Goal: Complete application form: Complete application form

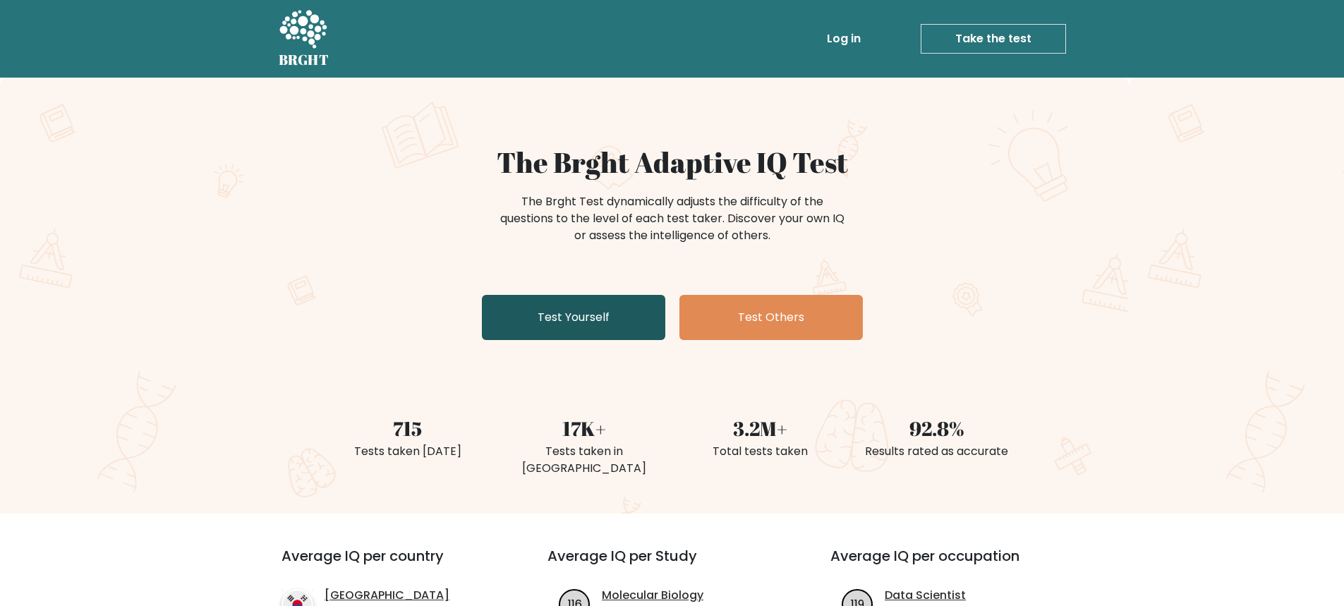
drag, startPoint x: 563, startPoint y: 325, endPoint x: 537, endPoint y: 335, distance: 28.2
click at [563, 325] on link "Test Yourself" at bounding box center [573, 317] width 183 height 45
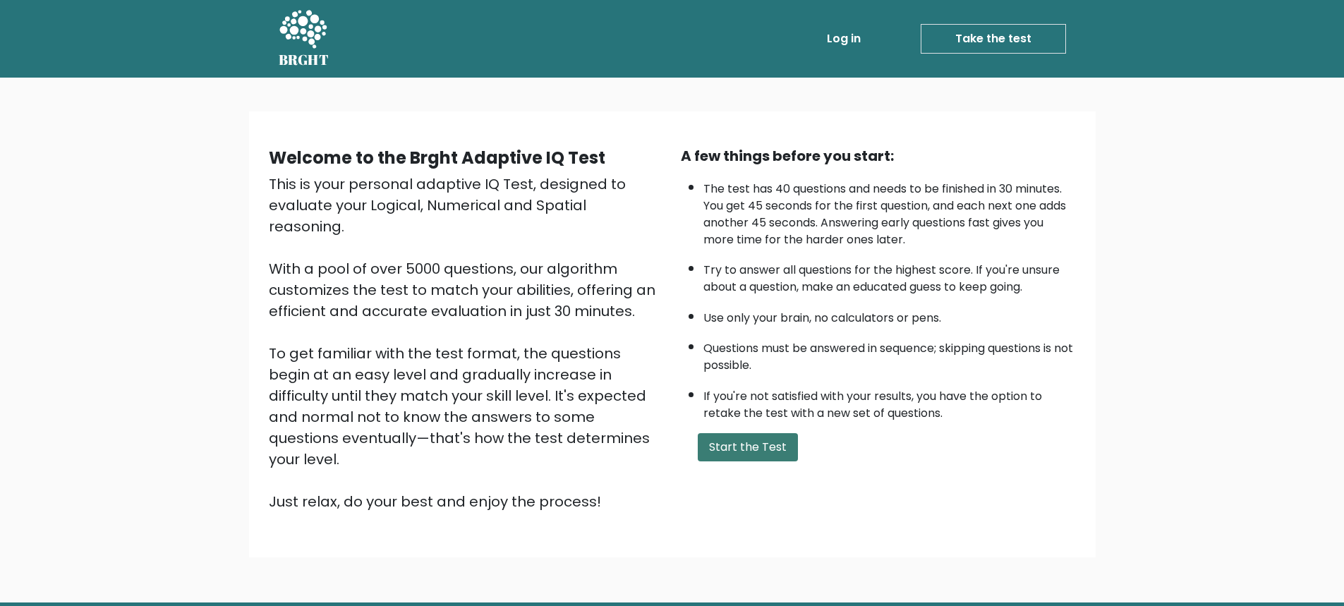
click at [714, 439] on button "Start the Test" at bounding box center [748, 447] width 100 height 28
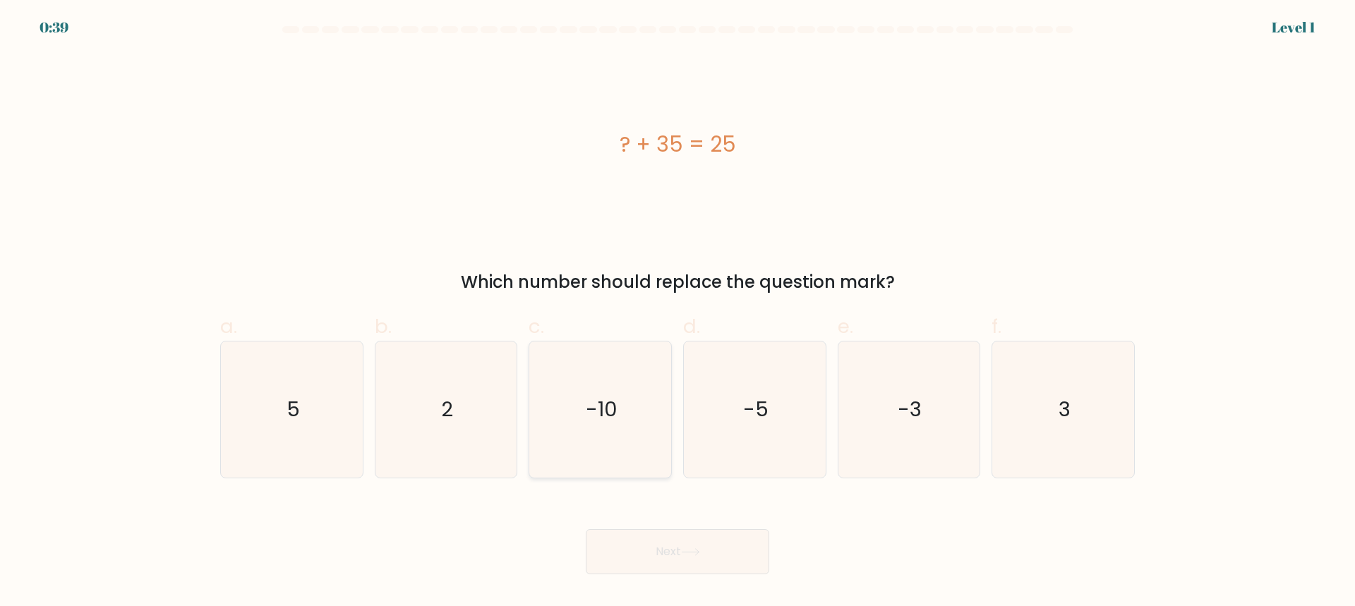
click at [557, 416] on icon "-10" at bounding box center [600, 410] width 136 height 136
click at [677, 313] on input "c. -10" at bounding box center [677, 307] width 1 height 9
radio input "true"
click at [664, 546] on button "Next" at bounding box center [677, 551] width 183 height 45
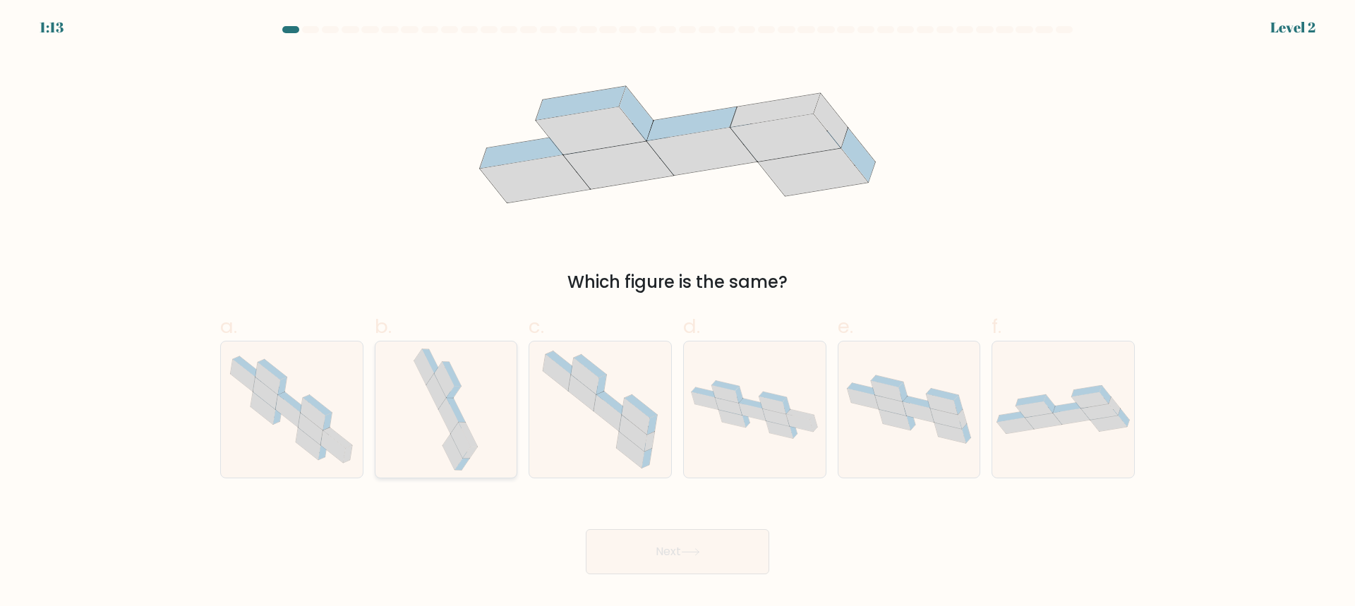
click at [463, 426] on icon at bounding box center [468, 435] width 19 height 24
click at [677, 313] on input "b." at bounding box center [677, 307] width 1 height 9
radio input "true"
click at [675, 546] on button "Next" at bounding box center [677, 551] width 183 height 45
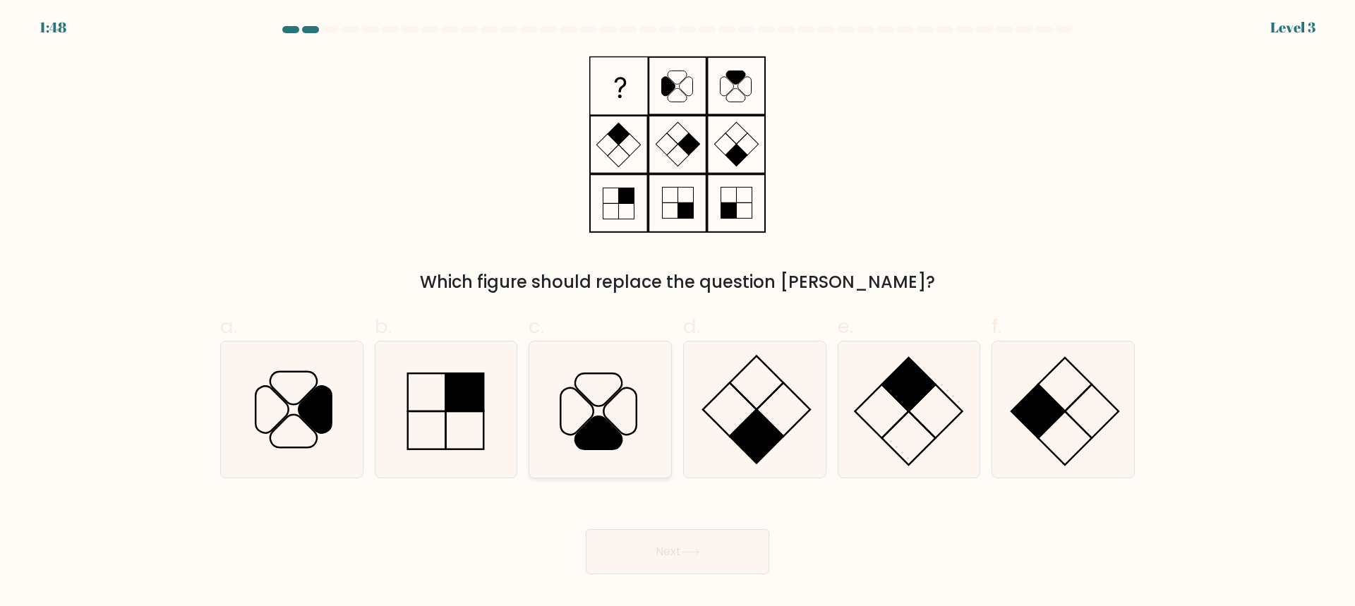
click at [606, 404] on icon at bounding box center [619, 411] width 32 height 47
click at [677, 313] on input "c." at bounding box center [677, 307] width 1 height 9
radio input "true"
click at [675, 553] on button "Next" at bounding box center [677, 551] width 183 height 45
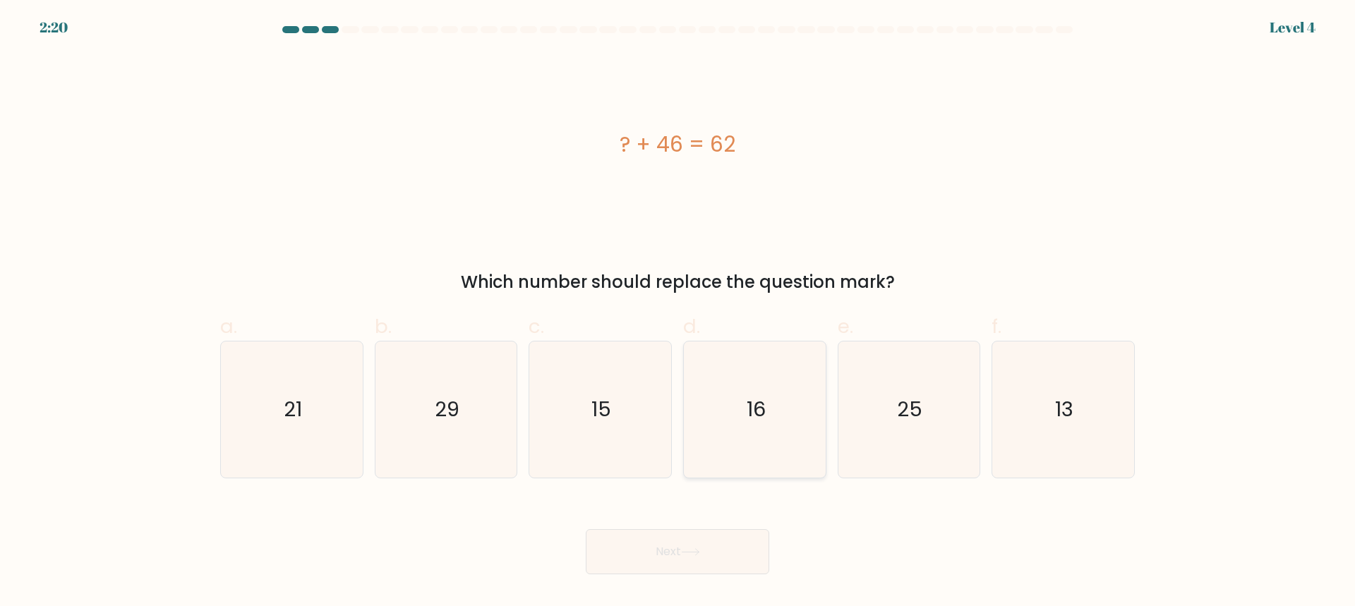
click at [721, 457] on icon "16" at bounding box center [755, 410] width 136 height 136
click at [678, 313] on input "d. 16" at bounding box center [677, 307] width 1 height 9
radio input "true"
click at [692, 555] on icon at bounding box center [690, 552] width 19 height 8
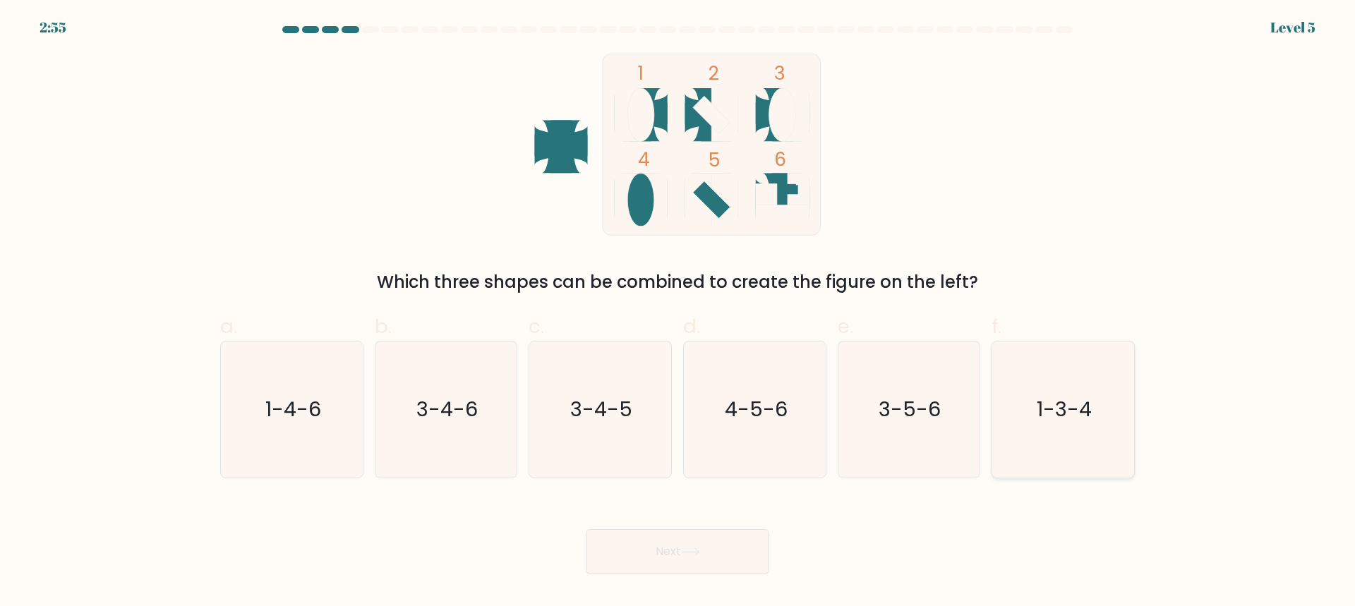
click at [1062, 394] on icon "1-3-4" at bounding box center [1063, 410] width 136 height 136
click at [678, 313] on input "f. 1-3-4" at bounding box center [677, 307] width 1 height 9
radio input "true"
click at [711, 546] on button "Next" at bounding box center [677, 551] width 183 height 45
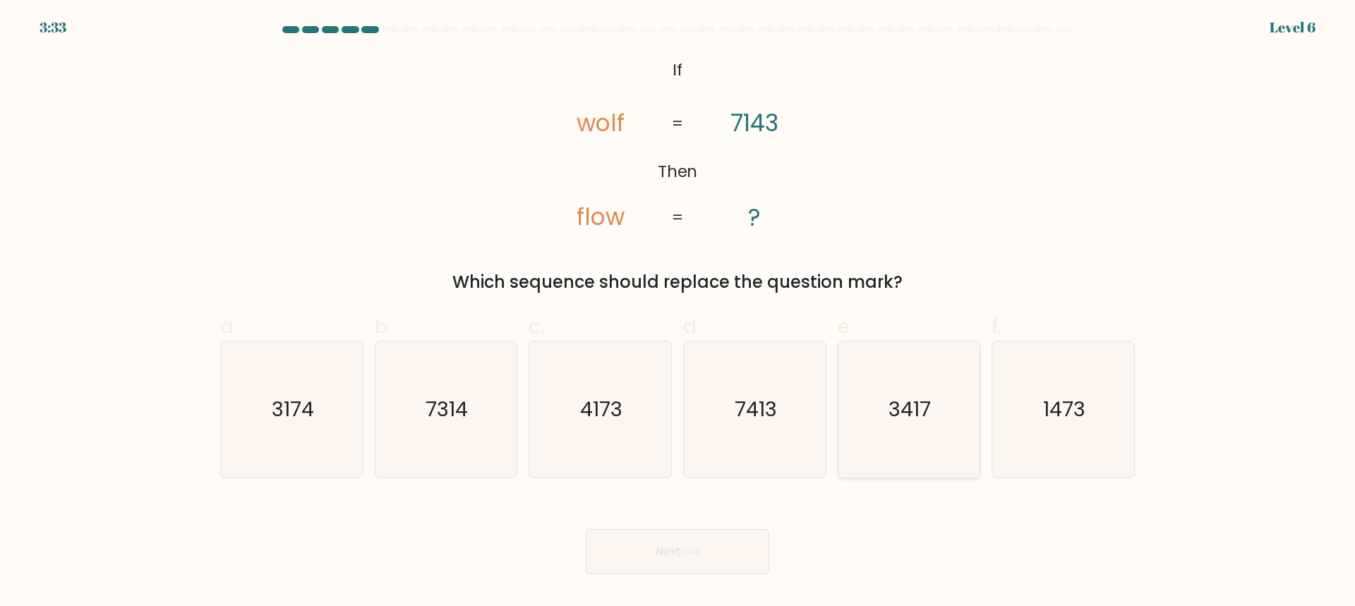
click at [877, 443] on icon "3417" at bounding box center [908, 410] width 136 height 136
click at [678, 313] on input "e. 3417" at bounding box center [677, 307] width 1 height 9
radio input "true"
click at [711, 548] on button "Next" at bounding box center [677, 551] width 183 height 45
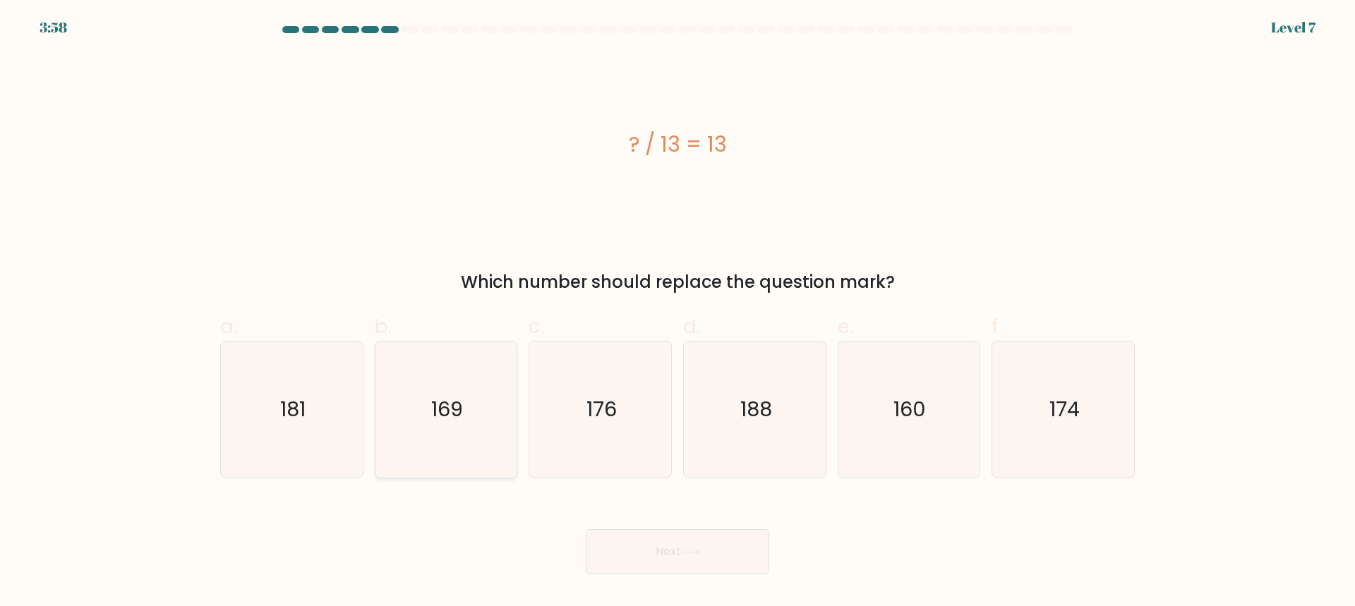
click at [378, 433] on icon "169" at bounding box center [446, 410] width 136 height 136
click at [677, 313] on input "b. 169" at bounding box center [677, 307] width 1 height 9
radio input "true"
click at [691, 553] on icon at bounding box center [690, 552] width 19 height 8
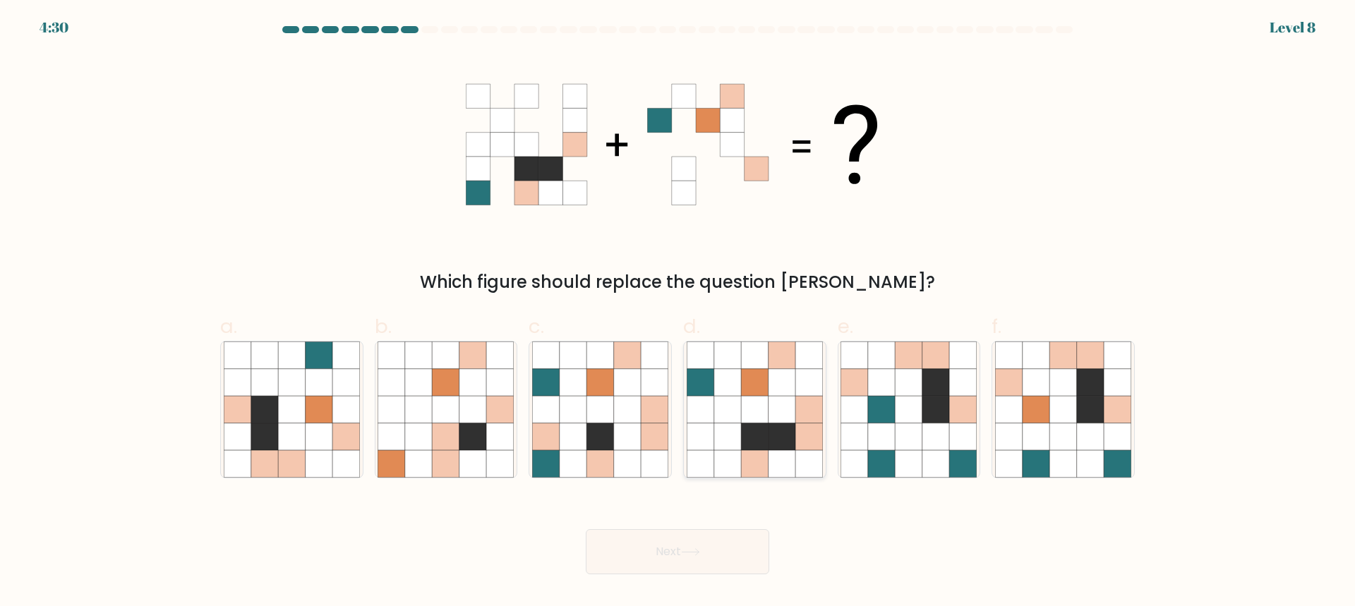
click at [737, 430] on icon at bounding box center [727, 436] width 27 height 27
click at [678, 313] on input "d." at bounding box center [677, 307] width 1 height 9
radio input "true"
click at [291, 393] on icon at bounding box center [291, 382] width 27 height 27
click at [677, 313] on input "a." at bounding box center [677, 307] width 1 height 9
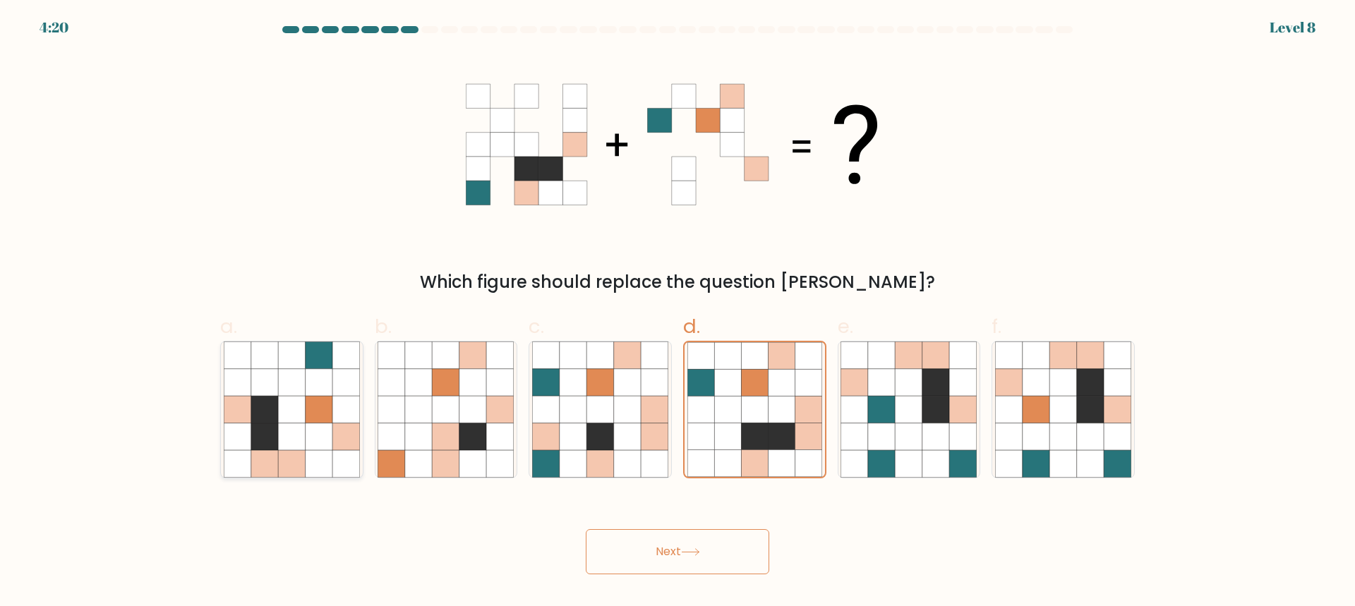
radio input "true"
click at [1033, 412] on icon at bounding box center [1036, 409] width 27 height 27
click at [678, 313] on input "f." at bounding box center [677, 307] width 1 height 9
radio input "true"
click at [713, 555] on button "Next" at bounding box center [677, 551] width 183 height 45
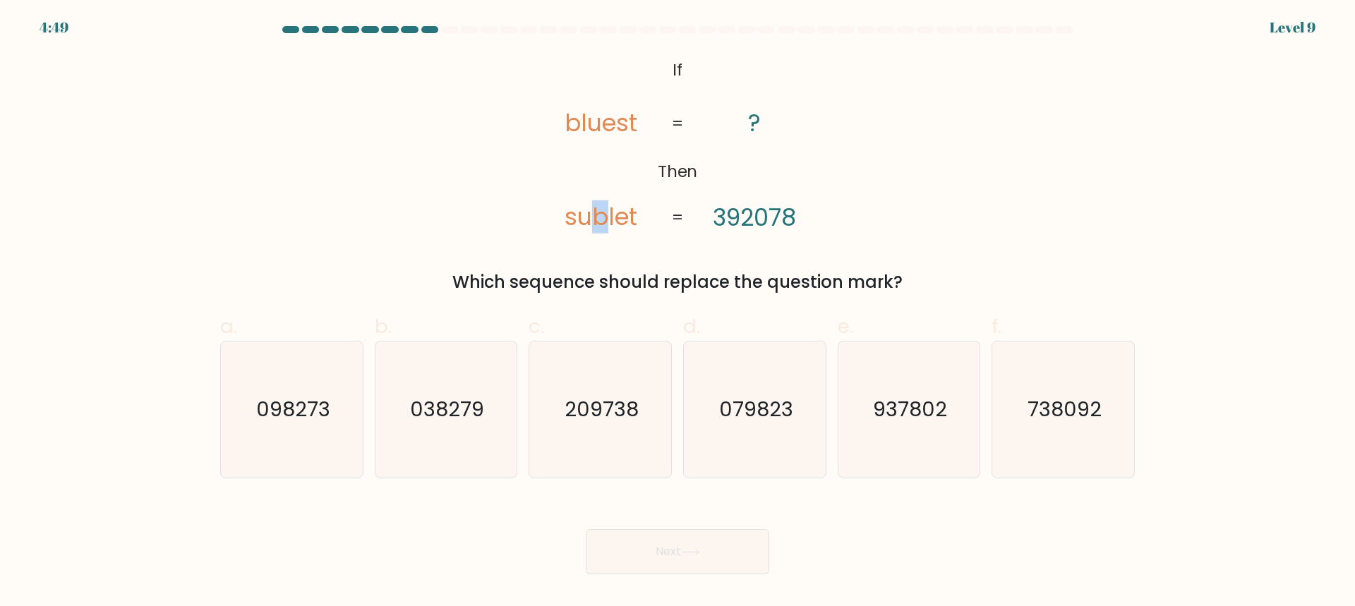
drag, startPoint x: 607, startPoint y: 220, endPoint x: 597, endPoint y: 220, distance: 9.9
click at [597, 220] on tspan "sublet" at bounding box center [601, 216] width 73 height 33
click at [604, 421] on text "209738" at bounding box center [602, 409] width 74 height 28
click at [677, 313] on input "c. 209738" at bounding box center [677, 307] width 1 height 9
radio input "true"
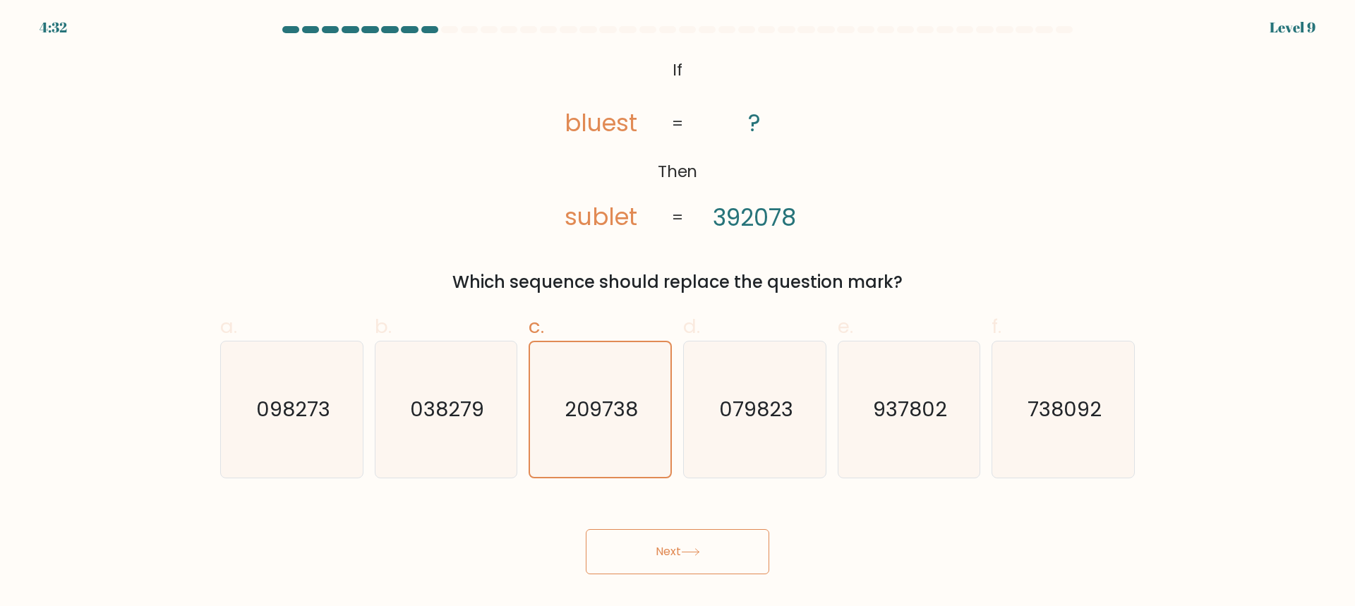
click at [677, 550] on button "Next" at bounding box center [677, 551] width 183 height 45
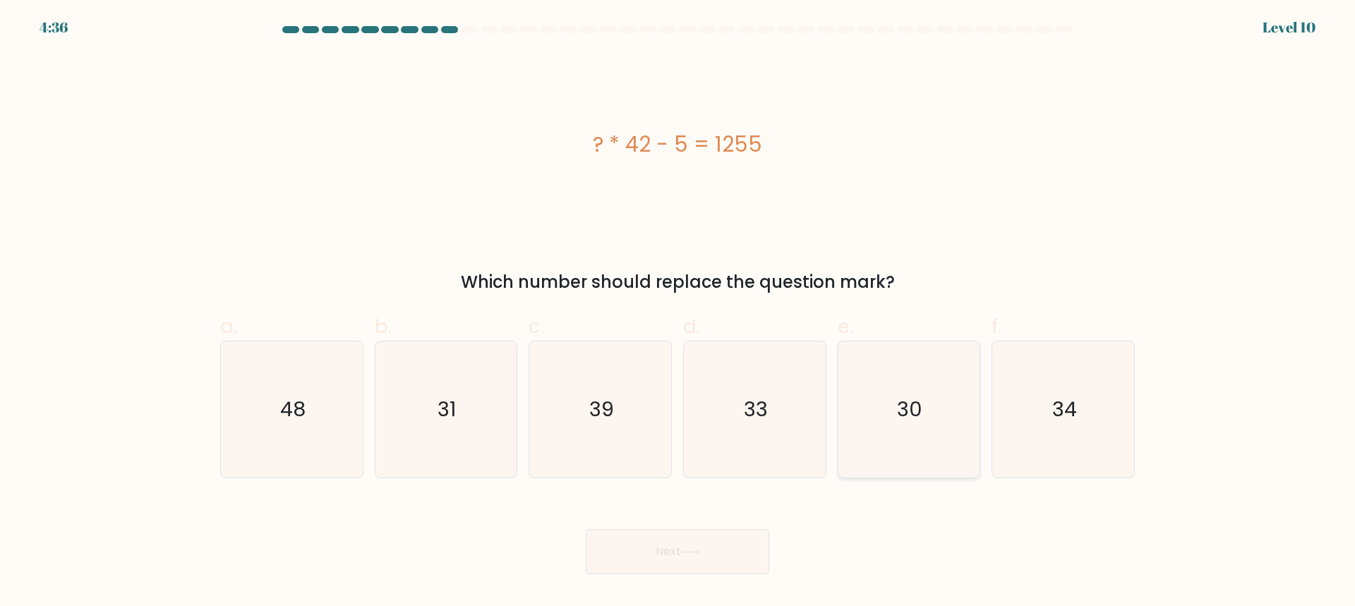
click at [880, 436] on icon "30" at bounding box center [908, 410] width 136 height 136
click at [678, 313] on input "e. 30" at bounding box center [677, 307] width 1 height 9
radio input "true"
click at [745, 544] on button "Next" at bounding box center [677, 551] width 183 height 45
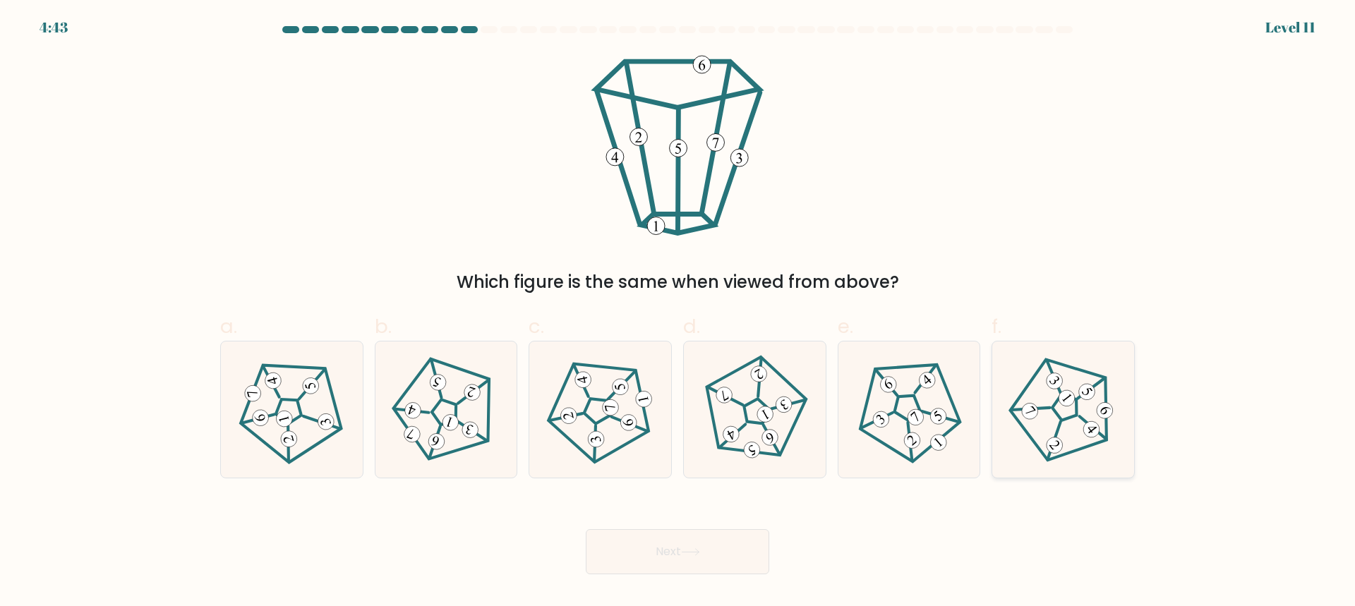
click at [1068, 414] on icon at bounding box center [1062, 409] width 109 height 109
click at [678, 313] on input "f." at bounding box center [677, 307] width 1 height 9
radio input "true"
click at [725, 544] on button "Next" at bounding box center [677, 551] width 183 height 45
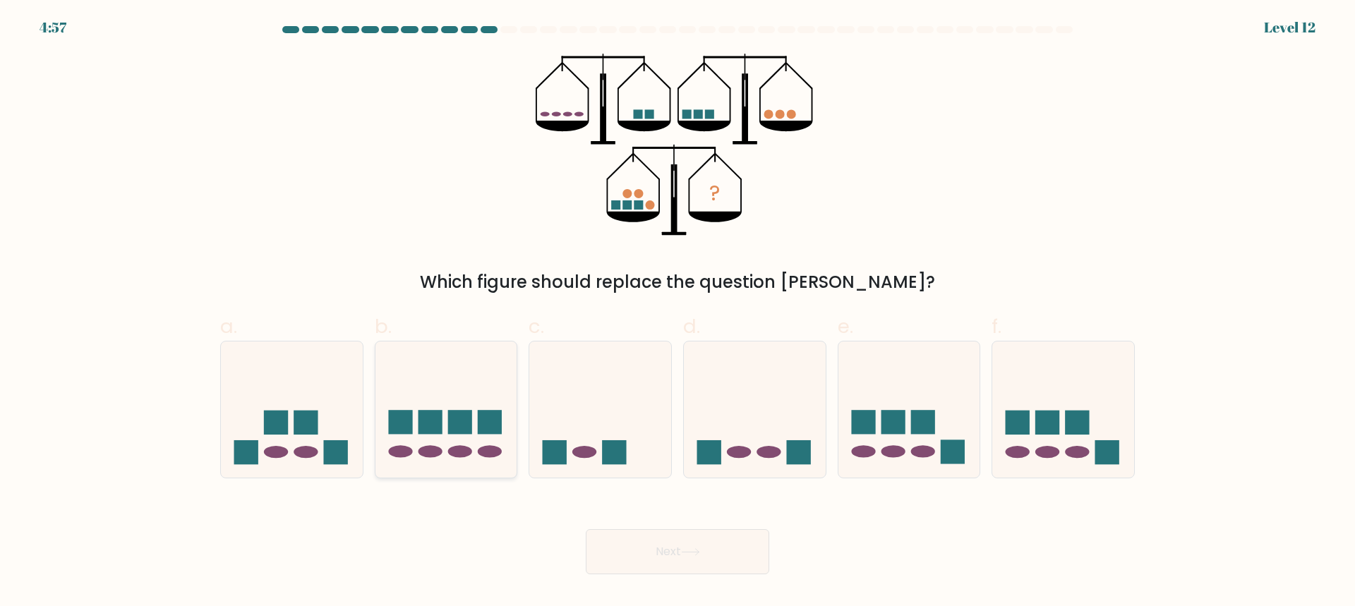
click at [460, 383] on icon at bounding box center [446, 409] width 142 height 117
click at [677, 313] on input "b." at bounding box center [677, 307] width 1 height 9
radio input "true"
click at [651, 546] on button "Next" at bounding box center [677, 551] width 183 height 45
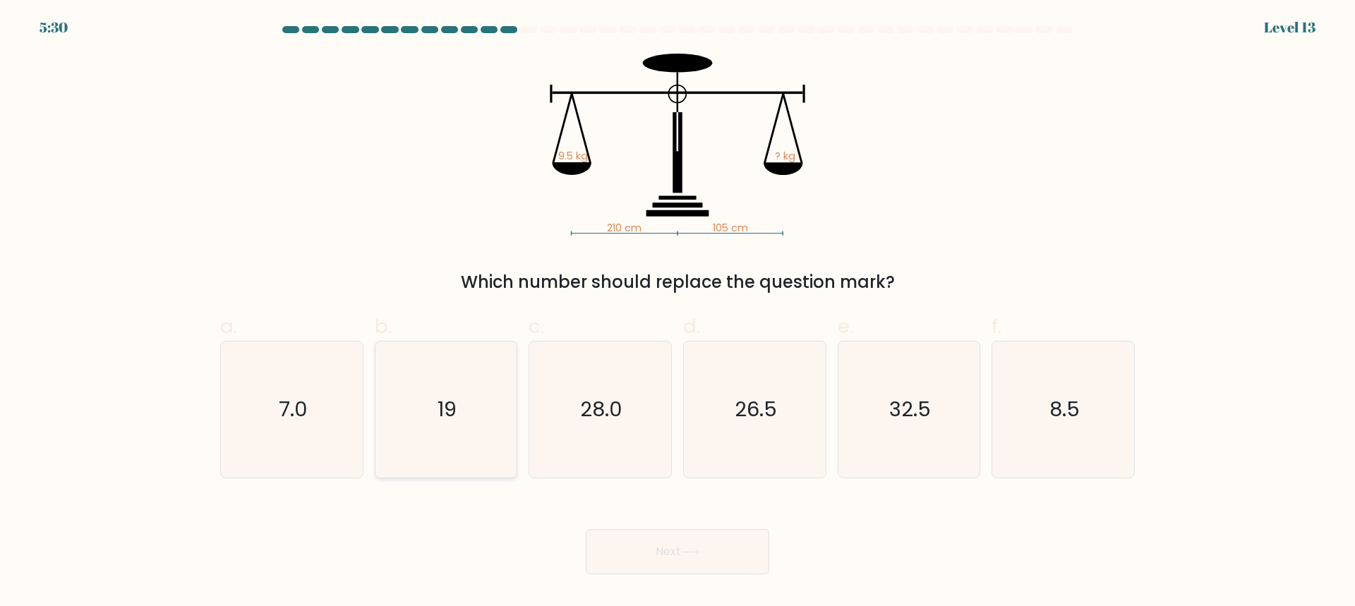
click at [480, 430] on icon "19" at bounding box center [446, 410] width 136 height 136
click at [677, 313] on input "b. 19" at bounding box center [677, 307] width 1 height 9
radio input "true"
click at [657, 543] on button "Next" at bounding box center [677, 551] width 183 height 45
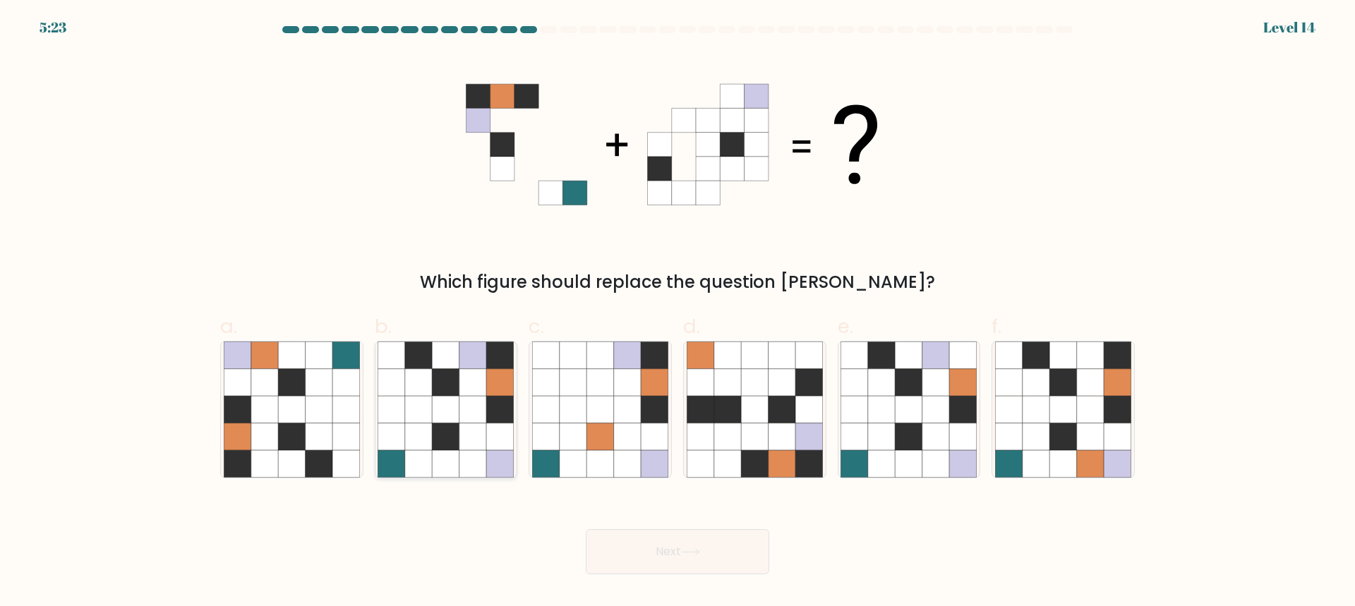
click at [423, 429] on icon at bounding box center [418, 436] width 27 height 27
click at [677, 313] on input "b." at bounding box center [677, 307] width 1 height 9
radio input "true"
click at [691, 553] on icon at bounding box center [690, 552] width 17 height 6
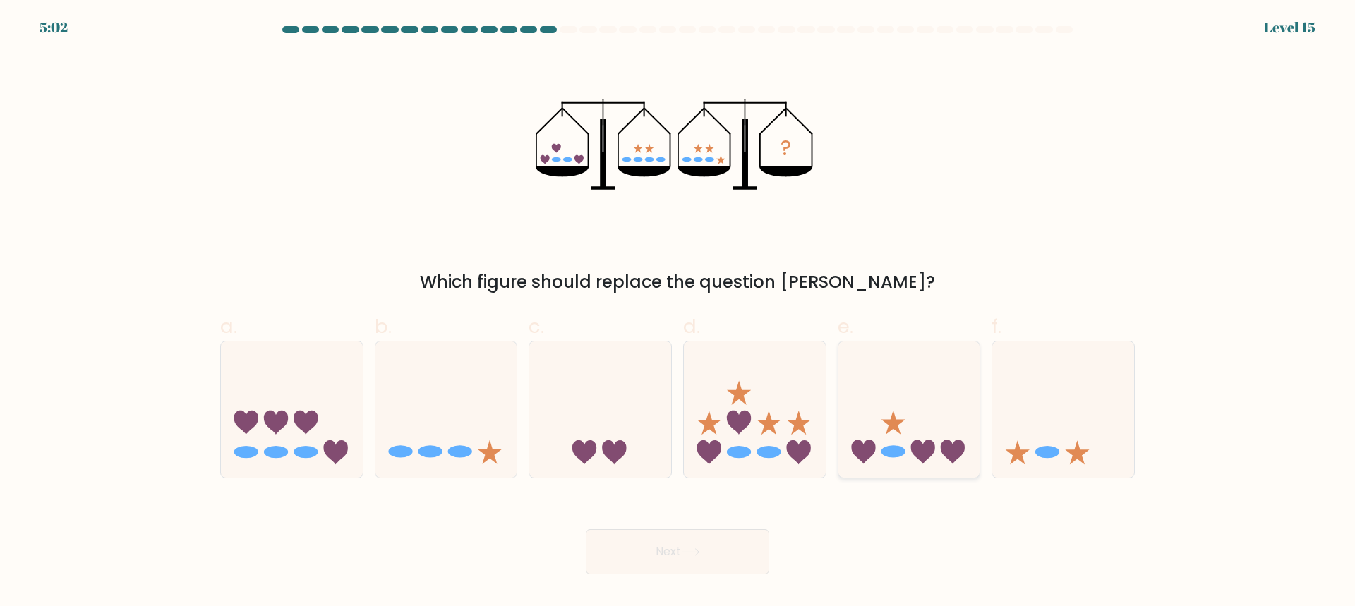
click at [864, 452] on icon at bounding box center [863, 452] width 24 height 24
click at [678, 313] on input "e." at bounding box center [677, 307] width 1 height 9
radio input "true"
click at [712, 542] on button "Next" at bounding box center [677, 551] width 183 height 45
click at [665, 550] on button "Next" at bounding box center [677, 551] width 183 height 45
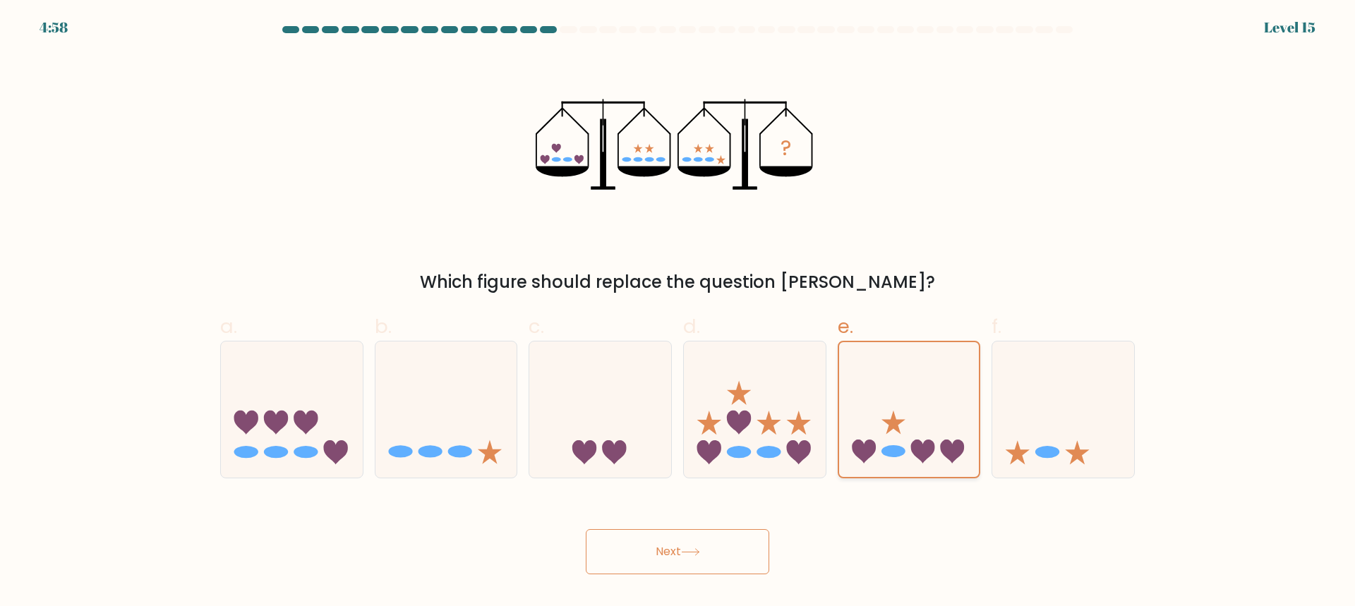
click at [877, 442] on icon at bounding box center [909, 409] width 140 height 116
click at [678, 313] on input "e." at bounding box center [677, 307] width 1 height 9
click at [725, 553] on button "Next" at bounding box center [677, 551] width 183 height 45
click at [569, 32] on div at bounding box center [568, 29] width 17 height 7
click at [701, 548] on button "Next" at bounding box center [677, 551] width 183 height 45
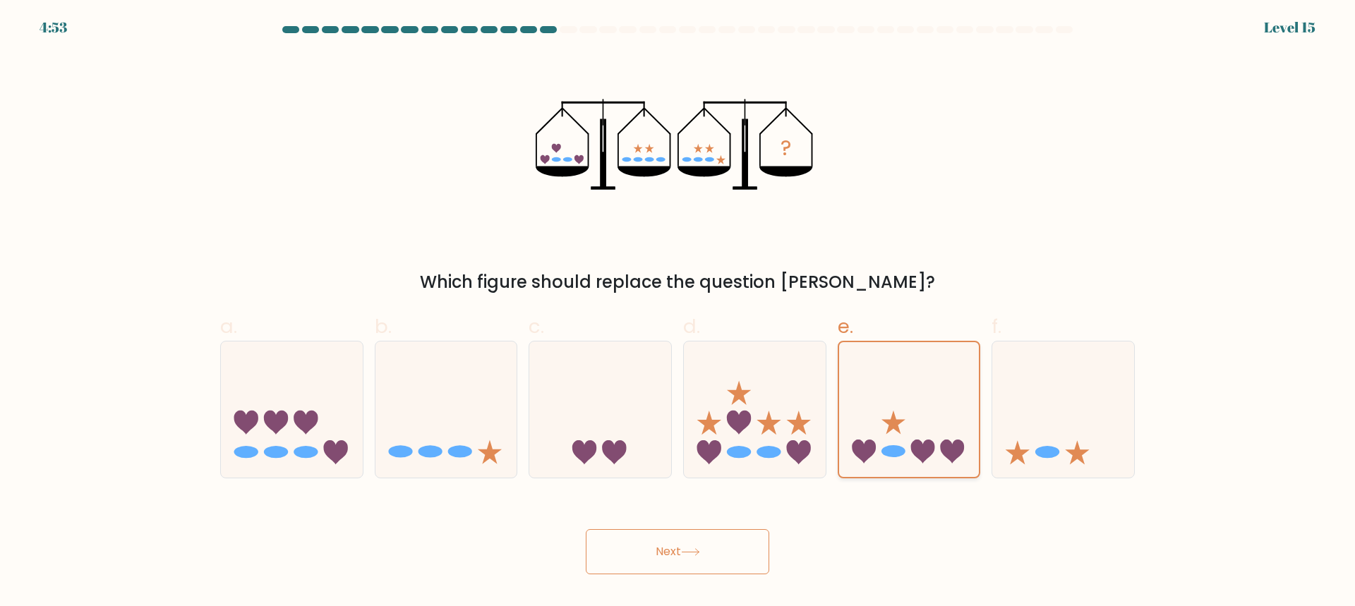
click at [896, 375] on icon at bounding box center [909, 409] width 140 height 116
click at [678, 313] on input "e." at bounding box center [677, 307] width 1 height 9
drag, startPoint x: 1147, startPoint y: 435, endPoint x: 1113, endPoint y: 434, distance: 33.9
click at [1145, 434] on form at bounding box center [677, 300] width 1355 height 548
click at [1084, 433] on icon at bounding box center [1063, 409] width 142 height 117
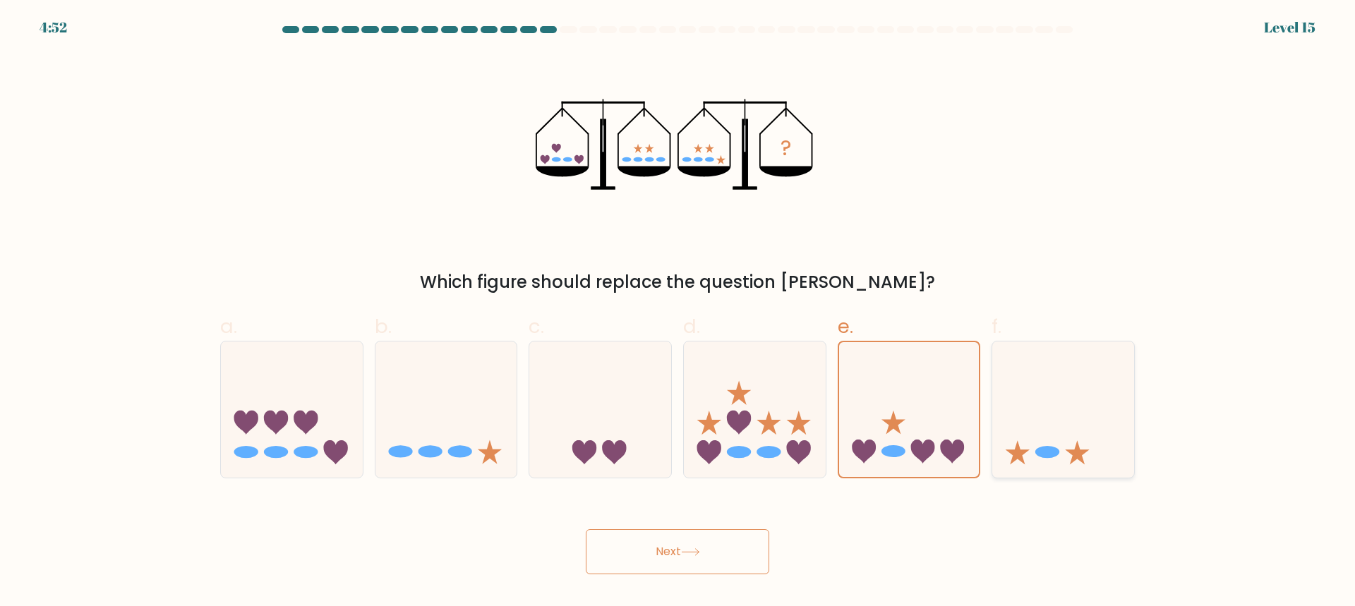
click at [678, 313] on input "f." at bounding box center [677, 307] width 1 height 9
radio input "true"
click at [856, 419] on icon at bounding box center [909, 409] width 142 height 117
click at [678, 313] on input "e." at bounding box center [677, 307] width 1 height 9
radio input "true"
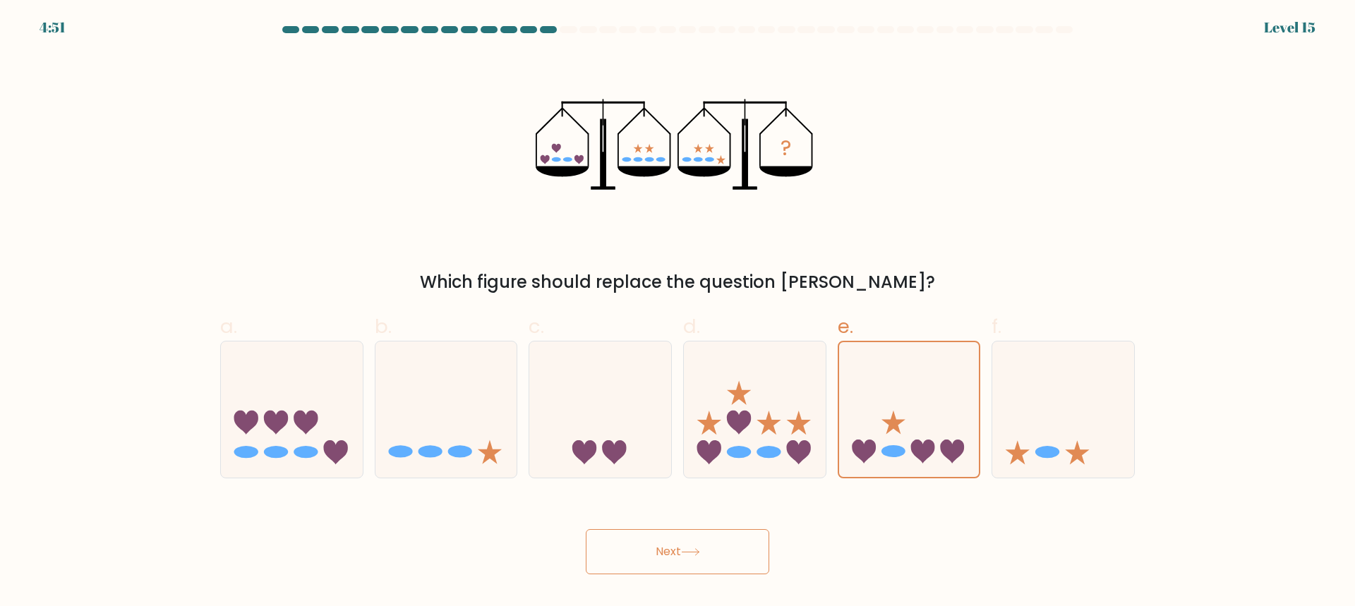
click at [687, 531] on button "Next" at bounding box center [677, 551] width 183 height 45
click at [684, 544] on button "Next" at bounding box center [677, 551] width 183 height 45
click at [660, 549] on button "Next" at bounding box center [677, 551] width 183 height 45
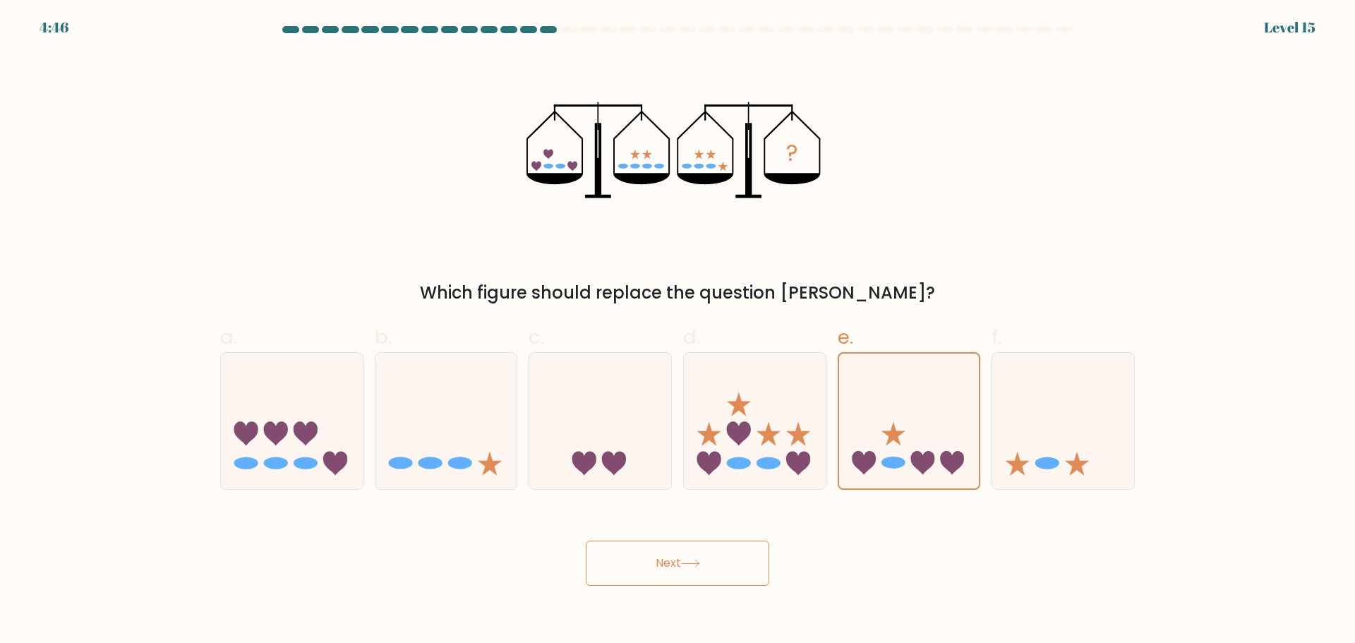
click at [627, 560] on button "Next" at bounding box center [677, 563] width 183 height 45
click at [568, 31] on div at bounding box center [568, 29] width 17 height 7
click at [653, 579] on button "Next" at bounding box center [677, 563] width 183 height 45
click at [663, 560] on button "Next" at bounding box center [677, 563] width 183 height 45
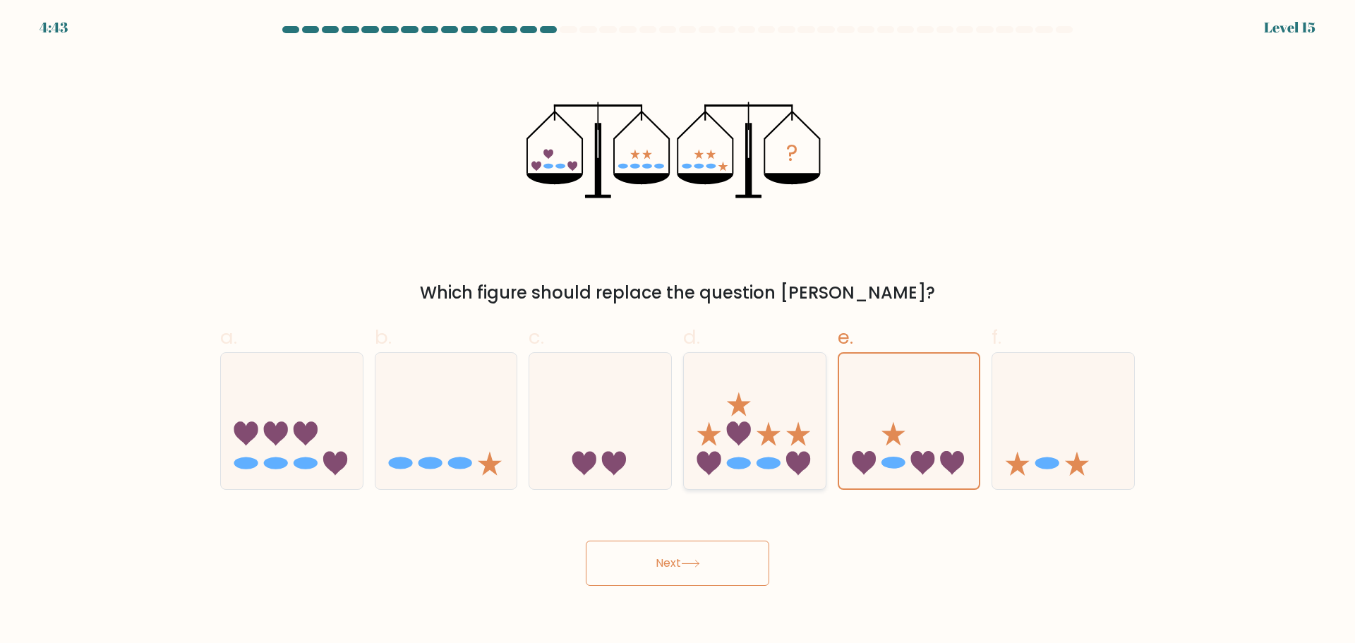
click at [774, 433] on icon at bounding box center [769, 434] width 24 height 24
click at [678, 331] on input "d." at bounding box center [677, 326] width 1 height 9
radio input "true"
click at [884, 421] on icon at bounding box center [909, 420] width 142 height 117
click at [678, 331] on input "e." at bounding box center [677, 326] width 1 height 9
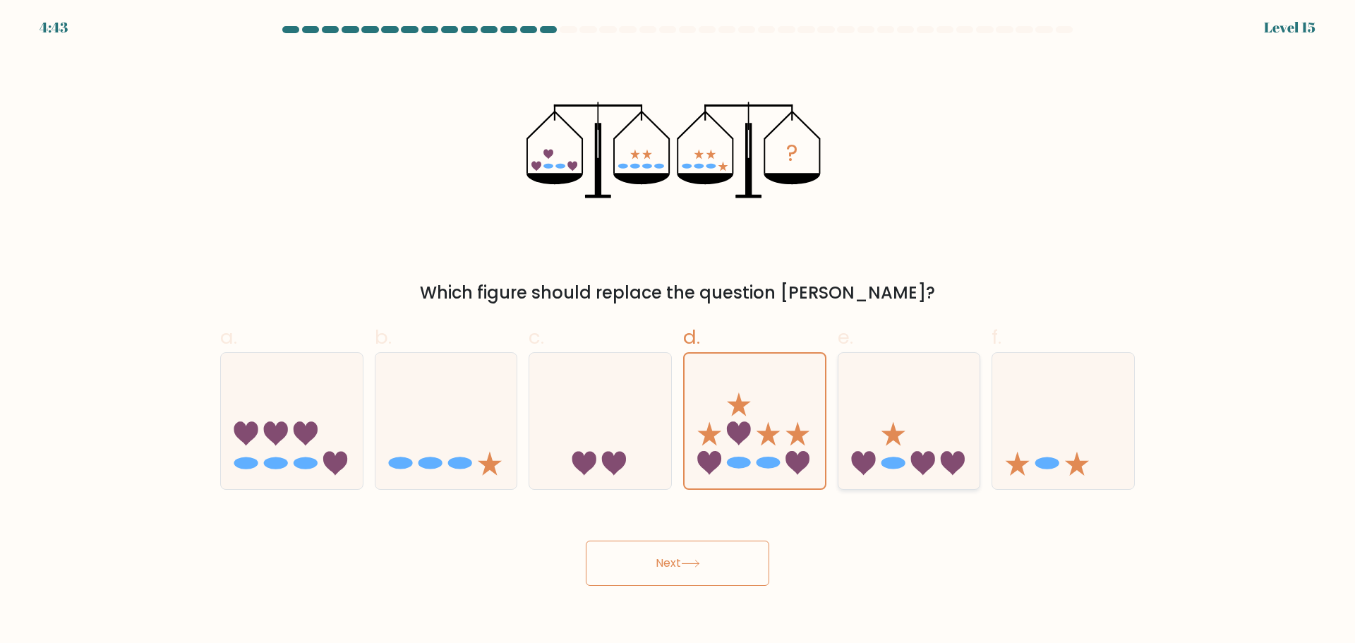
radio input "true"
click at [690, 565] on icon at bounding box center [690, 564] width 19 height 8
click at [671, 555] on button "Next" at bounding box center [677, 563] width 183 height 45
click at [567, 24] on div "4:41 Level 15" at bounding box center [677, 19] width 1355 height 38
click at [562, 32] on div at bounding box center [568, 29] width 17 height 7
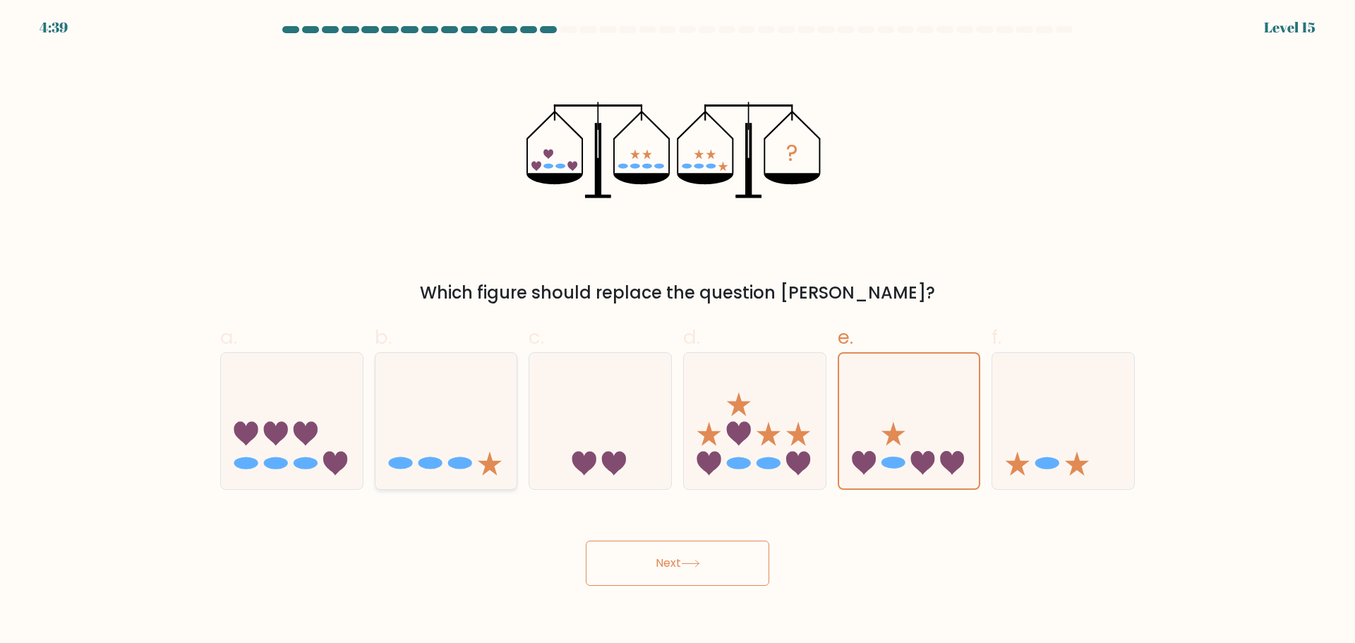
click at [484, 460] on icon at bounding box center [446, 420] width 142 height 117
click at [677, 331] on input "b." at bounding box center [677, 326] width 1 height 9
radio input "true"
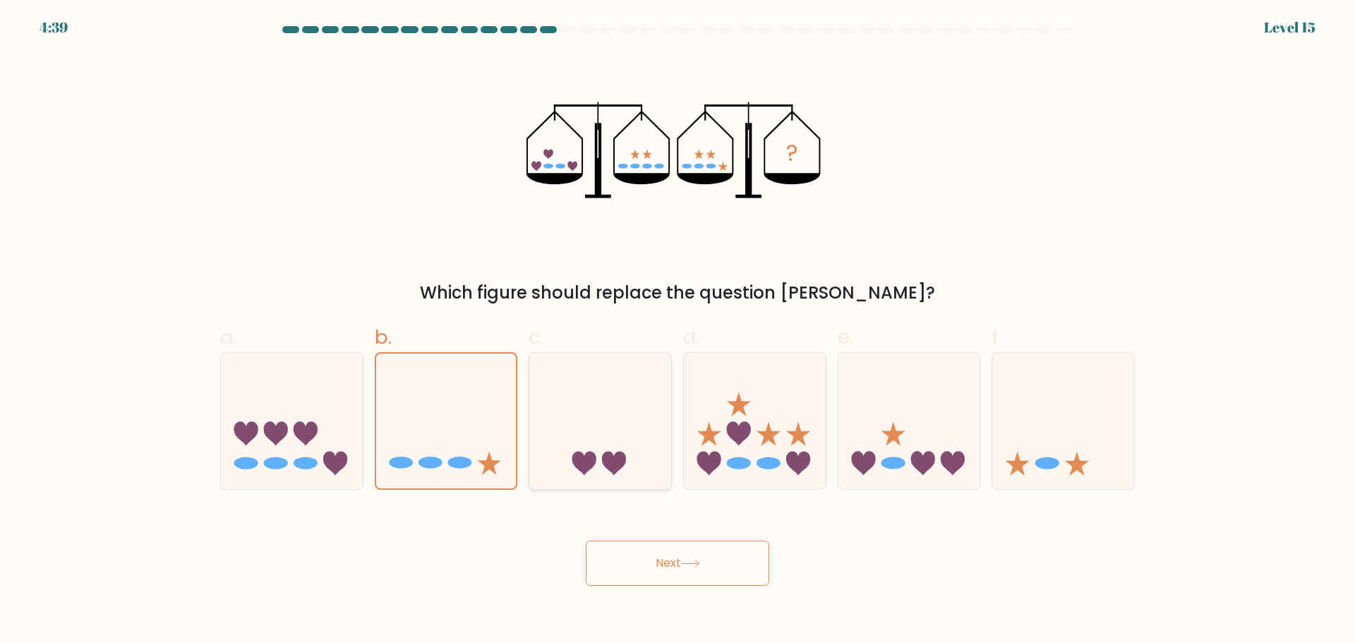
click at [601, 450] on icon at bounding box center [600, 420] width 142 height 117
click at [677, 331] on input "c." at bounding box center [677, 326] width 1 height 9
radio input "true"
click at [663, 546] on button "Next" at bounding box center [677, 563] width 183 height 45
click at [824, 435] on icon at bounding box center [755, 420] width 142 height 117
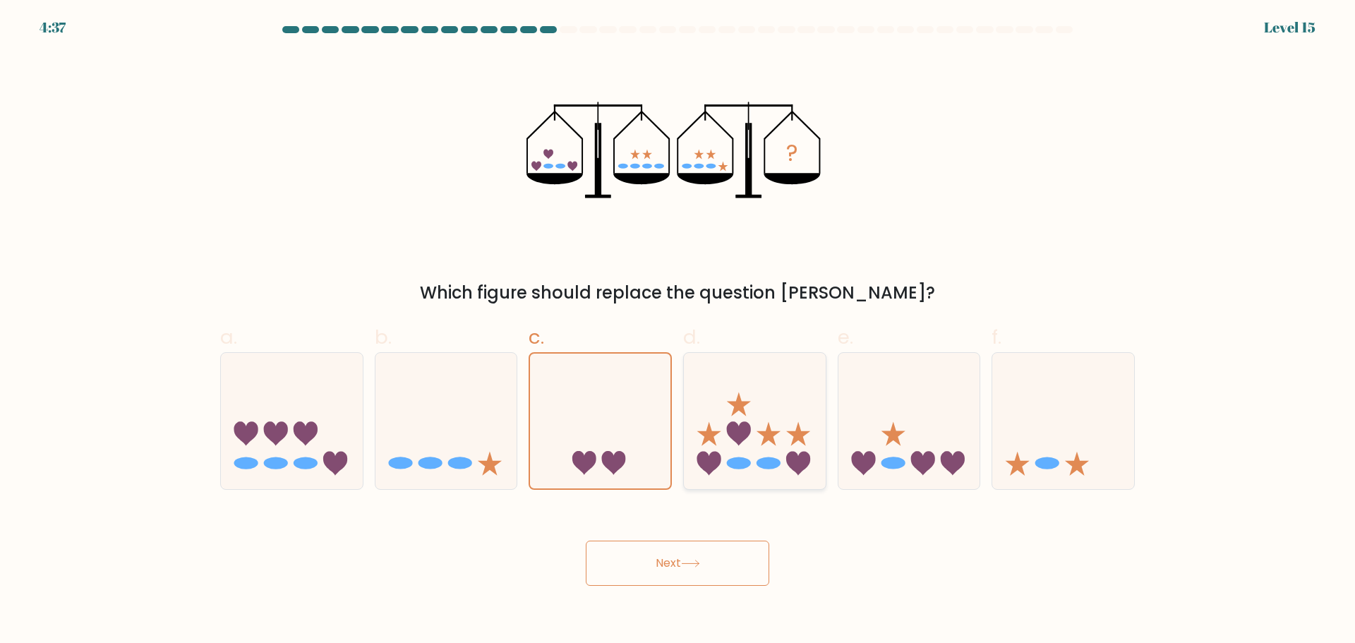
click at [678, 331] on input "d." at bounding box center [677, 326] width 1 height 9
radio input "true"
click at [887, 430] on icon at bounding box center [909, 420] width 142 height 117
click at [678, 331] on input "e." at bounding box center [677, 326] width 1 height 9
radio input "true"
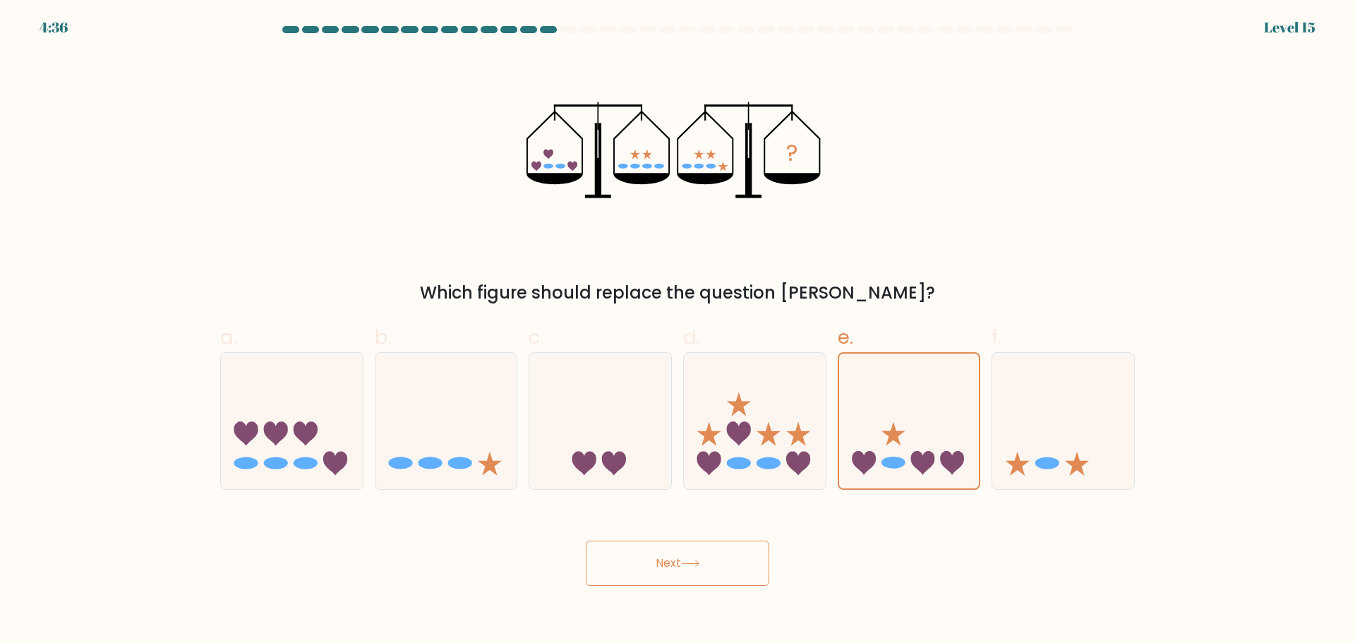
click at [670, 603] on body "4:36 Level 15" at bounding box center [677, 321] width 1355 height 643
click at [674, 565] on button "Next" at bounding box center [677, 563] width 183 height 45
click at [670, 550] on button "Next" at bounding box center [677, 563] width 183 height 45
click at [666, 558] on button "Next" at bounding box center [677, 563] width 183 height 45
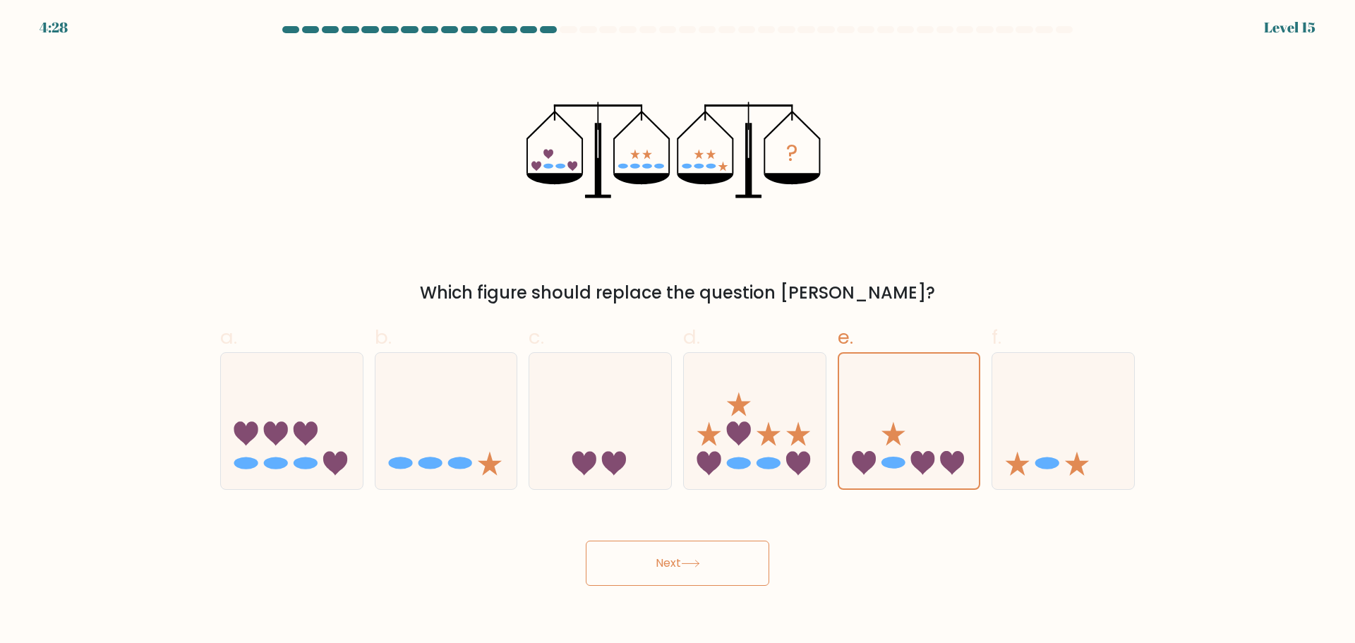
click at [664, 556] on button "Next" at bounding box center [677, 563] width 183 height 45
click at [663, 554] on button "Next" at bounding box center [677, 563] width 183 height 45
click at [663, 553] on button "Next" at bounding box center [677, 563] width 183 height 45
click at [660, 552] on button "Next" at bounding box center [677, 563] width 183 height 45
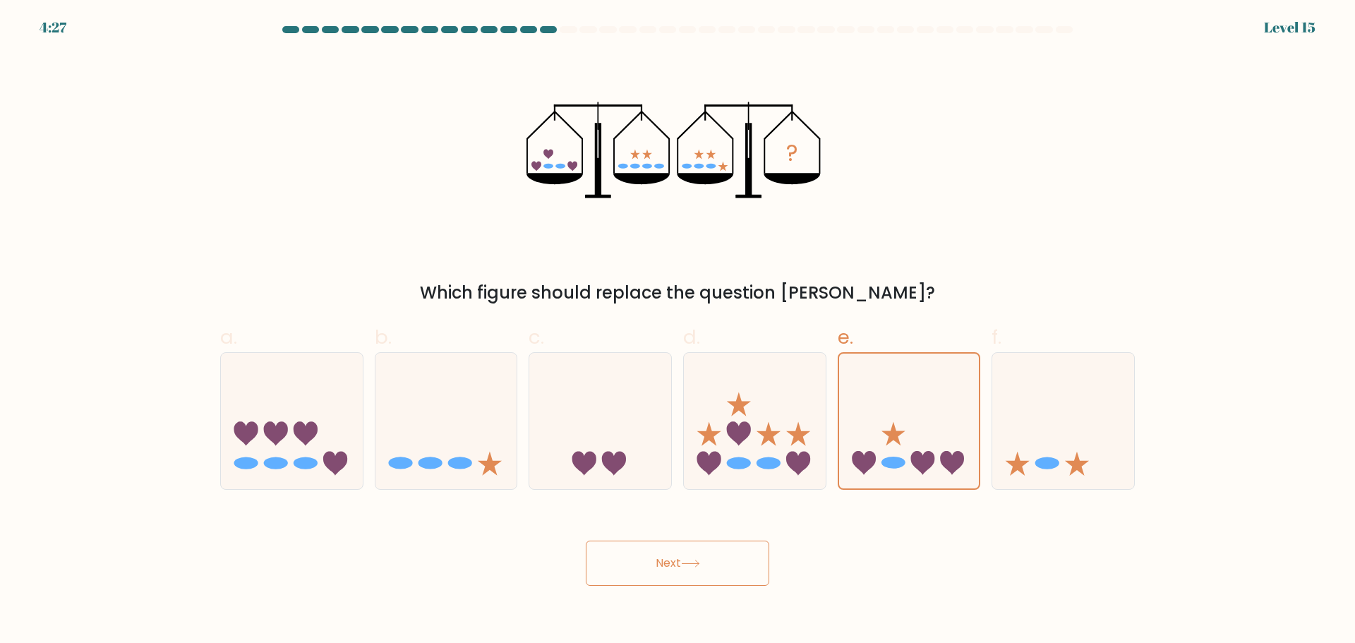
click at [461, 142] on div "? Which figure should replace the question mark?" at bounding box center [678, 180] width 932 height 252
click at [426, 138] on div "? Which figure should replace the question mark?" at bounding box center [678, 180] width 932 height 252
click at [889, 465] on ellipse at bounding box center [893, 463] width 24 height 12
click at [678, 331] on input "e." at bounding box center [677, 326] width 1 height 9
radio input "true"
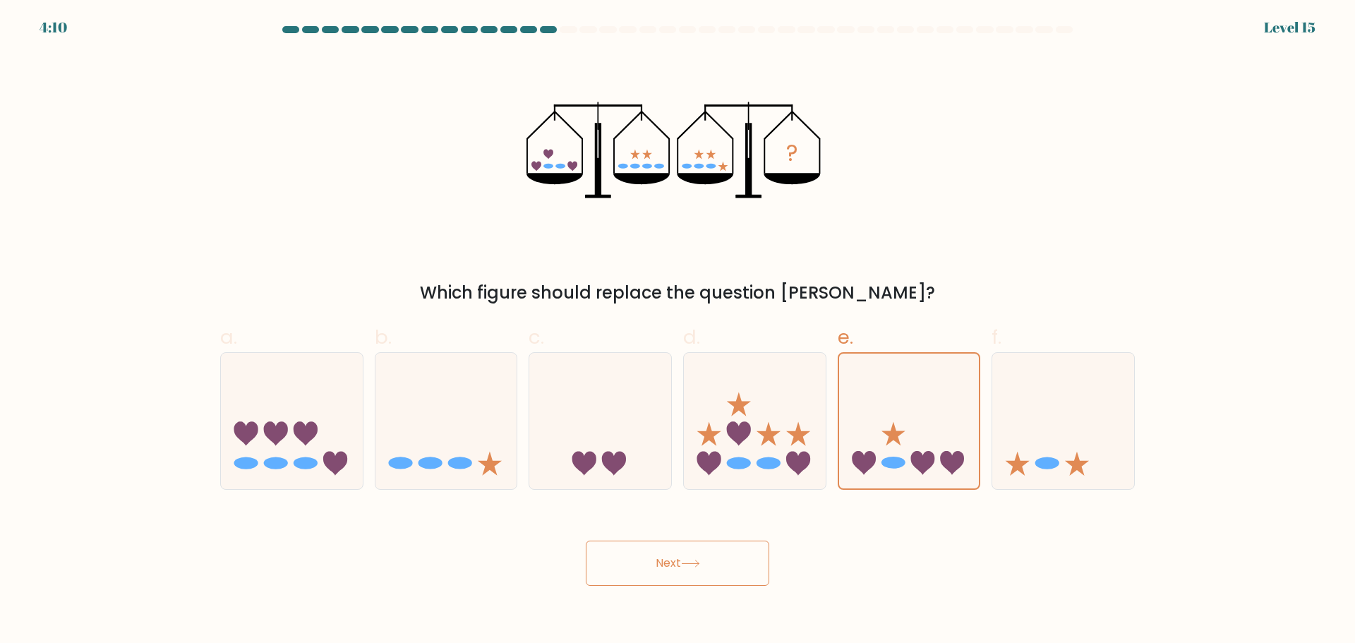
click at [719, 555] on button "Next" at bounding box center [677, 563] width 183 height 45
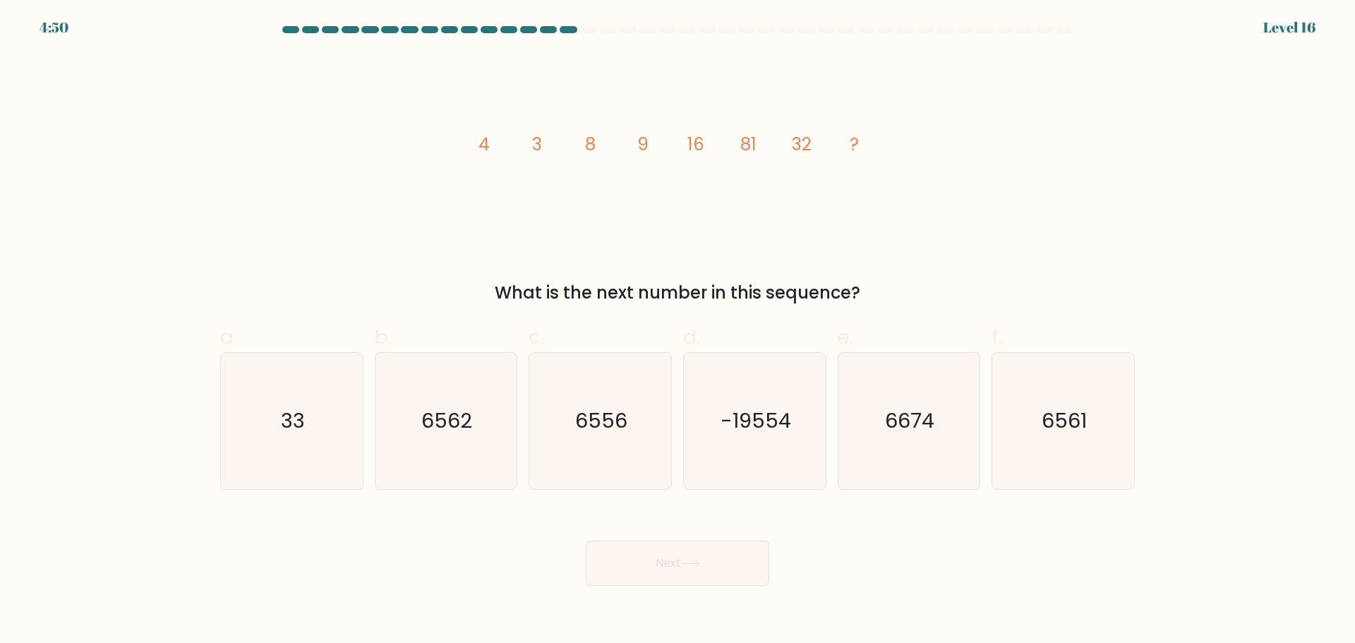
click at [559, 294] on div "What is the next number in this sequence?" at bounding box center [678, 292] width 898 height 25
drag, startPoint x: 537, startPoint y: 296, endPoint x: 902, endPoint y: 299, distance: 364.9
click at [886, 296] on div "What is the next number in this sequence?" at bounding box center [678, 292] width 898 height 25
click at [564, 201] on icon "image/svg+xml 4 3 8 9 16 81 32 ?" at bounding box center [677, 150] width 423 height 193
click at [1057, 447] on icon "6561" at bounding box center [1063, 421] width 136 height 136
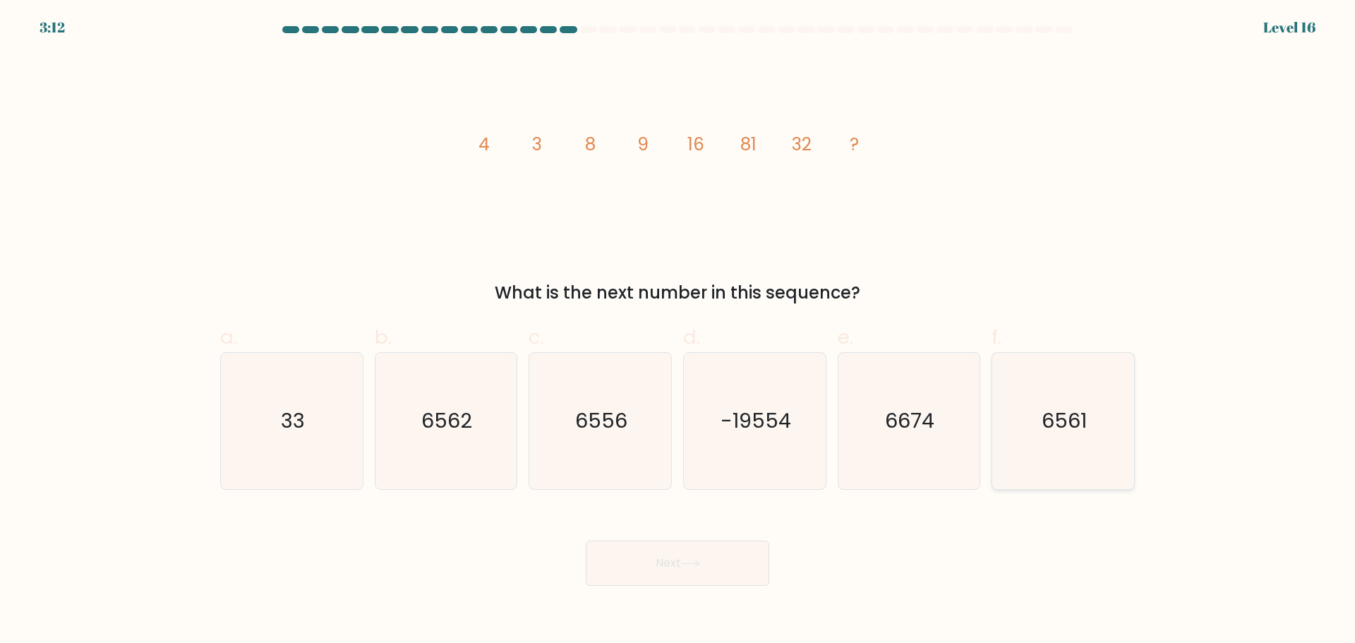
click at [678, 331] on input "f. 6561" at bounding box center [677, 326] width 1 height 9
radio input "true"
click at [687, 569] on button "Next" at bounding box center [677, 563] width 183 height 45
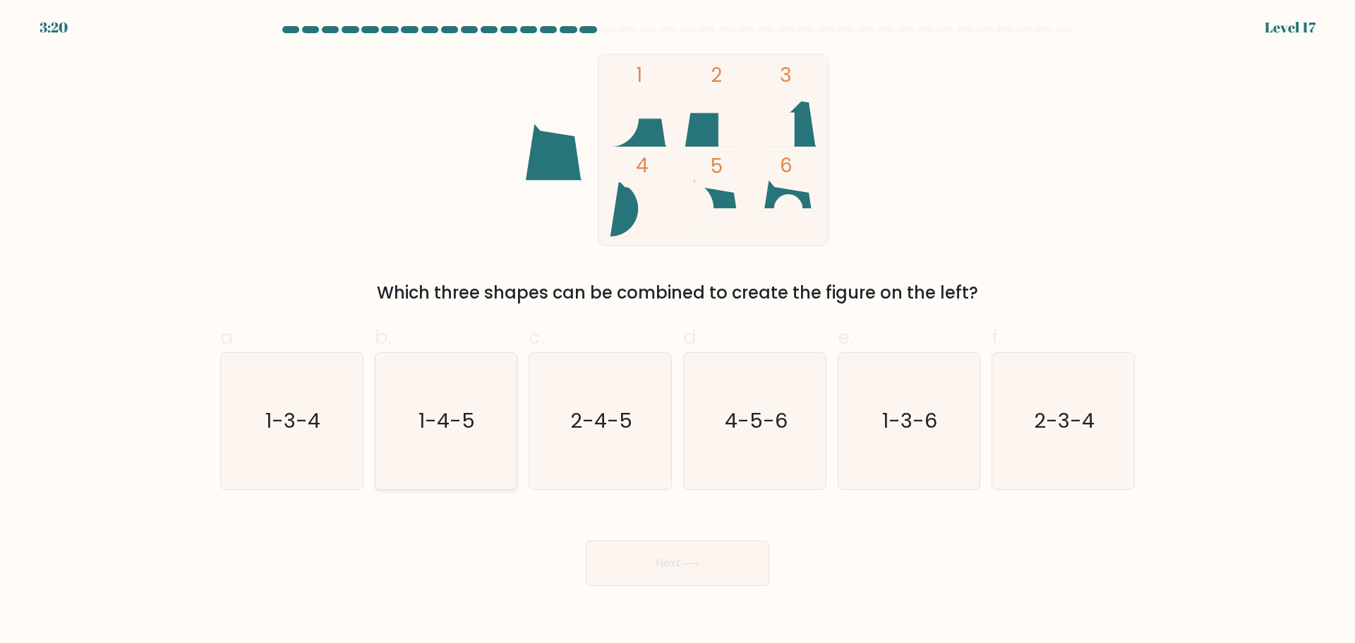
click at [416, 433] on icon "1-4-5" at bounding box center [446, 421] width 136 height 136
click at [677, 331] on input "b. 1-4-5" at bounding box center [677, 326] width 1 height 9
radio input "true"
click at [668, 548] on button "Next" at bounding box center [677, 563] width 183 height 45
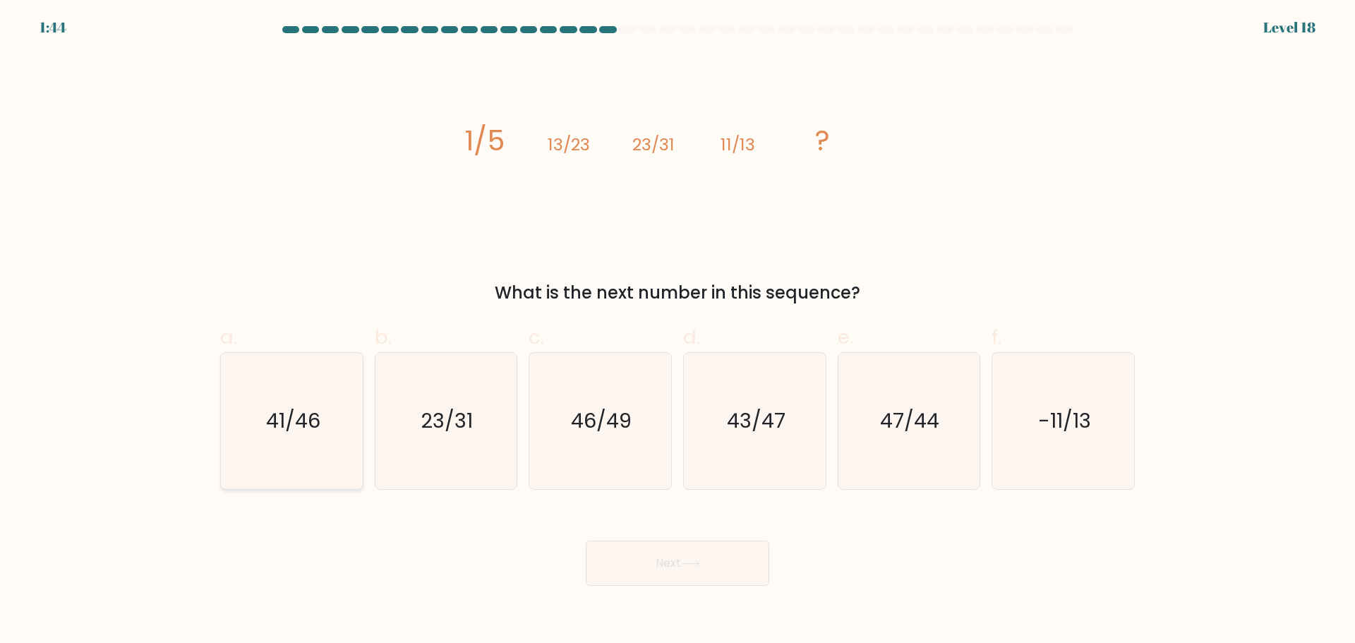
click at [348, 411] on icon "41/46" at bounding box center [292, 421] width 136 height 136
click at [677, 331] on input "a. 41/46" at bounding box center [677, 326] width 1 height 9
radio input "true"
click at [682, 564] on button "Next" at bounding box center [677, 563] width 183 height 45
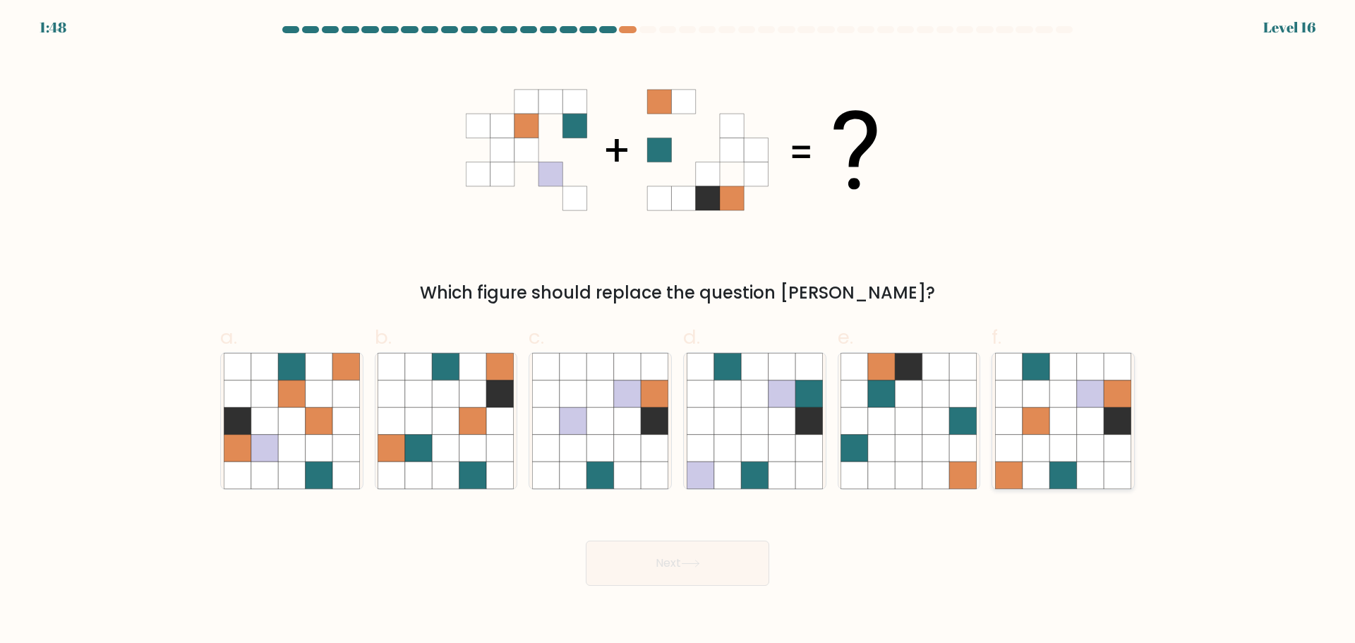
click at [1097, 434] on icon at bounding box center [1090, 420] width 27 height 27
click at [678, 331] on input "f." at bounding box center [677, 326] width 1 height 9
radio input "true"
click at [718, 571] on button "Next" at bounding box center [677, 563] width 183 height 45
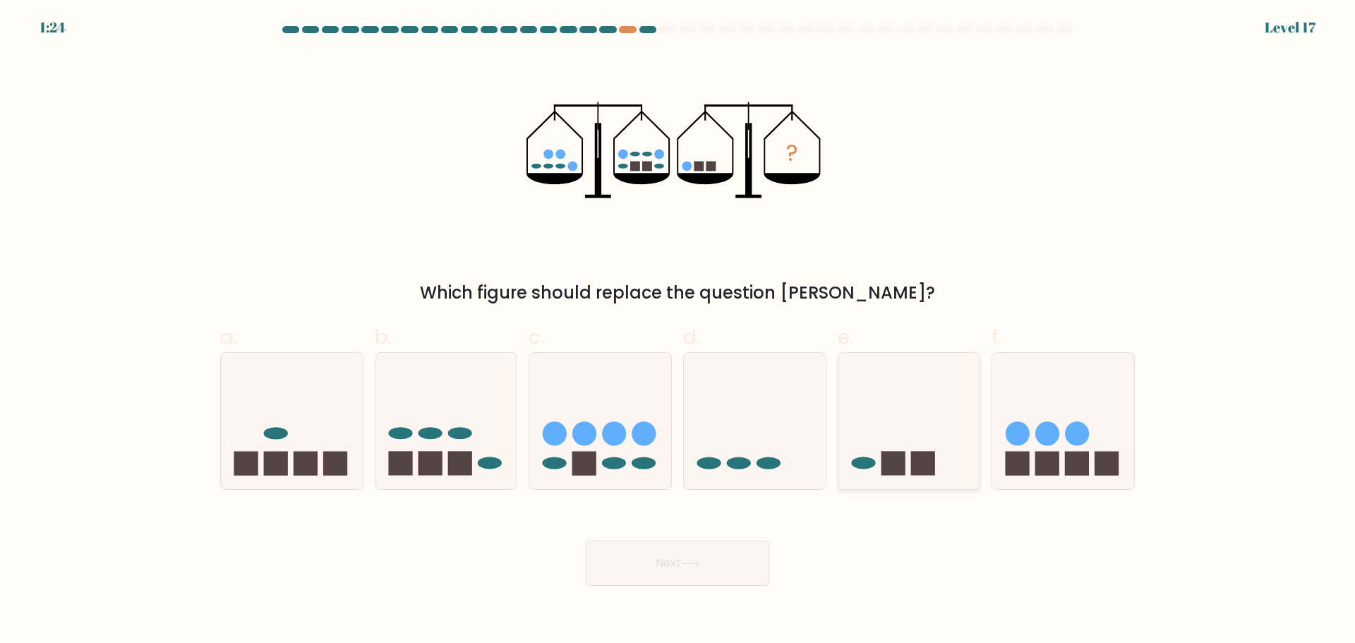
click at [896, 480] on div at bounding box center [909, 421] width 143 height 138
click at [678, 331] on input "e." at bounding box center [677, 326] width 1 height 9
radio input "true"
drag, startPoint x: 899, startPoint y: 433, endPoint x: 895, endPoint y: 440, distance: 8.2
click at [899, 435] on icon at bounding box center [909, 421] width 140 height 116
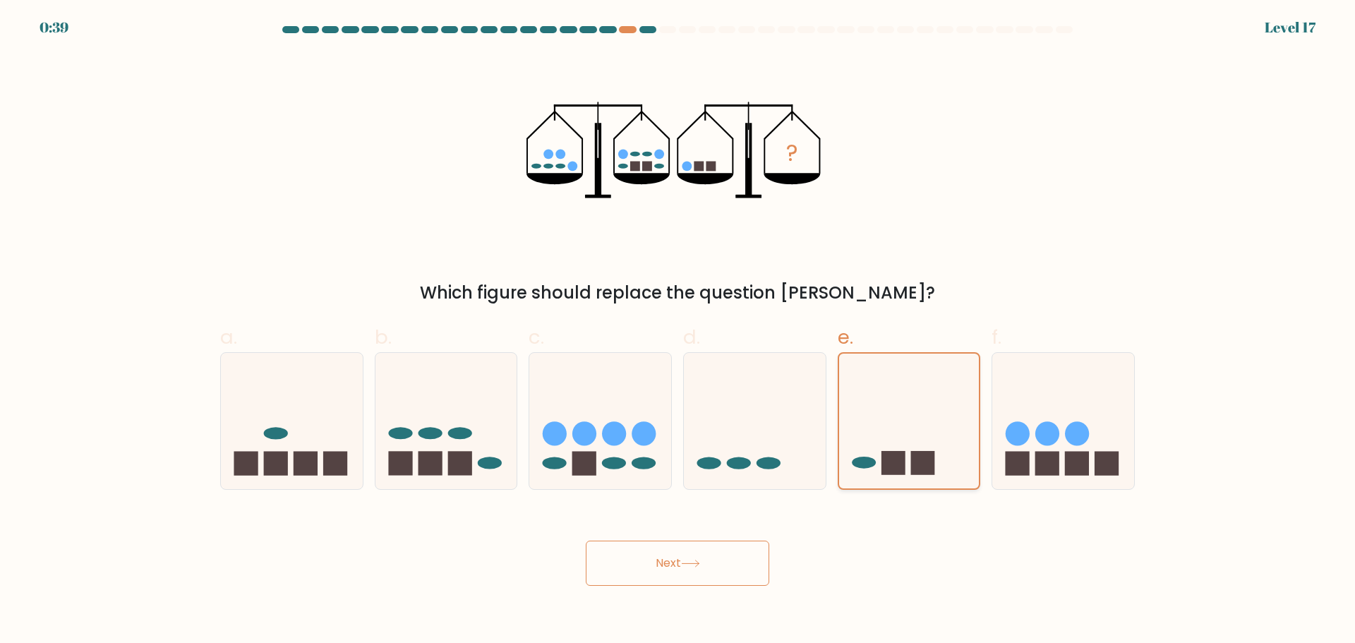
click at [678, 331] on input "e." at bounding box center [677, 326] width 1 height 9
click at [711, 565] on button "Next" at bounding box center [677, 563] width 183 height 45
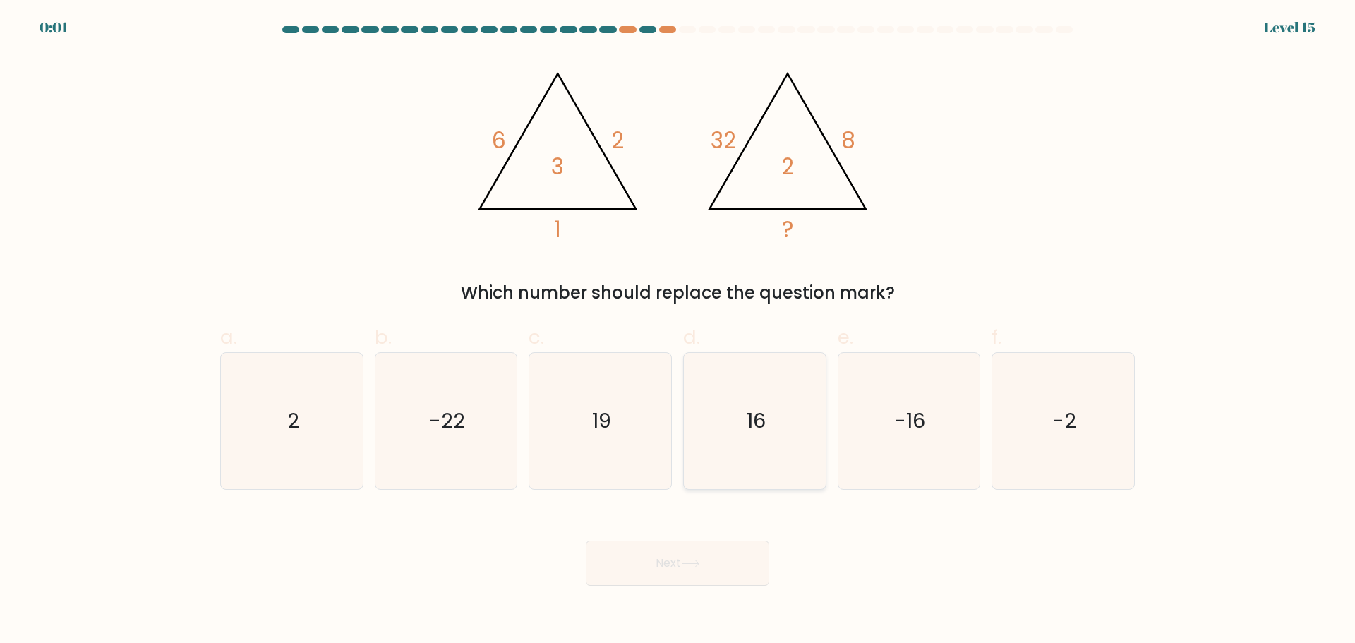
click at [784, 439] on icon "16" at bounding box center [755, 421] width 136 height 136
click at [678, 331] on input "d. 16" at bounding box center [677, 326] width 1 height 9
radio input "true"
click at [728, 572] on button "Next" at bounding box center [677, 563] width 183 height 45
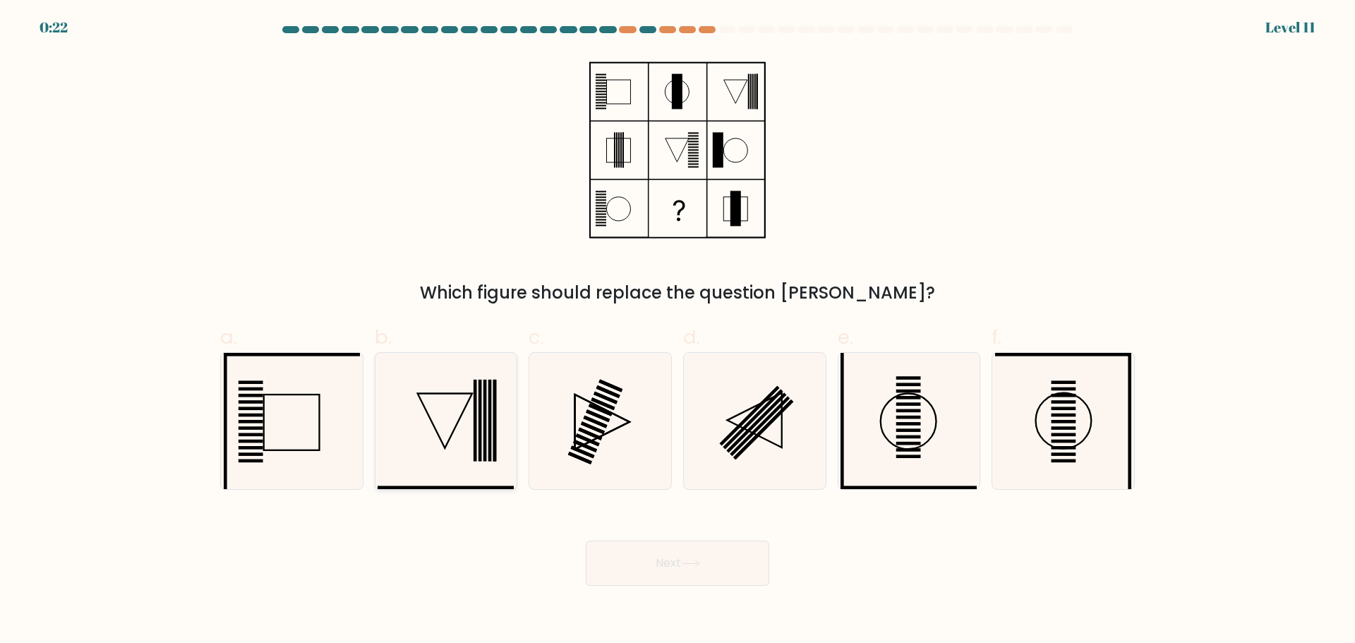
click at [462, 438] on icon at bounding box center [446, 421] width 136 height 136
click at [677, 331] on input "b." at bounding box center [677, 326] width 1 height 9
radio input "true"
click at [695, 566] on icon at bounding box center [690, 564] width 19 height 8
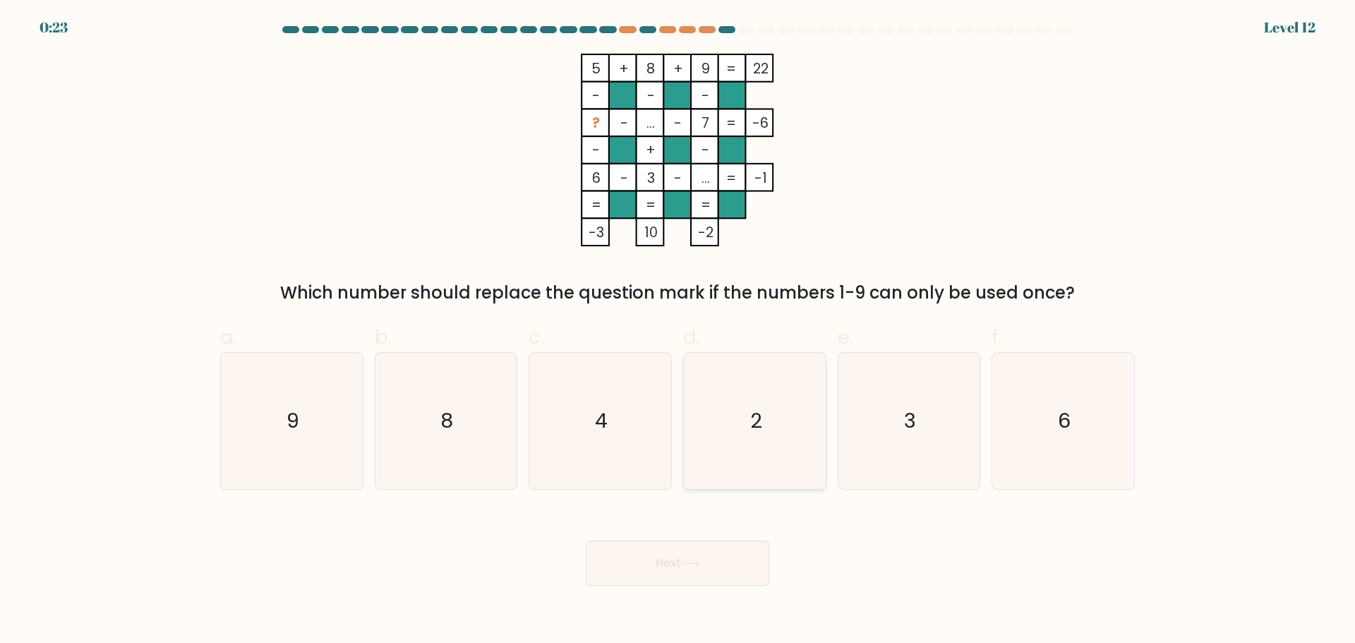
click at [740, 451] on icon "2" at bounding box center [755, 421] width 136 height 136
click at [678, 331] on input "d. 2" at bounding box center [677, 326] width 1 height 9
radio input "true"
click at [715, 567] on button "Next" at bounding box center [677, 563] width 183 height 45
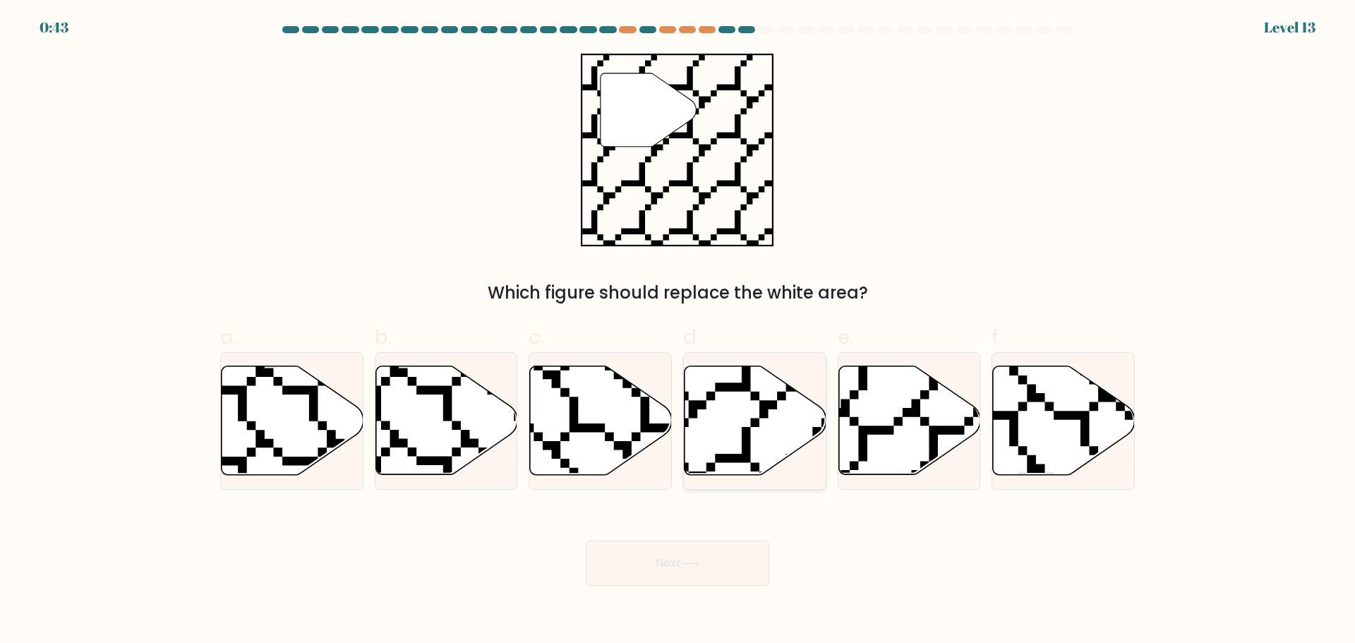
click at [757, 435] on icon at bounding box center [756, 420] width 142 height 109
click at [678, 331] on input "d." at bounding box center [677, 326] width 1 height 9
radio input "true"
click at [699, 564] on icon at bounding box center [690, 563] width 17 height 6
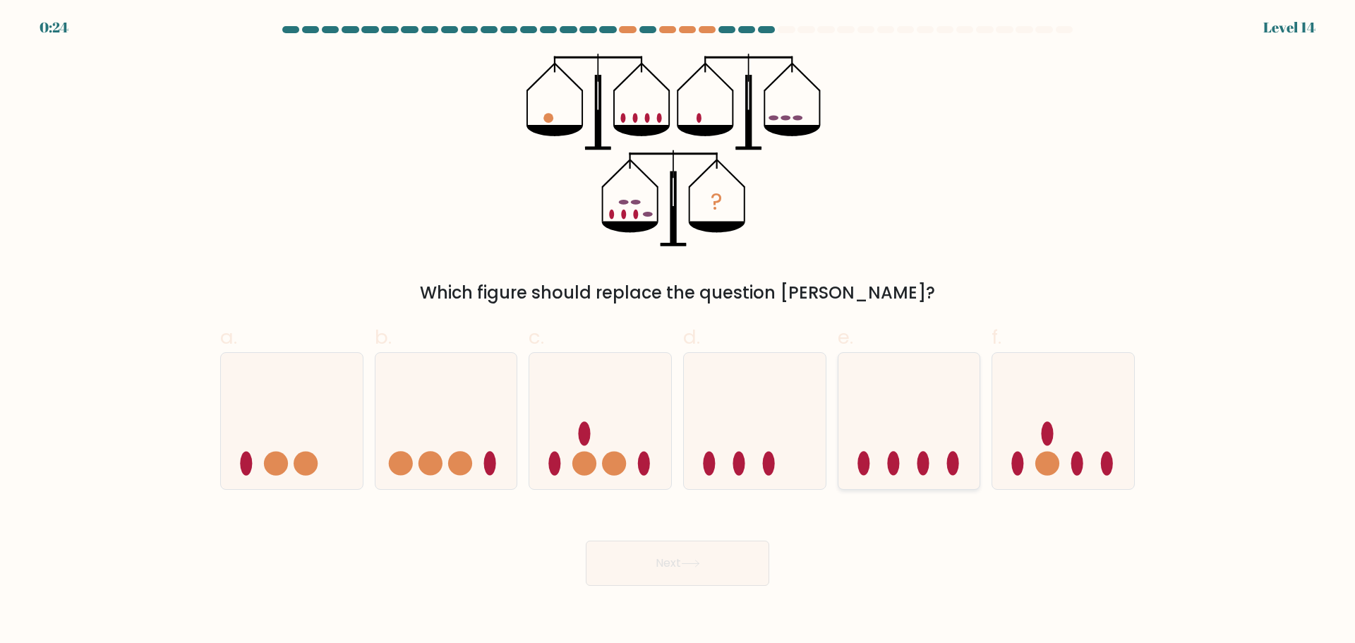
click at [885, 477] on icon at bounding box center [909, 420] width 142 height 117
click at [678, 331] on input "e." at bounding box center [677, 326] width 1 height 9
radio input "true"
click at [707, 567] on button "Next" at bounding box center [677, 563] width 183 height 45
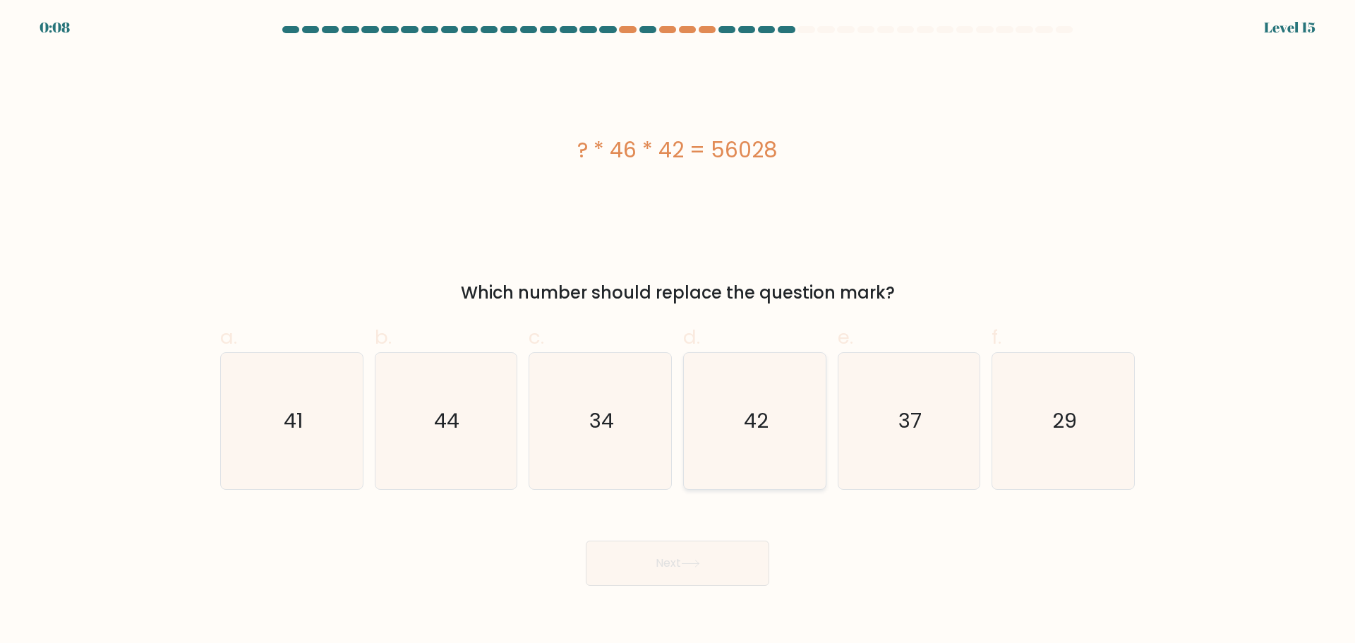
click at [726, 440] on icon "42" at bounding box center [755, 421] width 136 height 136
click at [678, 331] on input "d. 42" at bounding box center [677, 326] width 1 height 9
radio input "true"
click at [709, 550] on button "Next" at bounding box center [677, 563] width 183 height 45
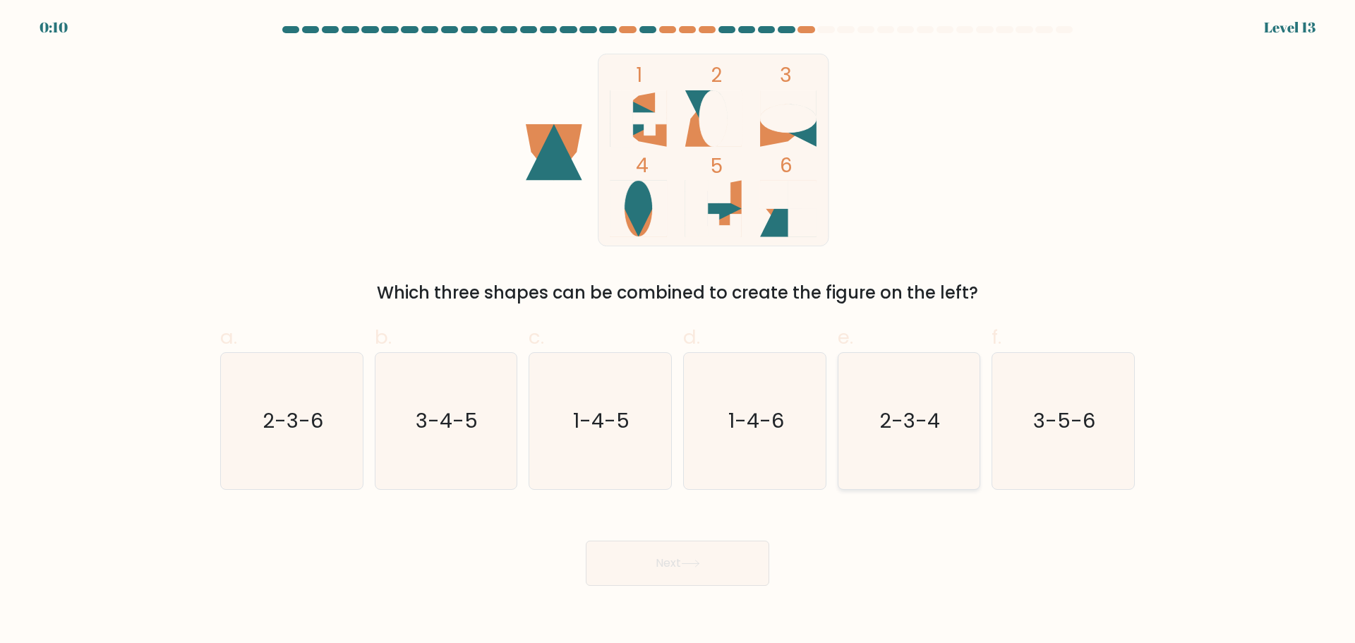
click at [862, 452] on icon "2-3-4" at bounding box center [908, 421] width 136 height 136
click at [678, 331] on input "e. 2-3-4" at bounding box center [677, 326] width 1 height 9
radio input "true"
click at [720, 559] on button "Next" at bounding box center [677, 563] width 183 height 45
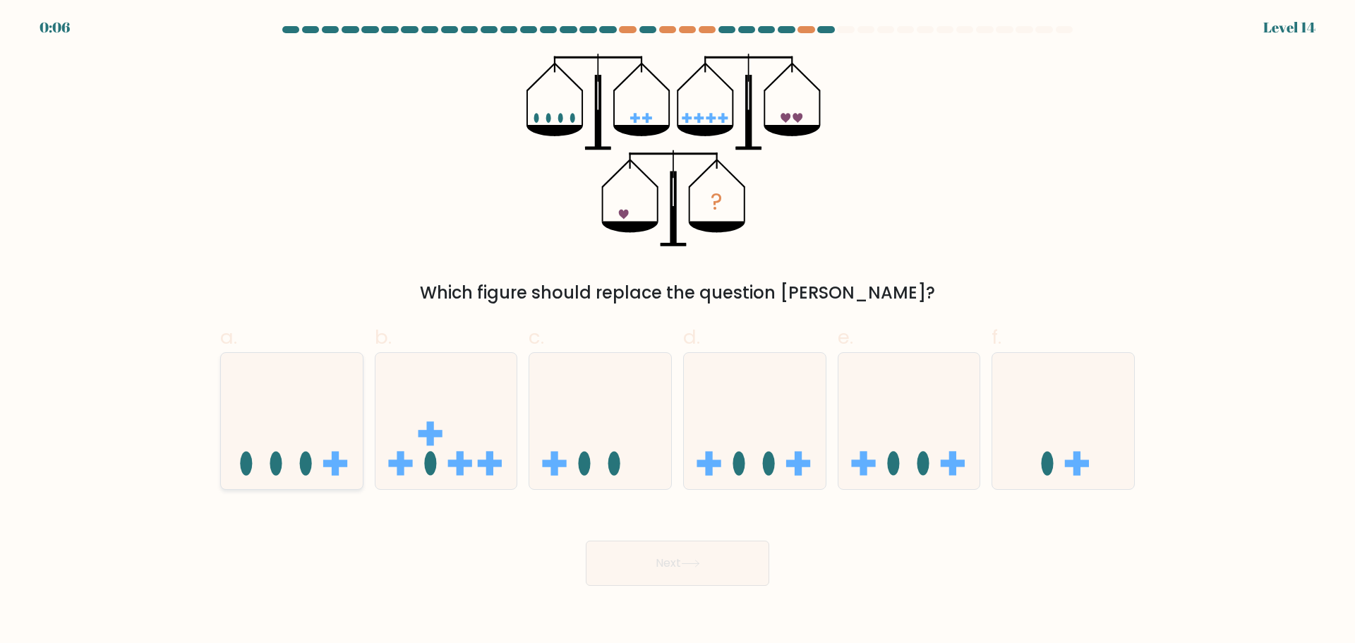
click at [309, 462] on ellipse at bounding box center [306, 464] width 12 height 24
click at [677, 331] on input "a." at bounding box center [677, 326] width 1 height 9
radio input "true"
click at [747, 556] on button "Next" at bounding box center [677, 563] width 183 height 45
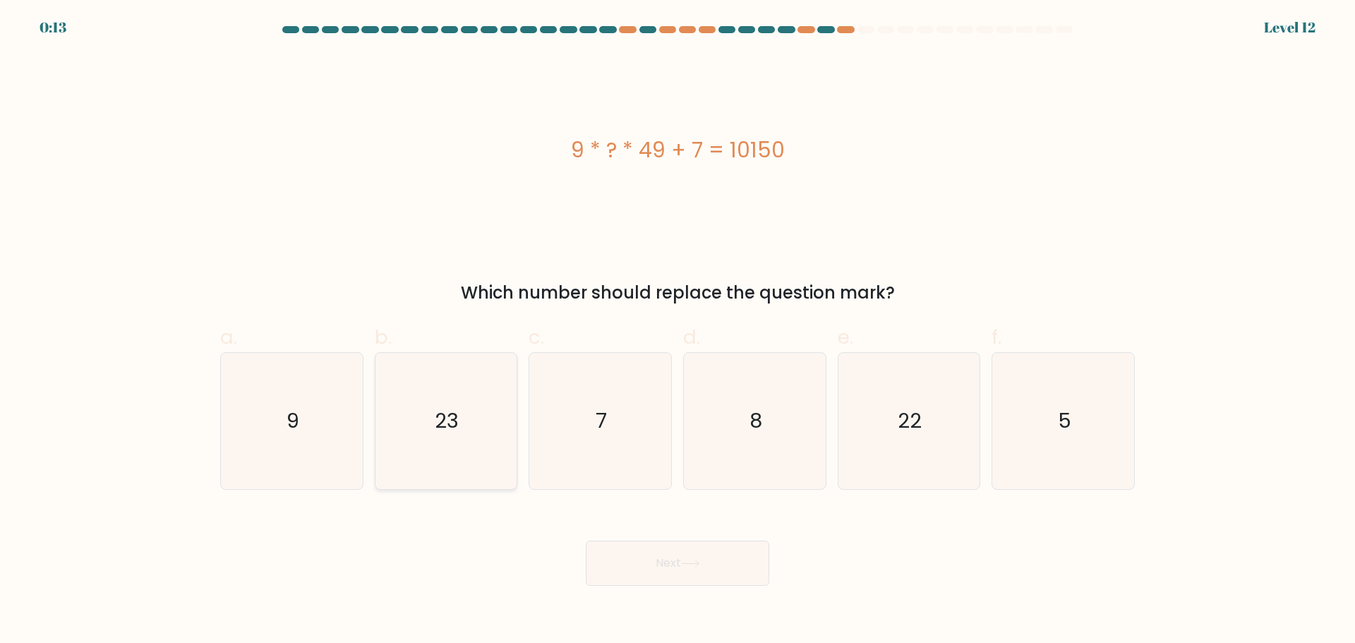
click at [452, 442] on icon "23" at bounding box center [446, 421] width 136 height 136
click at [677, 331] on input "b. 23" at bounding box center [677, 326] width 1 height 9
radio input "true"
click at [699, 565] on icon at bounding box center [690, 563] width 17 height 6
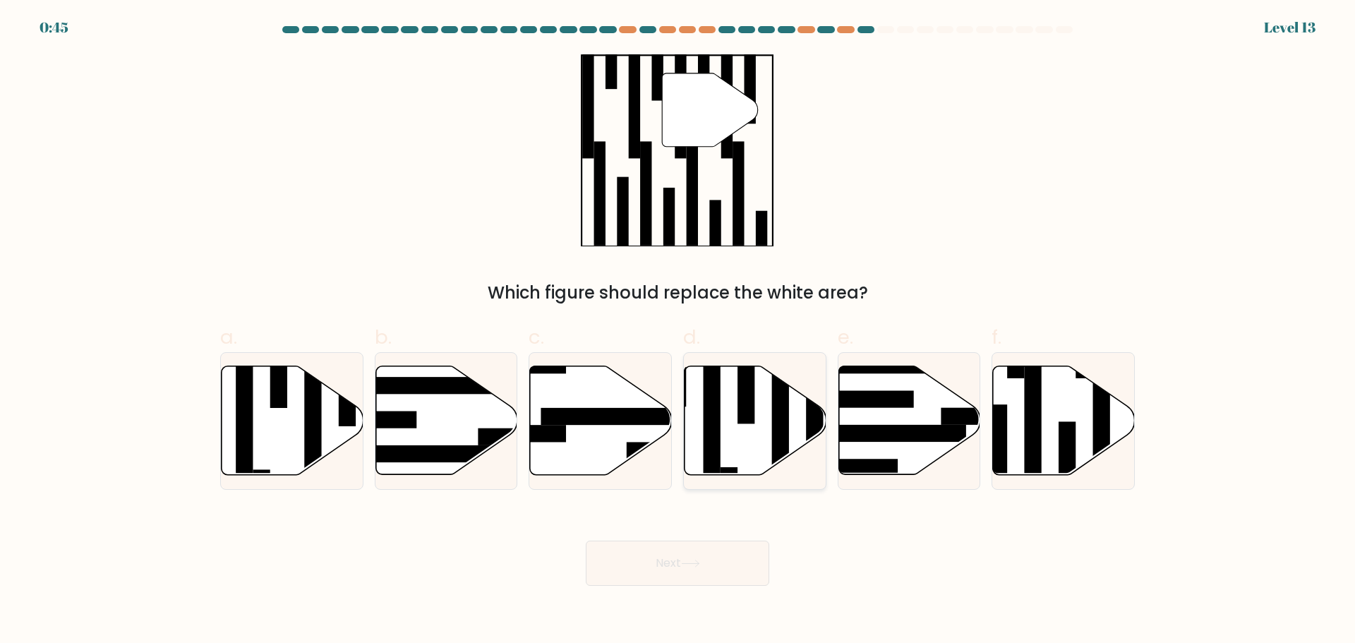
click at [751, 442] on icon at bounding box center [756, 420] width 142 height 109
click at [678, 331] on input "d." at bounding box center [677, 326] width 1 height 9
radio input "true"
click at [705, 553] on button "Next" at bounding box center [677, 563] width 183 height 45
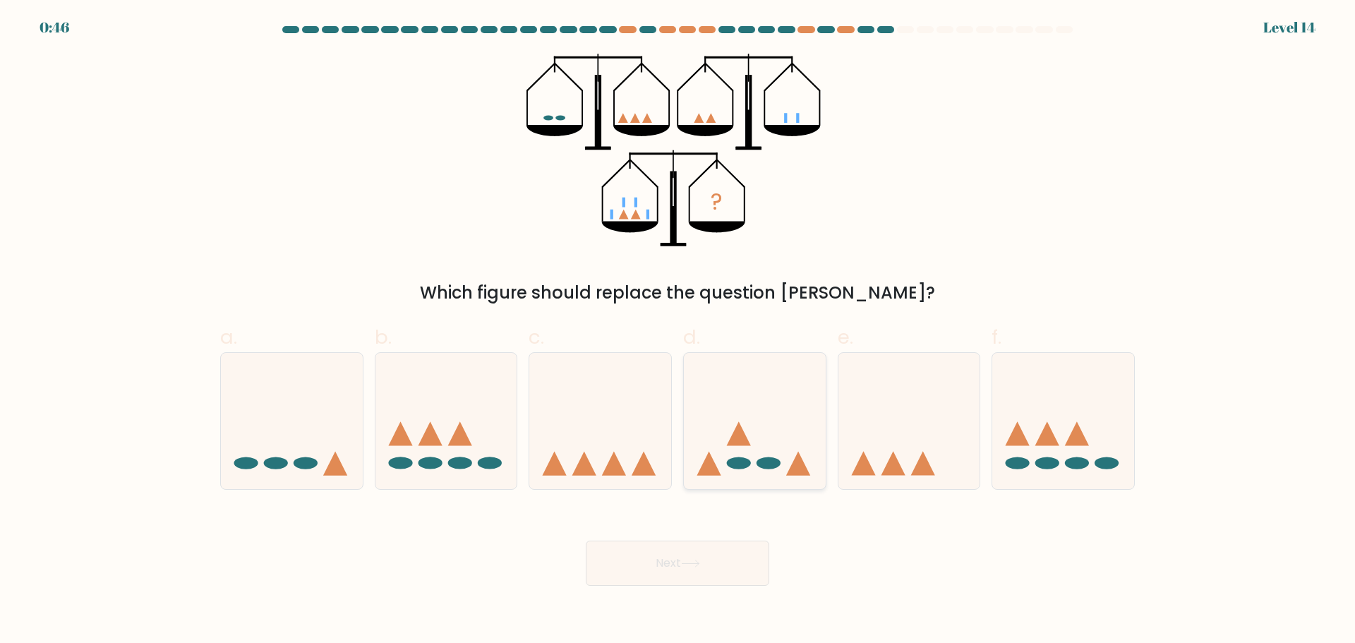
click at [749, 462] on ellipse at bounding box center [739, 463] width 24 height 12
click at [678, 331] on input "d." at bounding box center [677, 326] width 1 height 9
radio input "true"
click at [690, 553] on button "Next" at bounding box center [677, 563] width 183 height 45
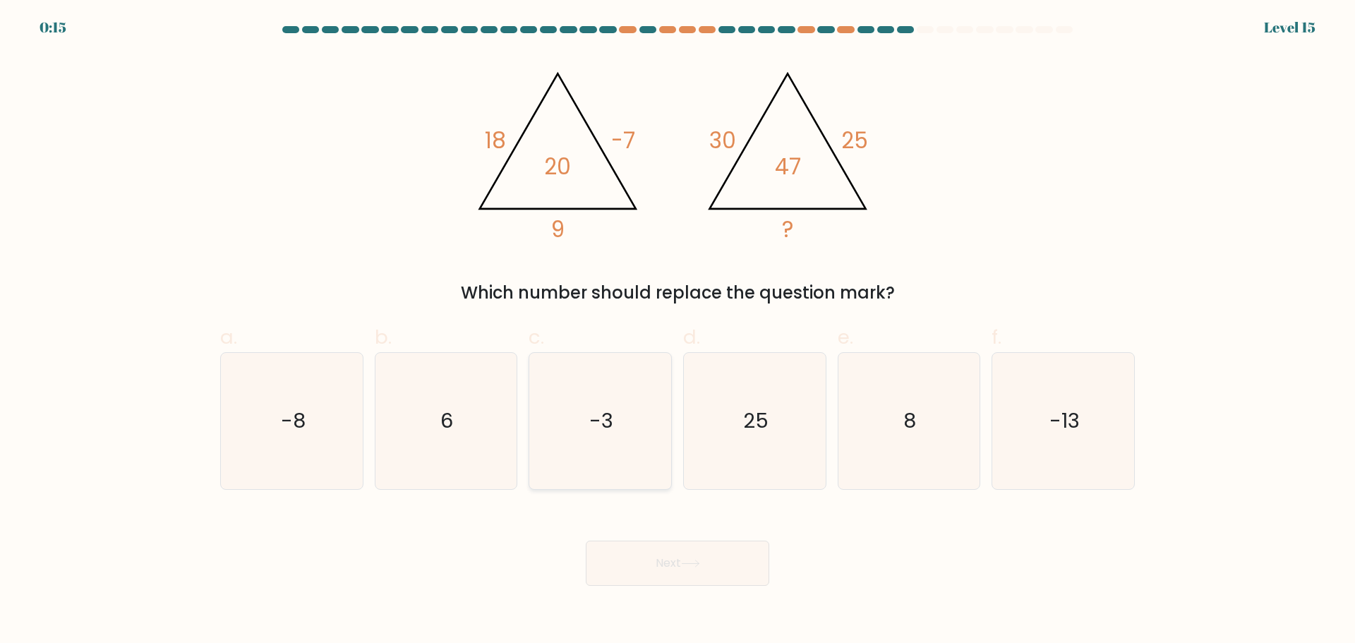
click at [605, 441] on icon "-3" at bounding box center [600, 421] width 136 height 136
click at [677, 331] on input "c. -3" at bounding box center [677, 326] width 1 height 9
radio input "true"
click at [694, 539] on div "Next" at bounding box center [678, 546] width 932 height 79
click at [689, 557] on button "Next" at bounding box center [677, 563] width 183 height 45
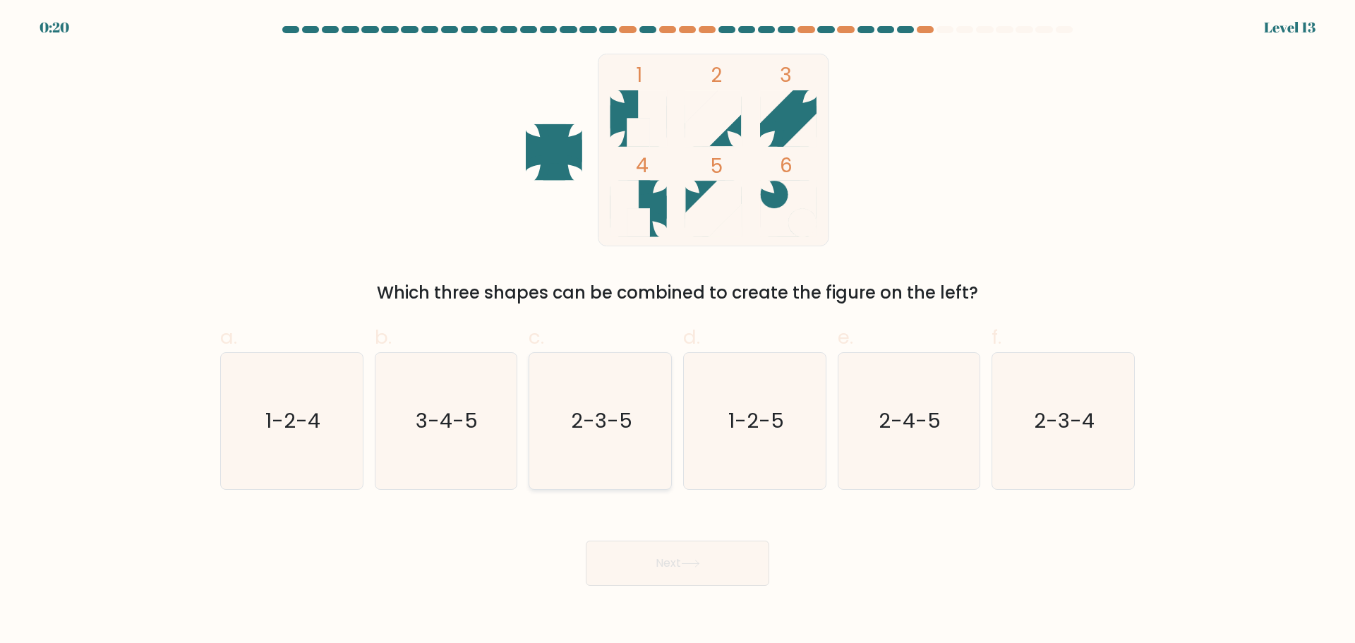
click at [562, 443] on icon "2-3-5" at bounding box center [600, 421] width 136 height 136
click at [677, 331] on input "c. 2-3-5" at bounding box center [677, 326] width 1 height 9
radio input "true"
click at [680, 557] on button "Next" at bounding box center [677, 563] width 183 height 45
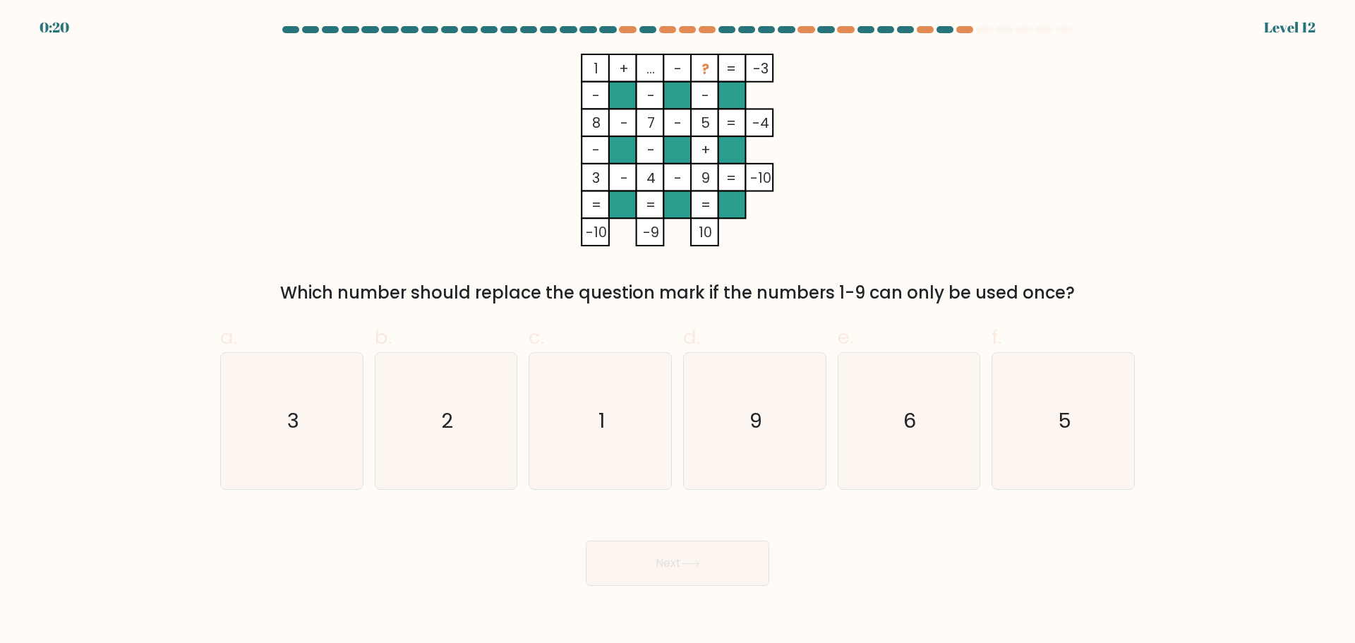
drag, startPoint x: 873, startPoint y: 408, endPoint x: 833, endPoint y: 435, distance: 47.8
click at [874, 408] on icon "6" at bounding box center [908, 421] width 136 height 136
click at [678, 331] on input "e. 6" at bounding box center [677, 326] width 1 height 9
radio input "true"
click at [707, 570] on button "Next" at bounding box center [677, 563] width 183 height 45
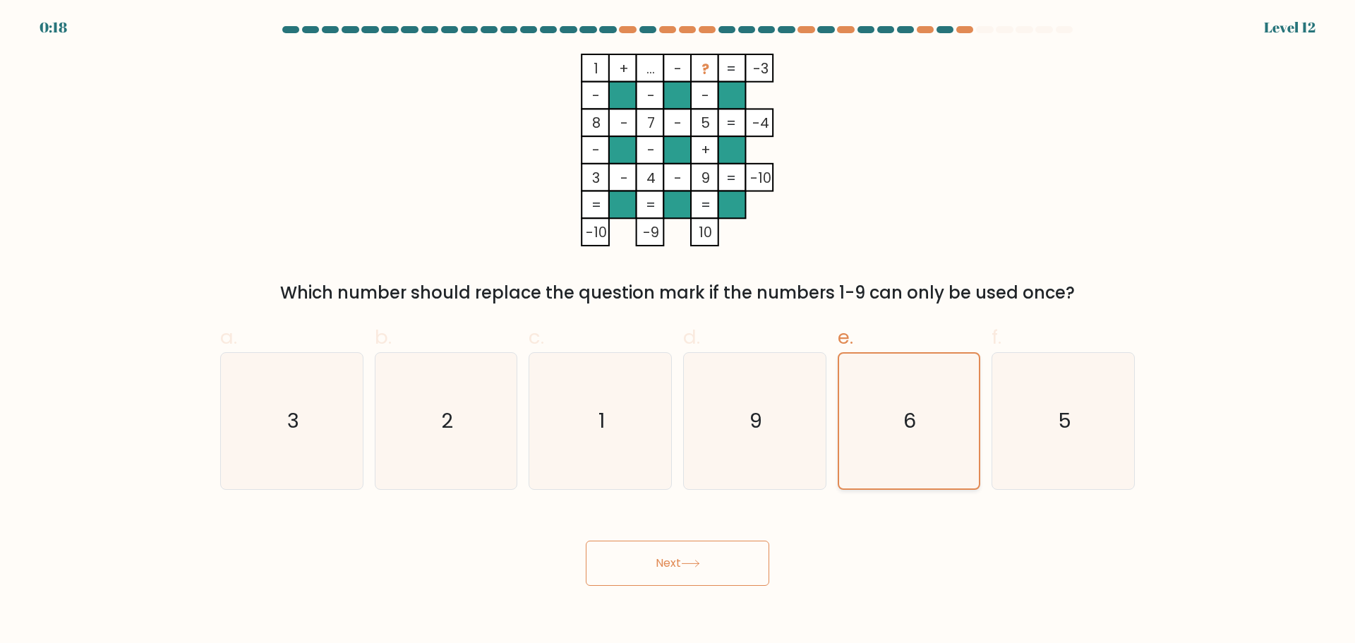
click at [892, 412] on icon "6" at bounding box center [908, 421] width 135 height 135
click at [678, 331] on input "e. 6" at bounding box center [677, 326] width 1 height 9
click at [740, 541] on button "Next" at bounding box center [677, 563] width 183 height 45
drag, startPoint x: 716, startPoint y: 553, endPoint x: 711, endPoint y: 560, distance: 8.6
click at [715, 555] on button "Next" at bounding box center [677, 563] width 183 height 45
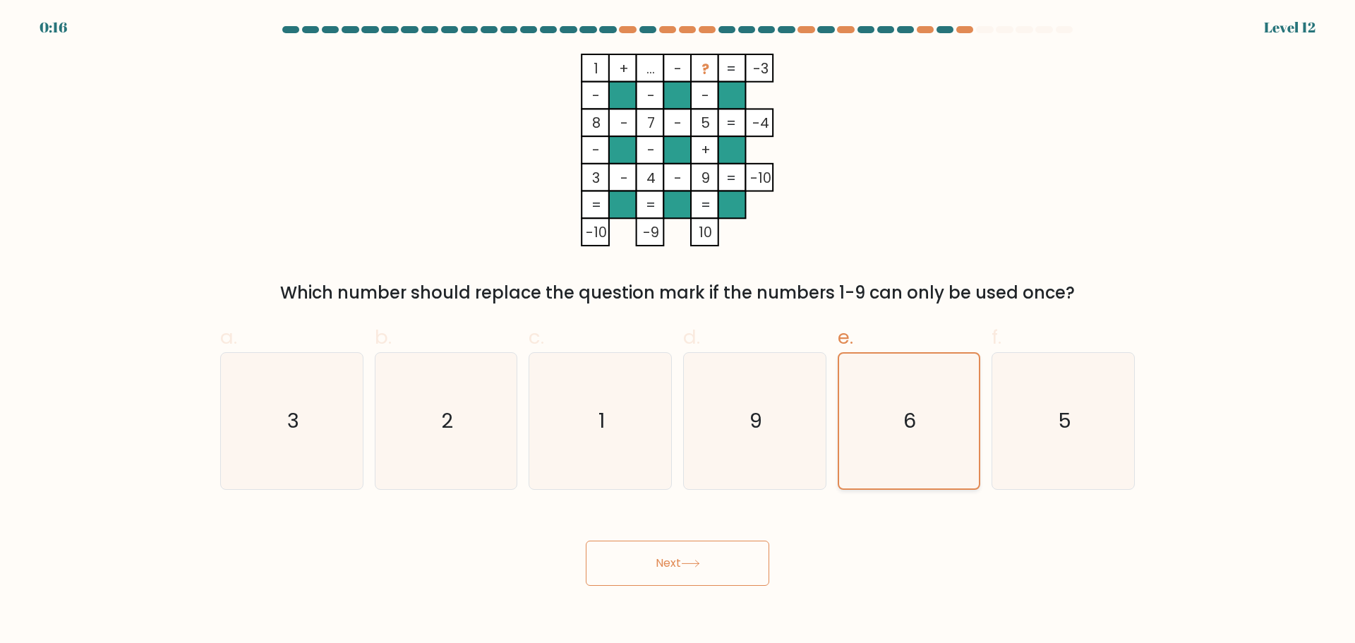
click at [876, 458] on icon "6" at bounding box center [908, 421] width 135 height 135
click at [678, 331] on input "e. 6" at bounding box center [677, 326] width 1 height 9
click at [905, 439] on icon "6" at bounding box center [908, 421] width 135 height 135
click at [678, 331] on input "e. 6" at bounding box center [677, 326] width 1 height 9
drag, startPoint x: 677, startPoint y: 568, endPoint x: 684, endPoint y: 561, distance: 9.5
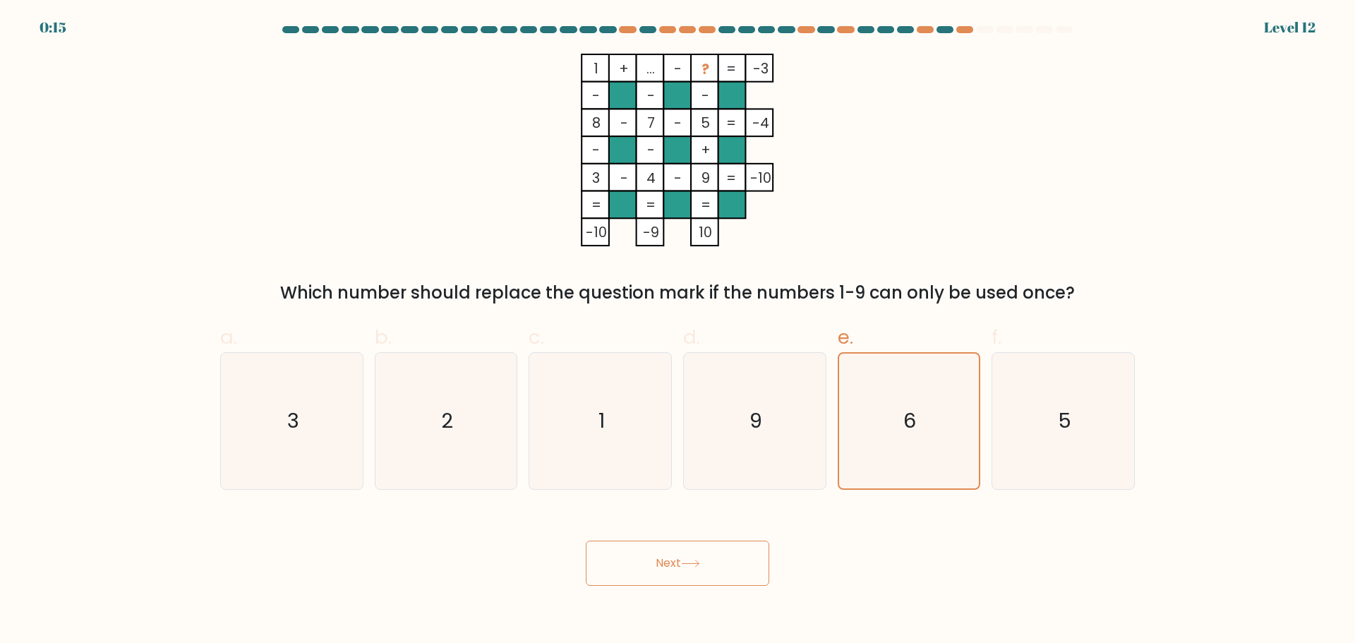
click at [684, 561] on button "Next" at bounding box center [677, 563] width 183 height 45
click at [893, 397] on icon "6" at bounding box center [908, 421] width 136 height 136
click at [678, 331] on input "e. 6" at bounding box center [677, 326] width 1 height 9
radio input "true"
click at [687, 552] on button "Next" at bounding box center [677, 563] width 183 height 45
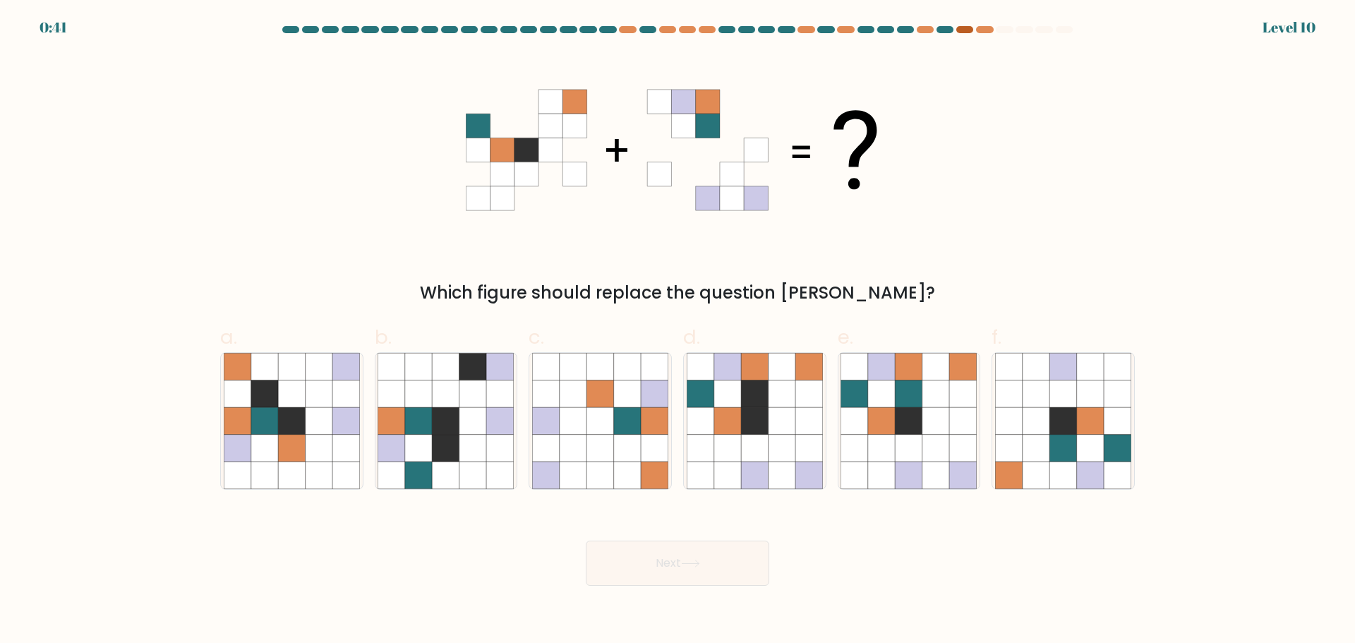
click at [968, 32] on div at bounding box center [964, 29] width 17 height 7
click at [984, 30] on div at bounding box center [984, 29] width 17 height 7
click at [893, 419] on icon at bounding box center [881, 420] width 27 height 27
click at [678, 331] on input "e." at bounding box center [677, 326] width 1 height 9
radio input "true"
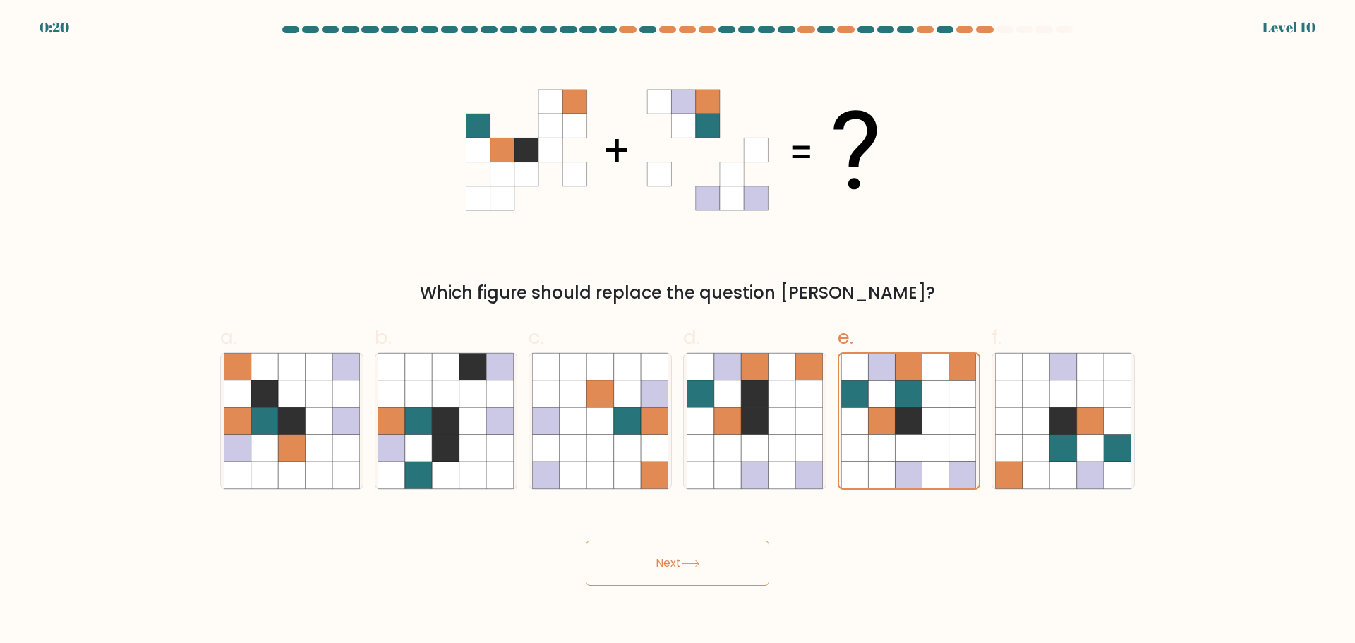
click at [741, 560] on button "Next" at bounding box center [677, 563] width 183 height 45
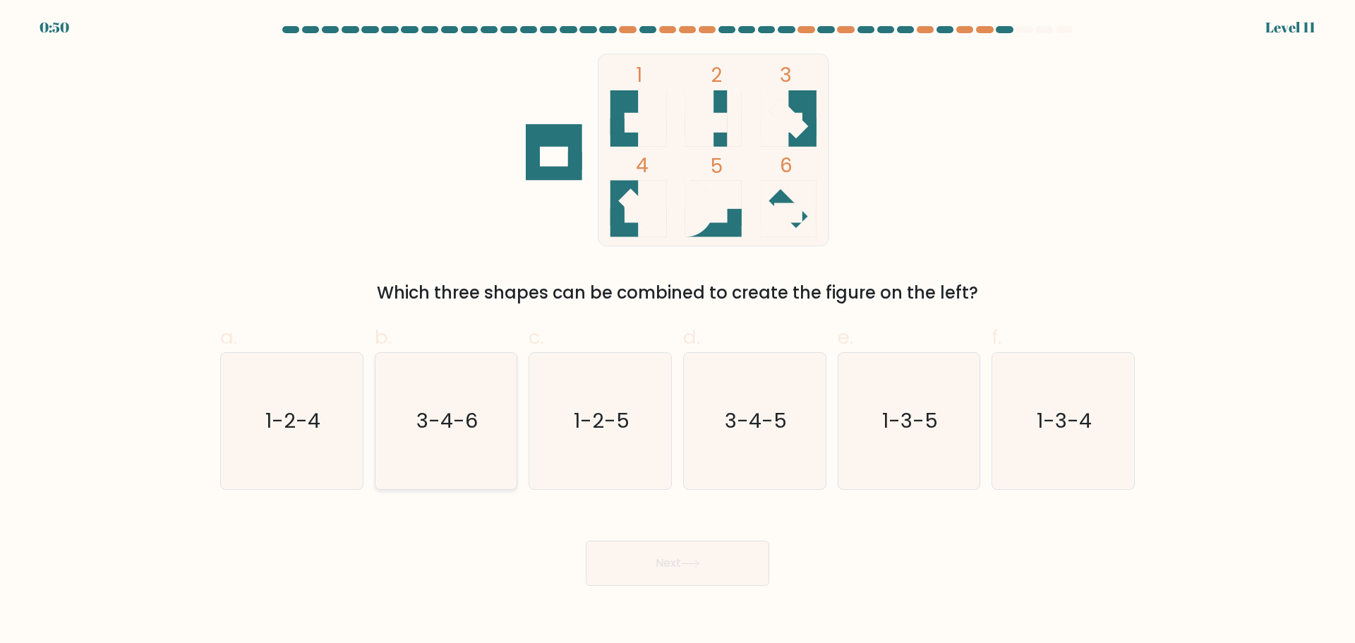
click at [499, 447] on icon "3-4-6" at bounding box center [446, 421] width 136 height 136
click at [677, 331] on input "b. 3-4-6" at bounding box center [677, 326] width 1 height 9
radio input "true"
click at [663, 569] on button "Next" at bounding box center [677, 563] width 183 height 45
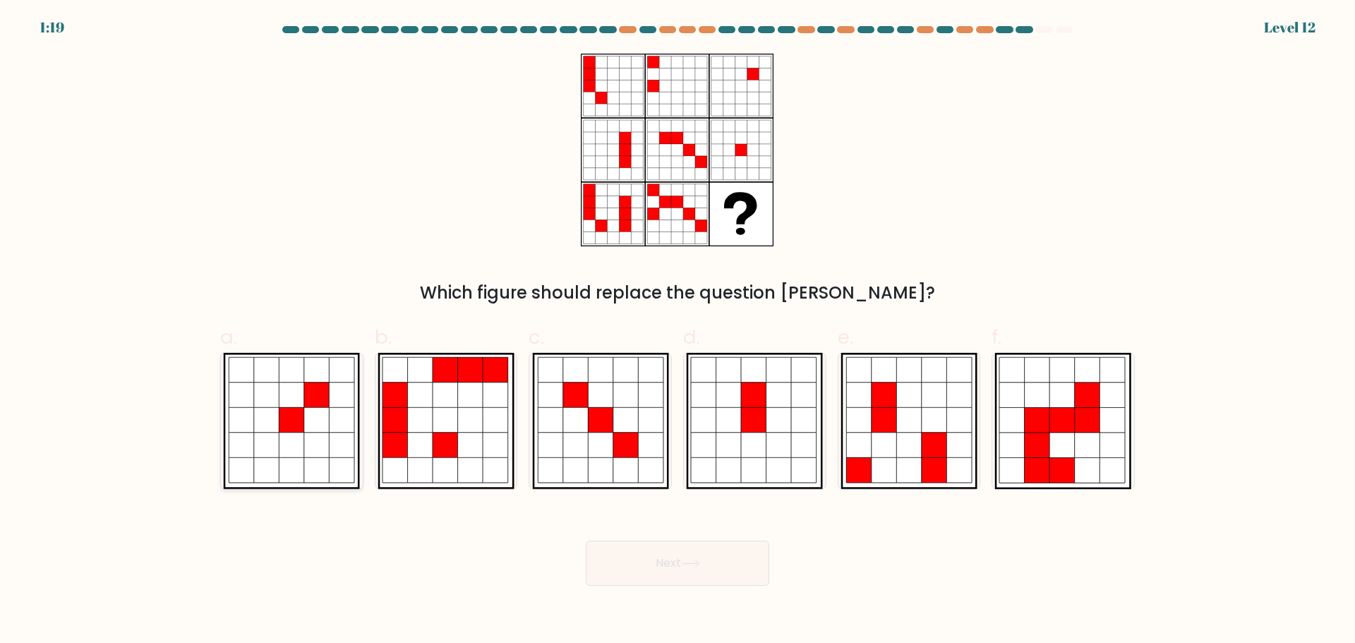
click at [319, 444] on icon at bounding box center [316, 445] width 25 height 25
click at [677, 331] on input "a." at bounding box center [677, 326] width 1 height 9
radio input "true"
click at [662, 559] on button "Next" at bounding box center [677, 563] width 183 height 45
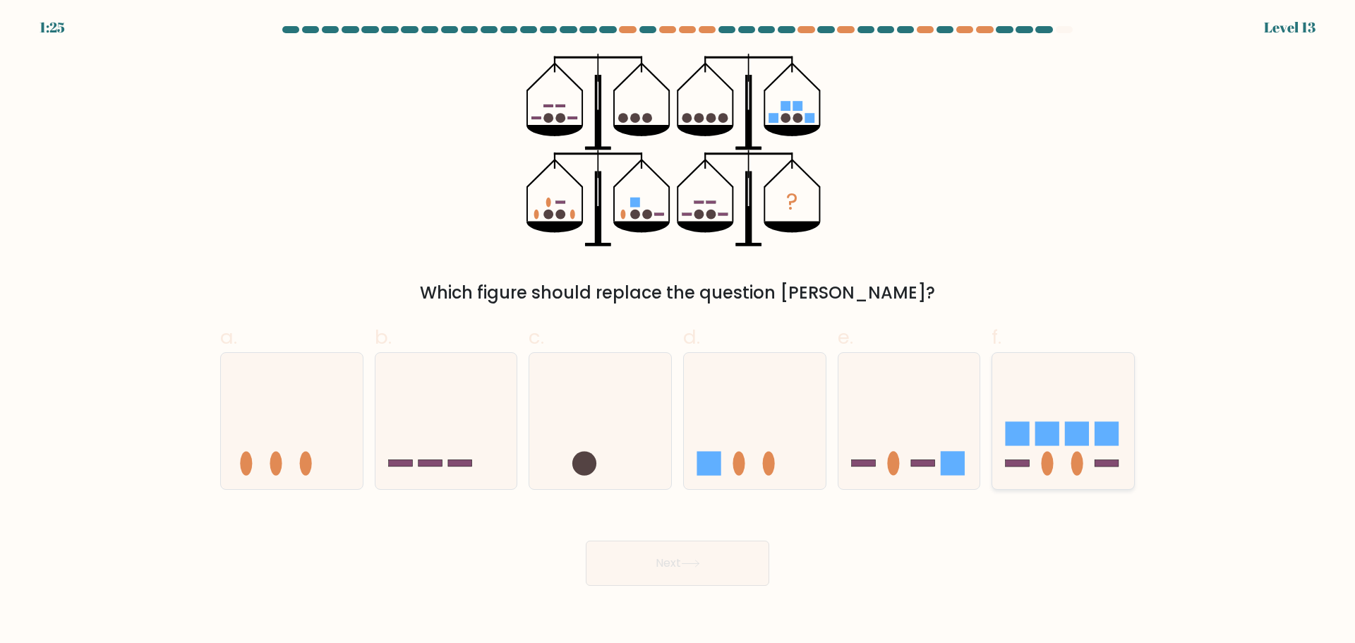
click at [1006, 427] on rect at bounding box center [1018, 433] width 24 height 24
click at [678, 331] on input "f." at bounding box center [677, 326] width 1 height 9
radio input "true"
click at [738, 562] on button "Next" at bounding box center [677, 563] width 183 height 45
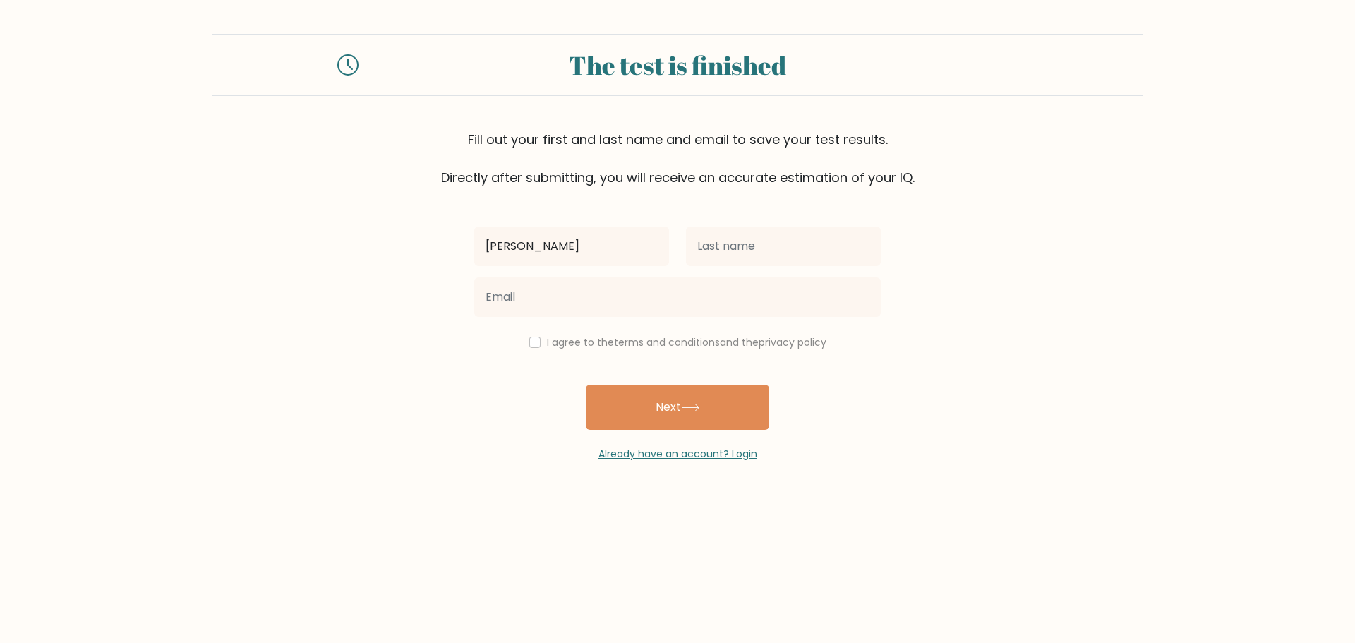
type input "[PERSON_NAME]"
click at [737, 234] on input "text" at bounding box center [783, 247] width 195 height 40
type input "Apschner"
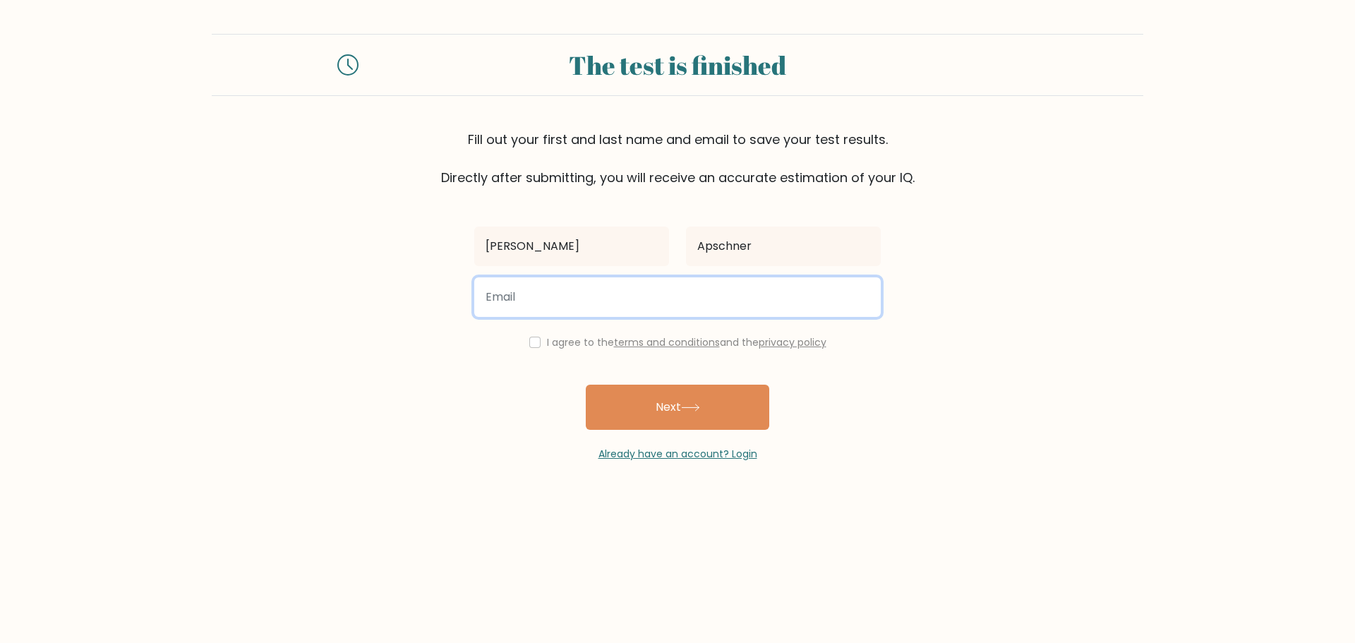
click at [687, 301] on input "email" at bounding box center [677, 297] width 406 height 40
type input "alexander.apschner@gmail.com"
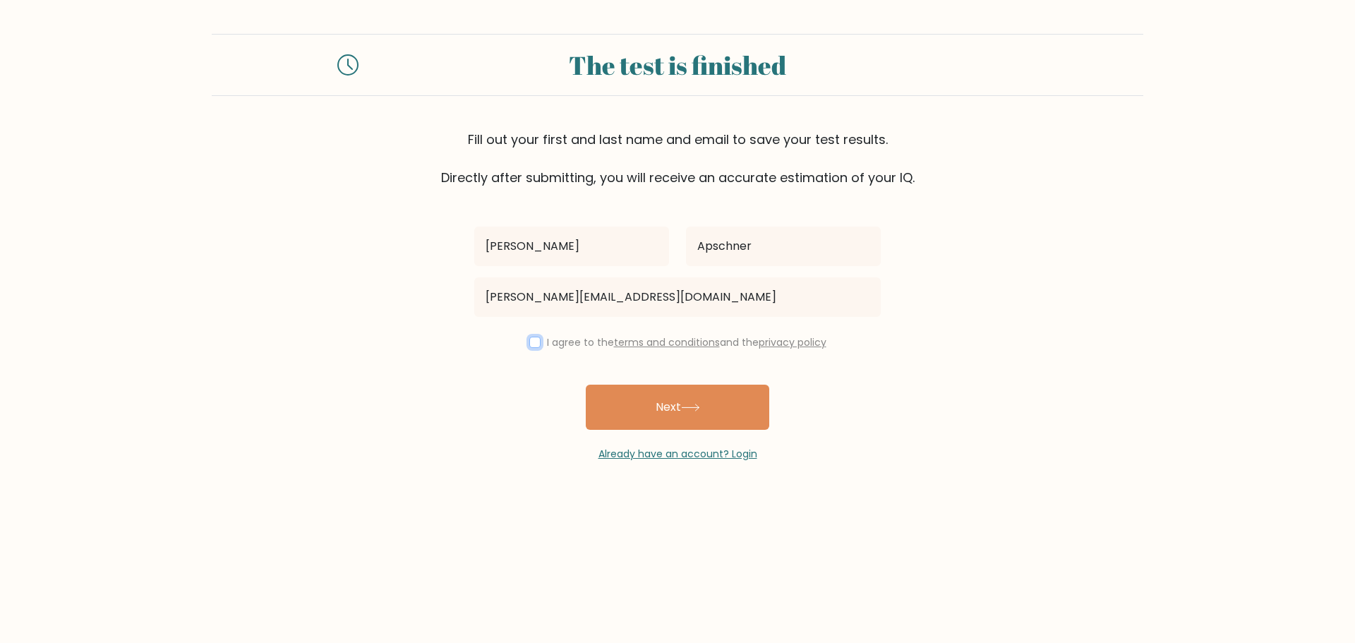
click at [536, 343] on input "checkbox" at bounding box center [534, 342] width 11 height 11
checkbox input "true"
click at [643, 403] on button "Next" at bounding box center [677, 407] width 183 height 45
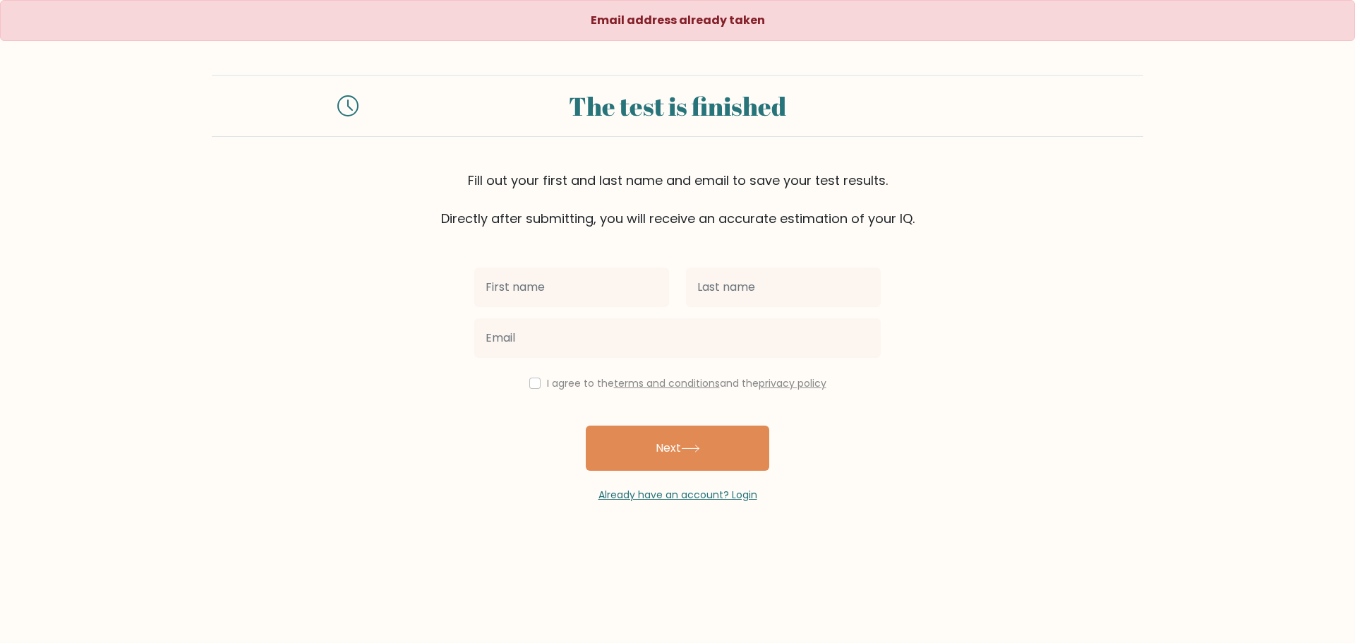
click at [586, 277] on input "text" at bounding box center [571, 287] width 195 height 40
type input "[PERSON_NAME]"
click at [704, 289] on input "text" at bounding box center [783, 287] width 195 height 40
click at [728, 288] on input "text" at bounding box center [783, 287] width 195 height 40
type input "aa"
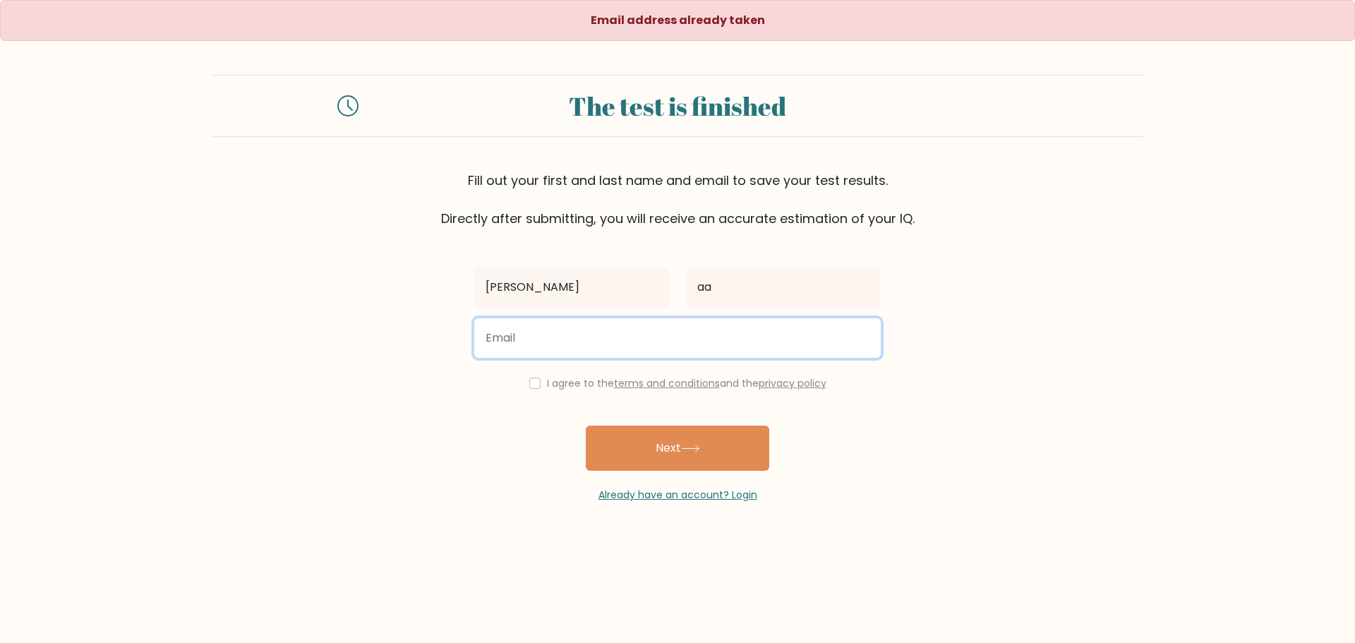
click at [557, 338] on input "email" at bounding box center [677, 338] width 406 height 40
type input "[EMAIL_ADDRESS][DOMAIN_NAME]"
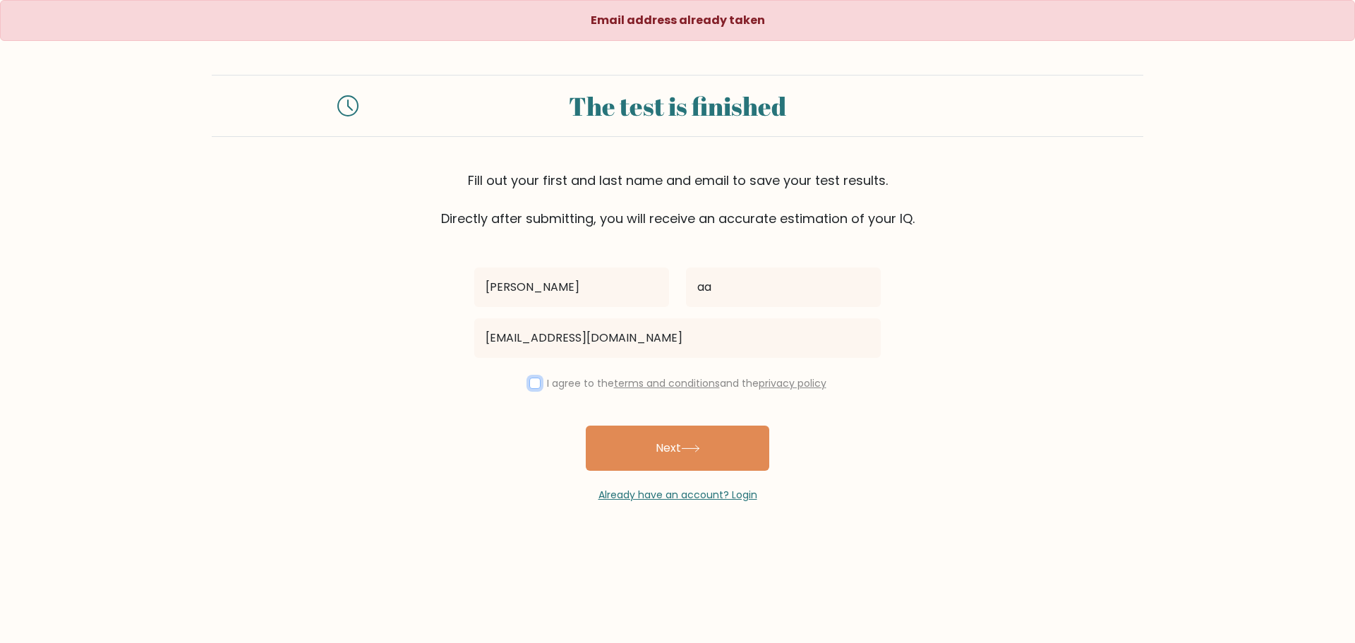
click at [536, 381] on input "checkbox" at bounding box center [534, 383] width 11 height 11
checkbox input "true"
click at [663, 445] on button "Next" at bounding box center [677, 448] width 183 height 45
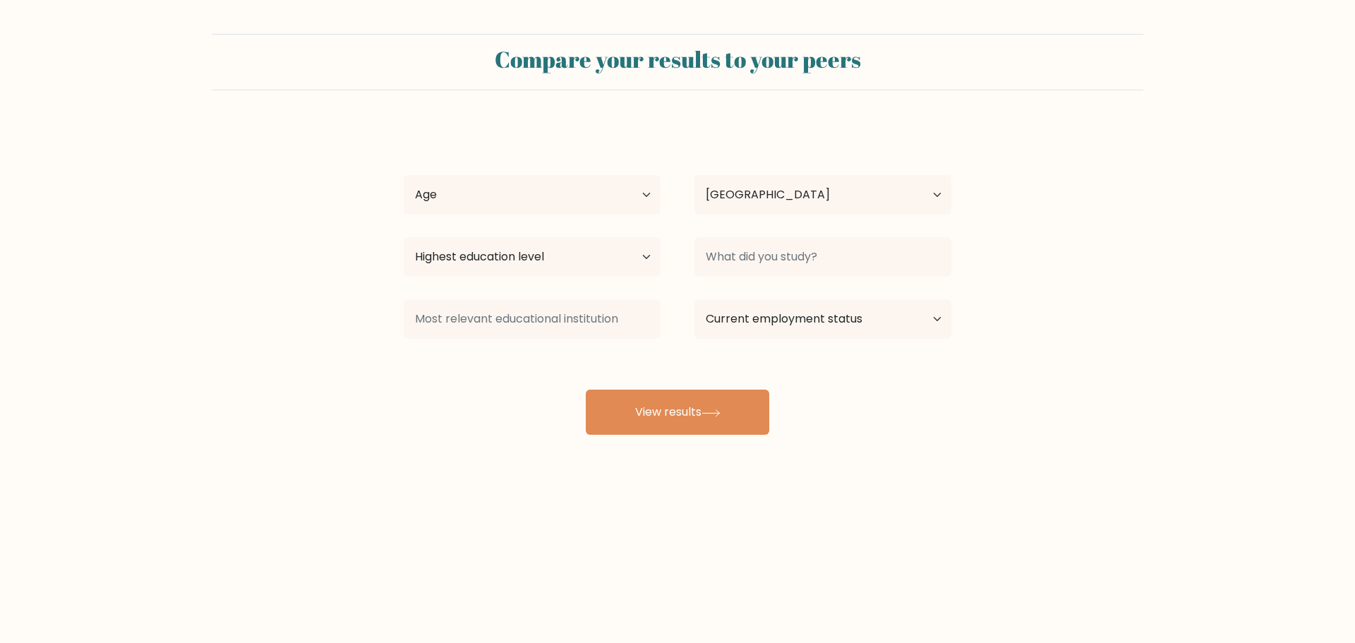
select select "DE"
click at [646, 192] on select "Age Under 18 years old 18-24 years old 25-34 years old 35-44 years old 45-54 ye…" at bounding box center [532, 195] width 257 height 40
select select "35_44"
click at [404, 175] on select "Age Under 18 years old 18-24 years old 25-34 years old 35-44 years old 45-54 ye…" at bounding box center [532, 195] width 257 height 40
click at [746, 197] on select "Country Afghanistan Albania Algeria American Samoa Andorra Angola Anguilla Anta…" at bounding box center [822, 195] width 257 height 40
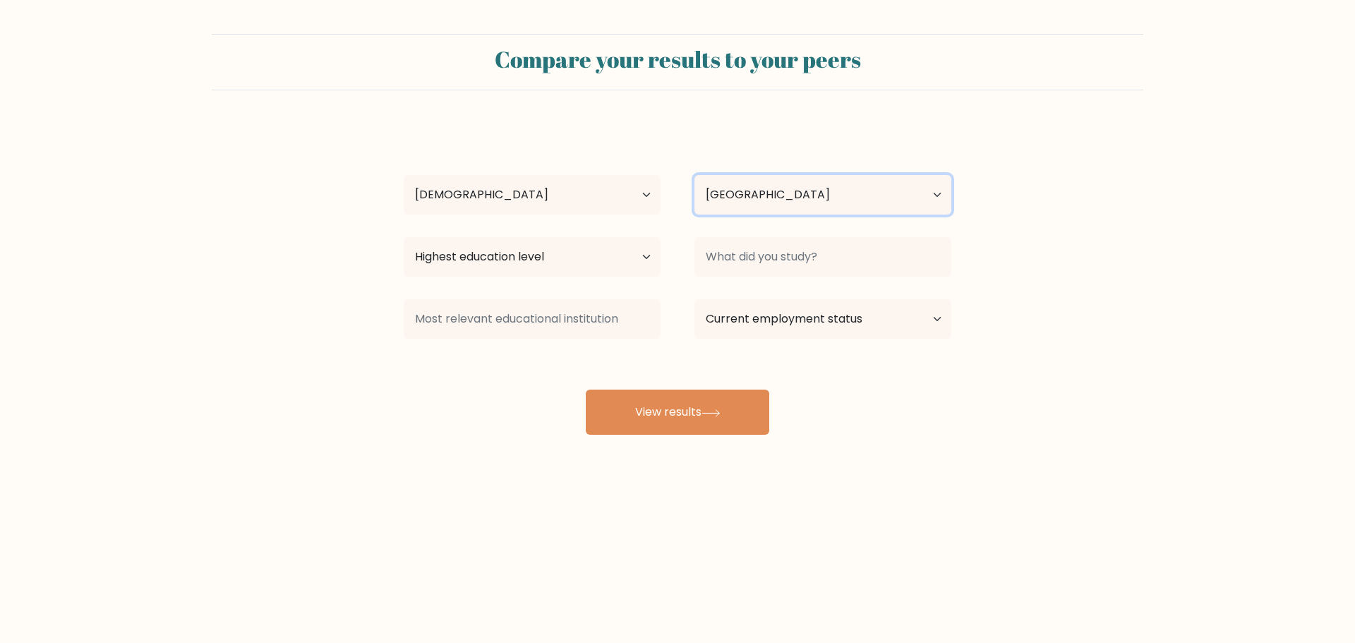
select select "AT"
click at [694, 175] on select "Country Afghanistan Albania Algeria American Samoa Andorra Angola Anguilla Anta…" at bounding box center [822, 195] width 257 height 40
click at [557, 264] on select "Highest education level No schooling Primary Lower Secondary Upper Secondary Oc…" at bounding box center [532, 257] width 257 height 40
select select "doctoral_degree"
click at [404, 237] on select "Highest education level No schooling Primary Lower Secondary Upper Secondary Oc…" at bounding box center [532, 257] width 257 height 40
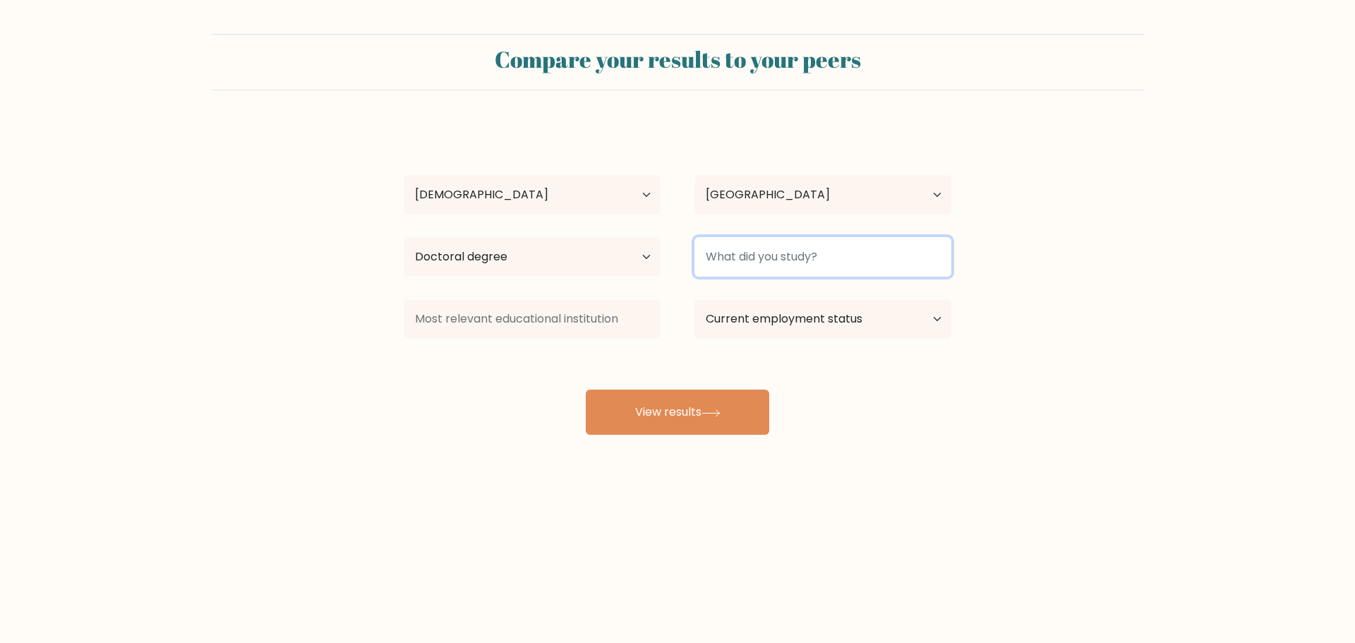
click at [743, 276] on input at bounding box center [822, 257] width 257 height 40
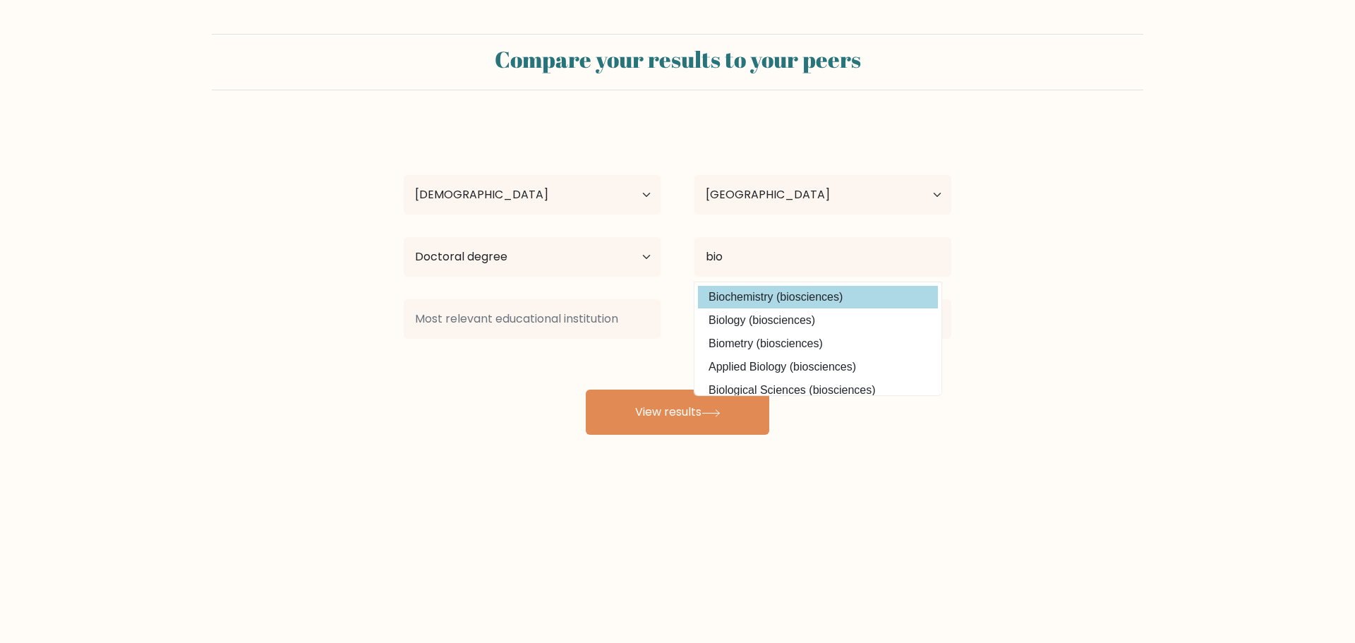
click at [764, 301] on option "Biochemistry (biosciences)" at bounding box center [818, 297] width 240 height 23
type input "Biochemistry"
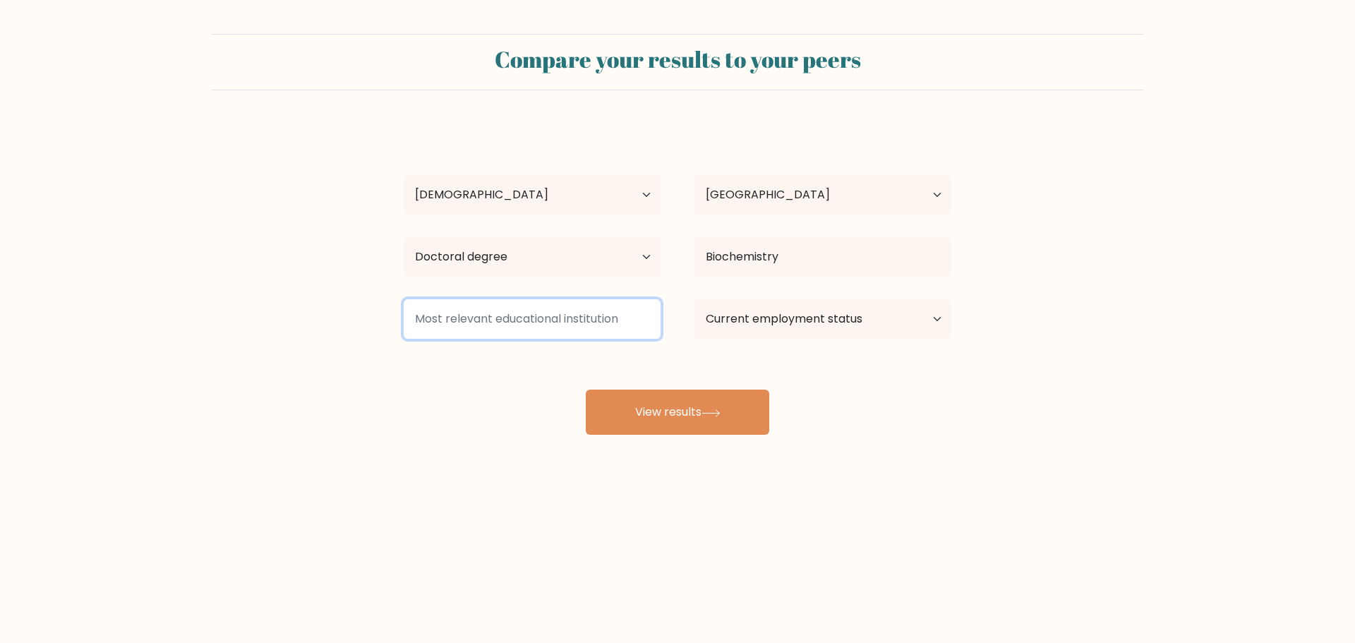
click at [540, 320] on input at bounding box center [532, 319] width 257 height 40
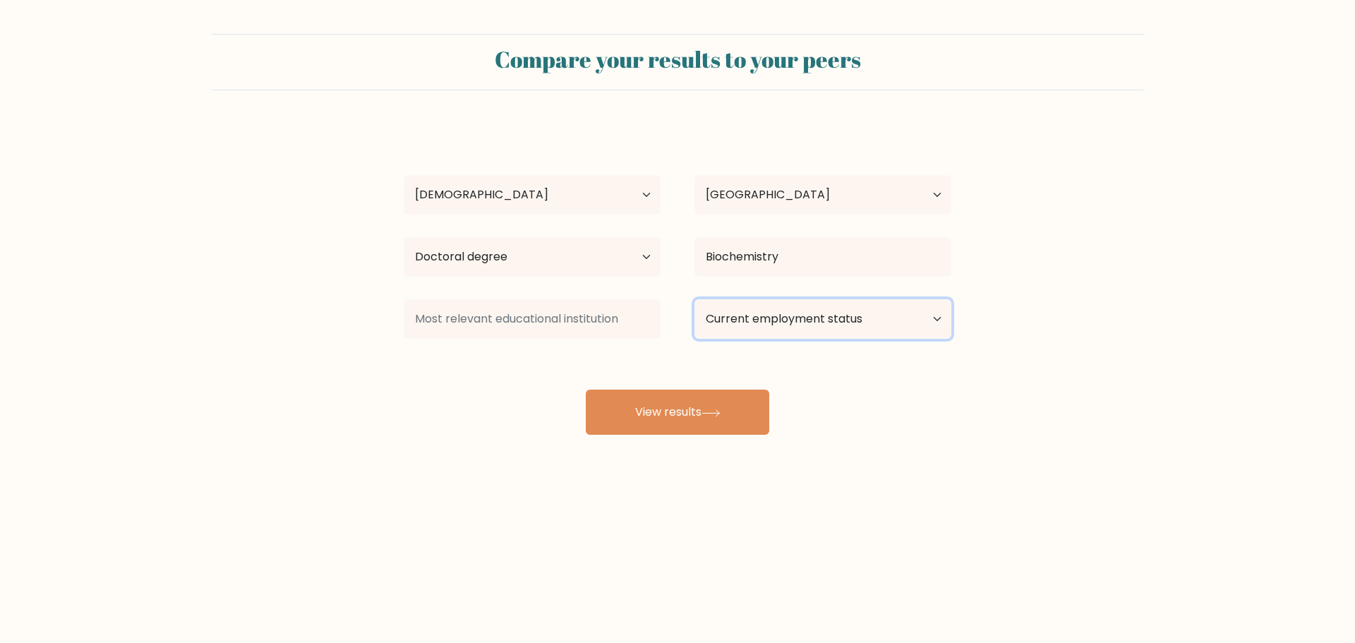
drag, startPoint x: 787, startPoint y: 315, endPoint x: 709, endPoint y: 327, distance: 78.5
click at [787, 315] on select "Current employment status Employed Student Retired Other / prefer not to answer" at bounding box center [822, 319] width 257 height 40
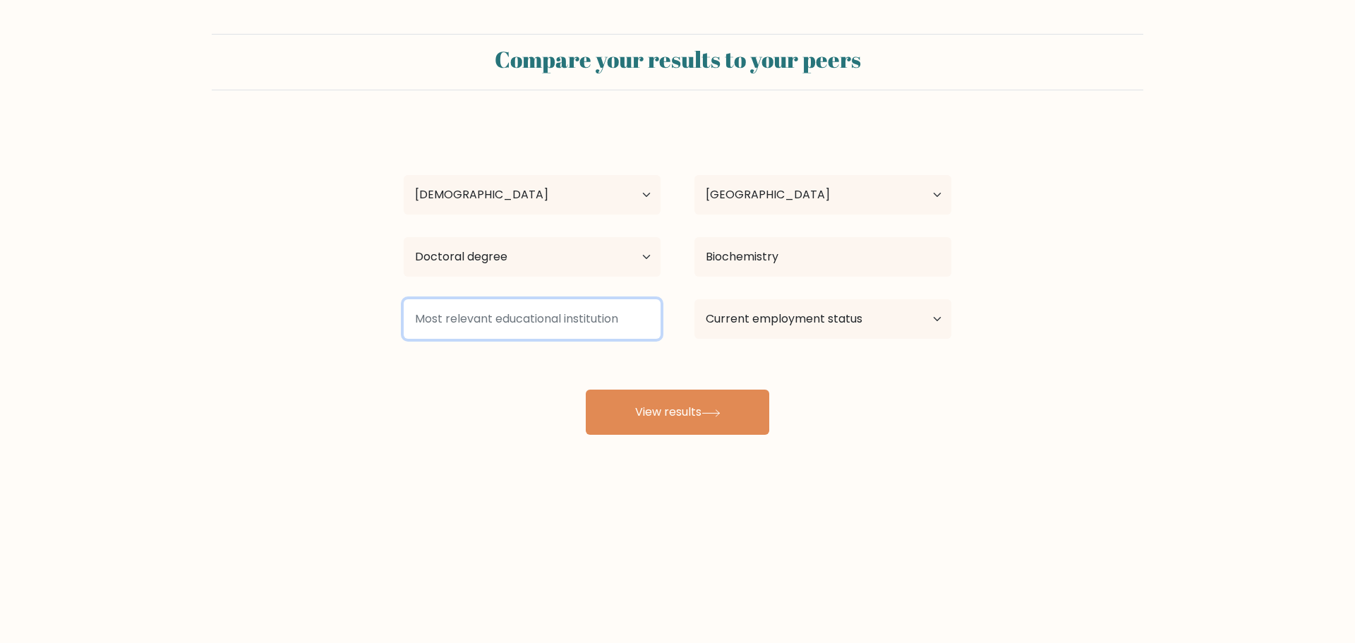
click at [565, 319] on input at bounding box center [532, 319] width 257 height 40
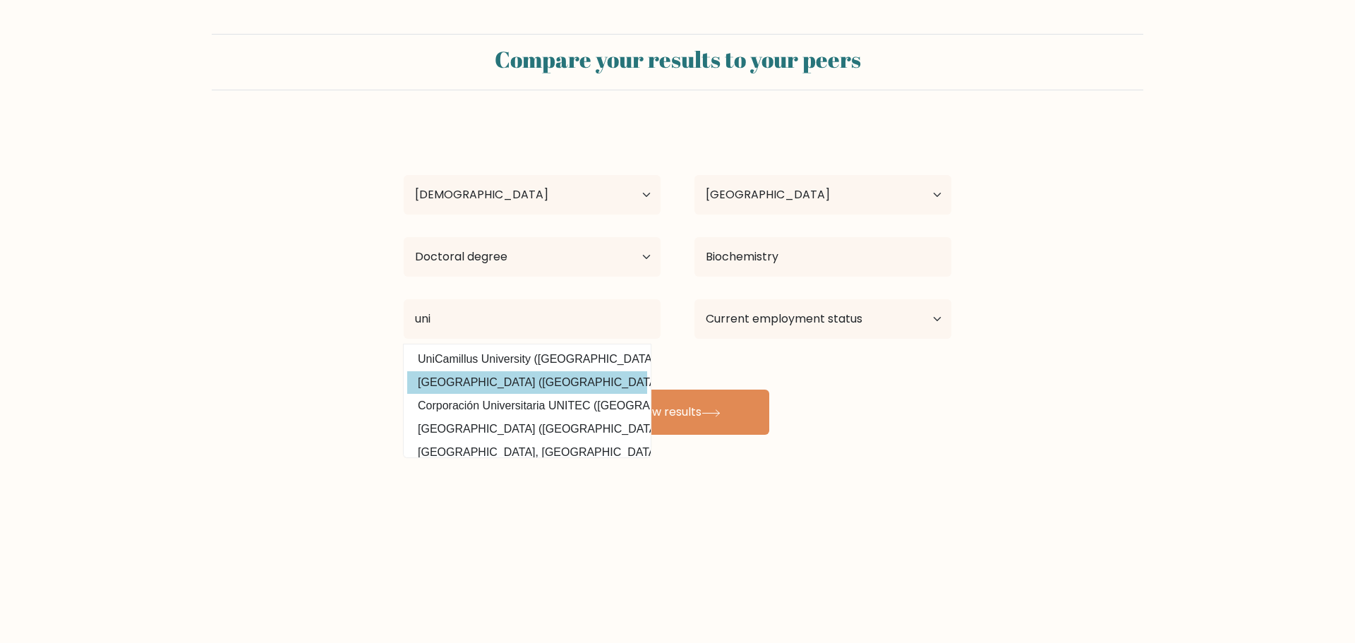
click at [566, 378] on option "Universidad Unidad (Bolivia)" at bounding box center [527, 382] width 240 height 23
type input "Universidad Unidad"
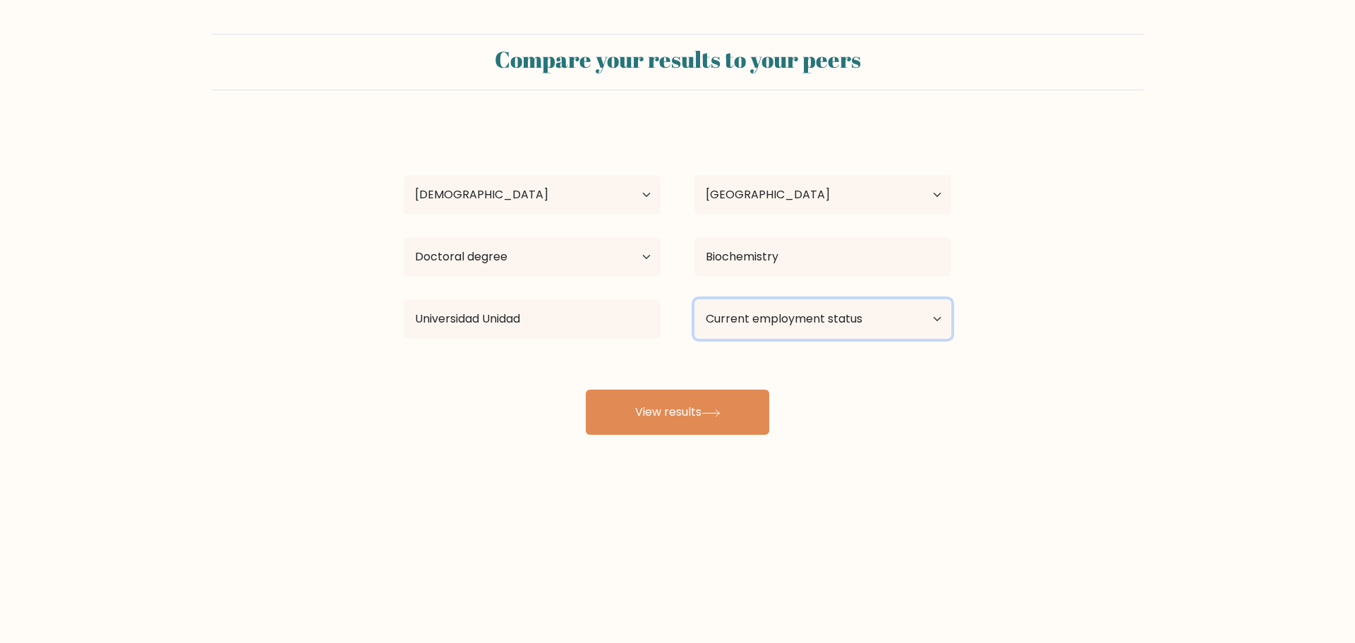
click at [733, 318] on select "Current employment status Employed Student Retired Other / prefer not to answer" at bounding box center [822, 319] width 257 height 40
click at [500, 298] on div "Universidad Unidad" at bounding box center [532, 319] width 291 height 51
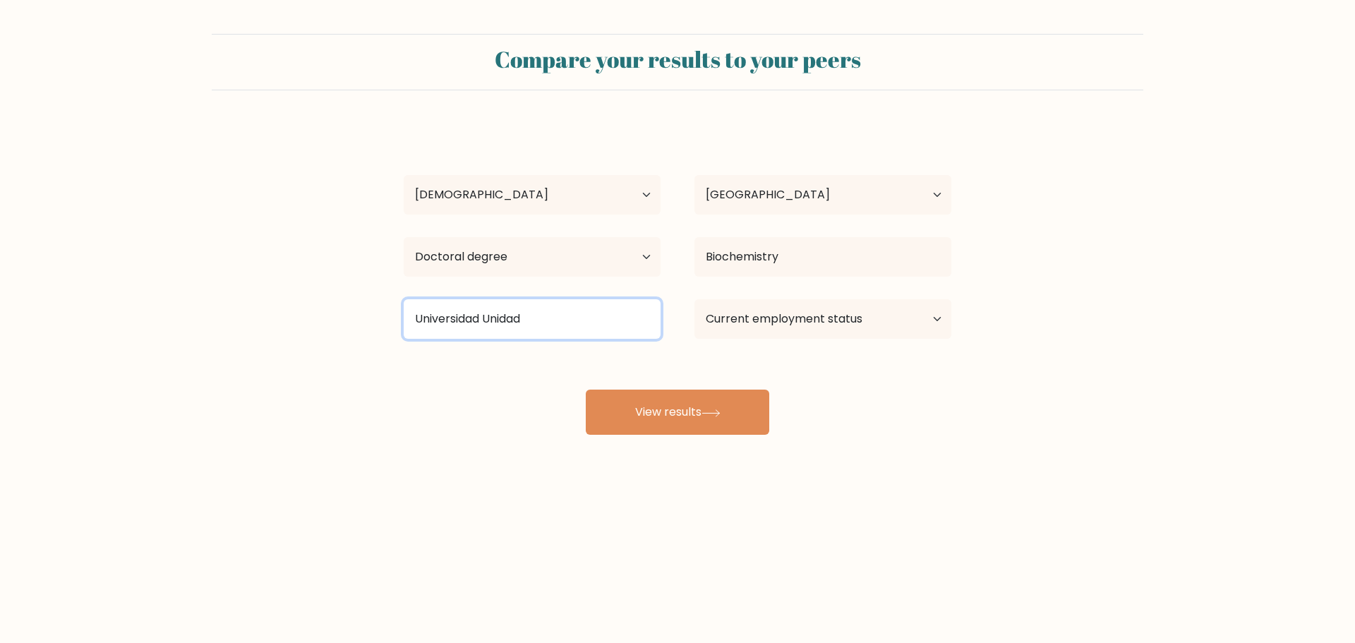
drag, startPoint x: 577, startPoint y: 331, endPoint x: 407, endPoint y: 317, distance: 170.0
click at [407, 317] on input "Universidad Unidad" at bounding box center [532, 319] width 257 height 40
type input "v"
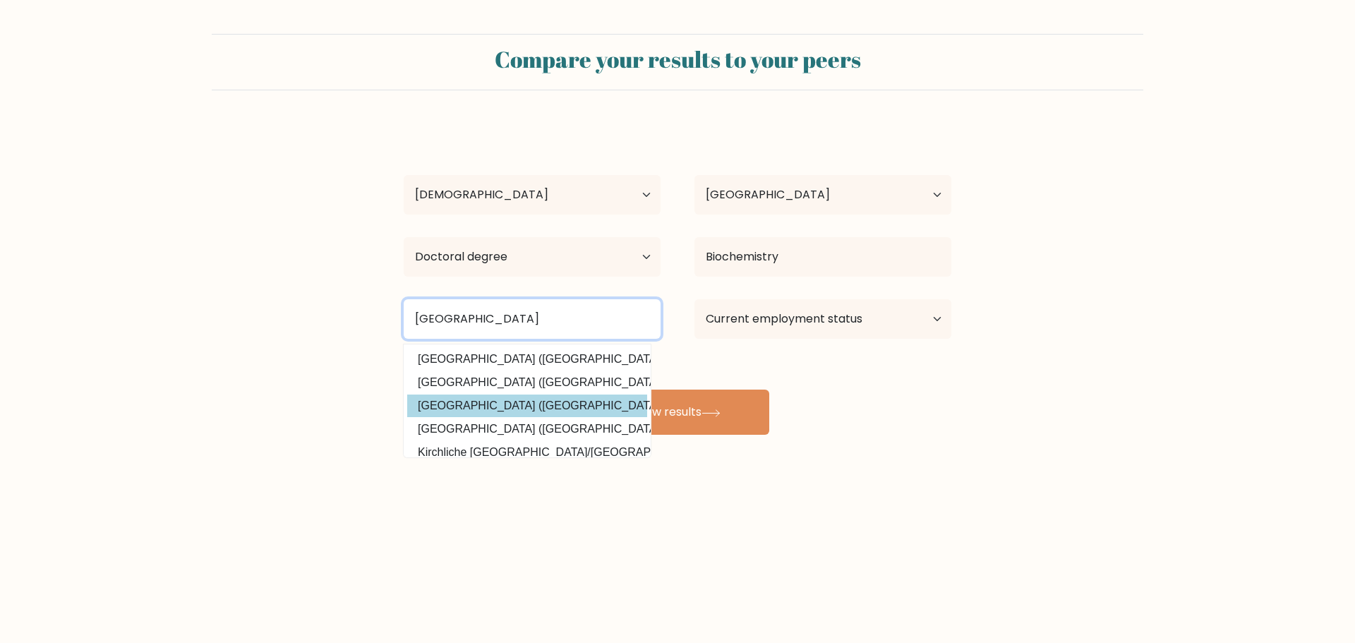
scroll to position [71, 0]
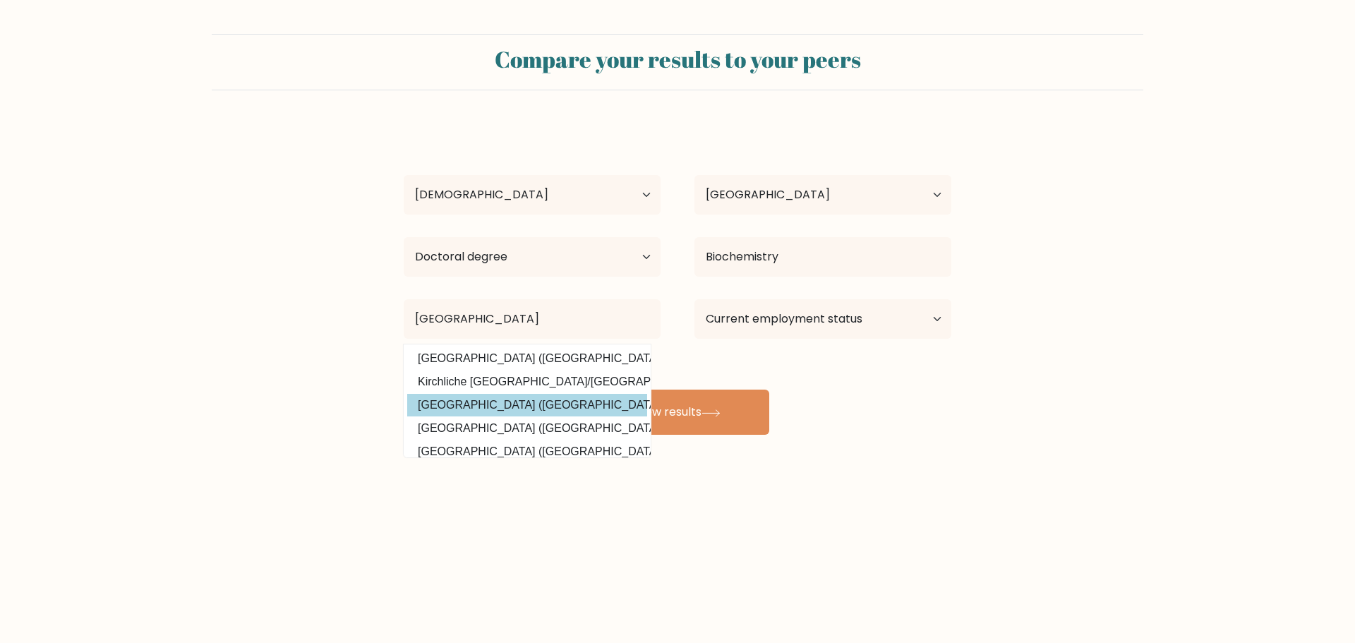
click at [567, 399] on option "Universität Wien (Austria)" at bounding box center [527, 405] width 240 height 23
type input "[GEOGRAPHIC_DATA]"
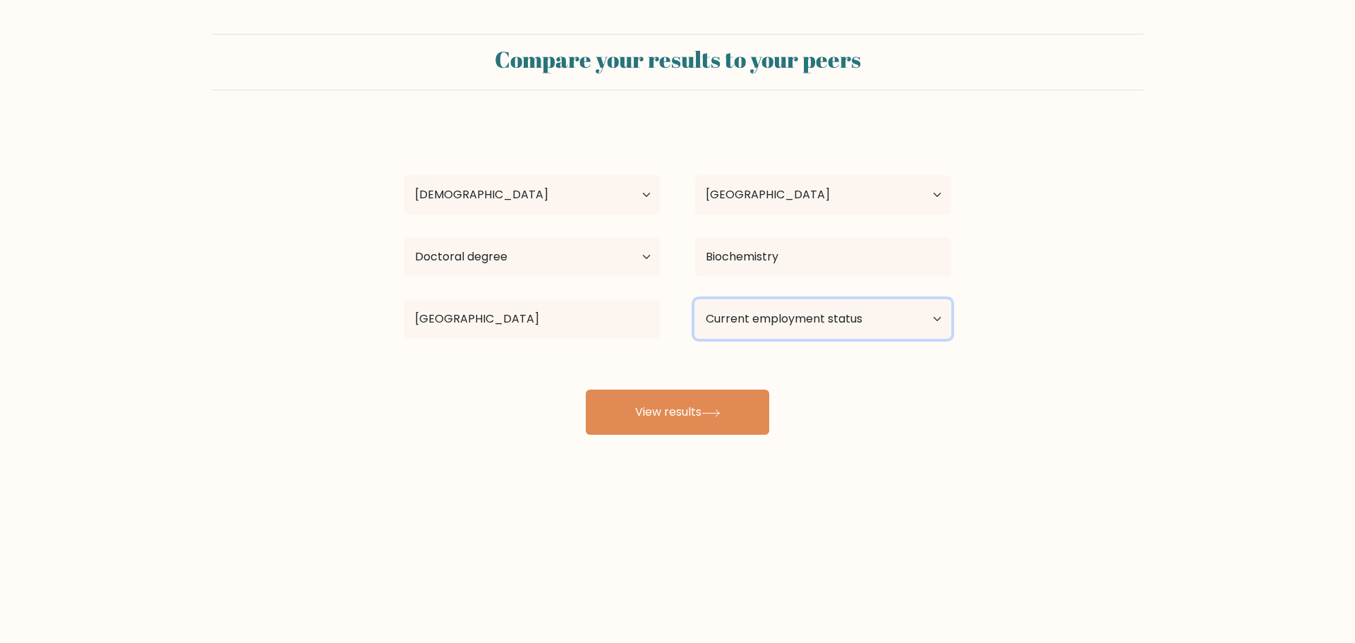
click at [757, 315] on select "Current employment status Employed Student Retired Other / prefer not to answer" at bounding box center [822, 319] width 257 height 40
click at [694, 299] on select "Current employment status Employed Student Retired Other / prefer not to answer" at bounding box center [822, 319] width 257 height 40
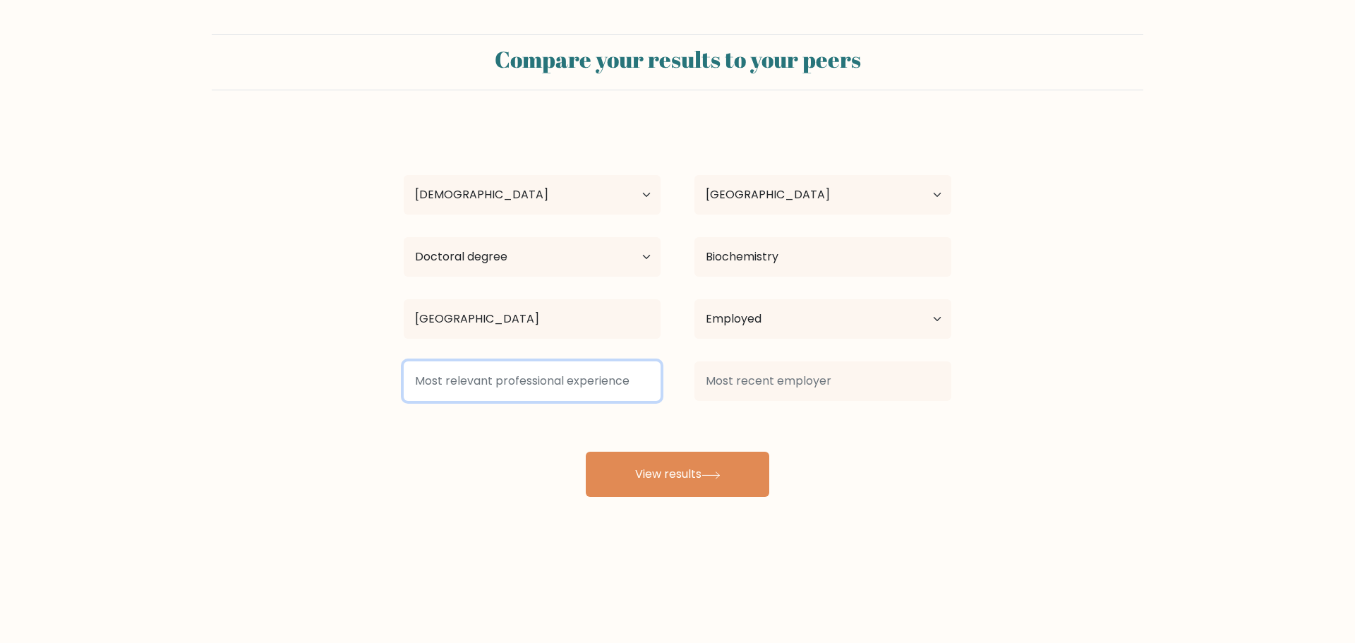
click at [583, 382] on input at bounding box center [532, 381] width 257 height 40
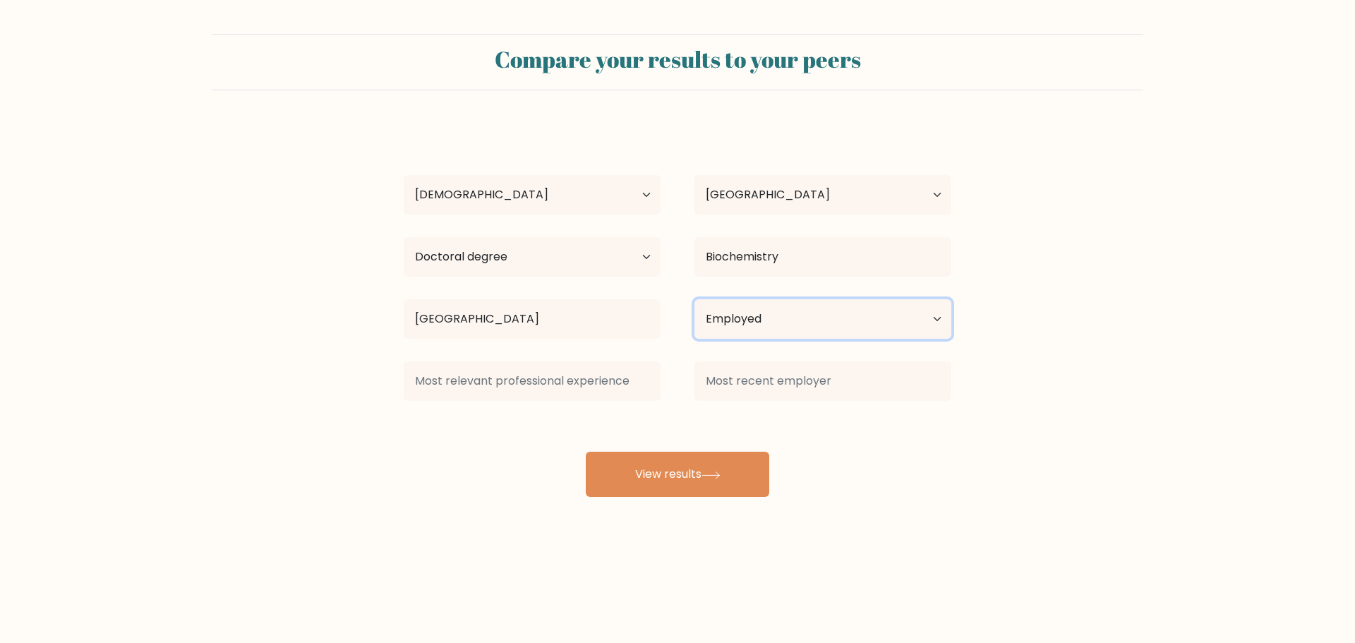
click at [753, 318] on select "Current employment status Employed Student Retired Other / prefer not to answer" at bounding box center [822, 319] width 257 height 40
click at [694, 299] on select "Current employment status Employed Student Retired Other / prefer not to answer" at bounding box center [822, 319] width 257 height 40
click at [748, 323] on select "Current employment status Employed Student Retired Other / prefer not to answer" at bounding box center [822, 319] width 257 height 40
select select "employed"
click at [694, 299] on select "Current employment status Employed Student Retired Other / prefer not to answer" at bounding box center [822, 319] width 257 height 40
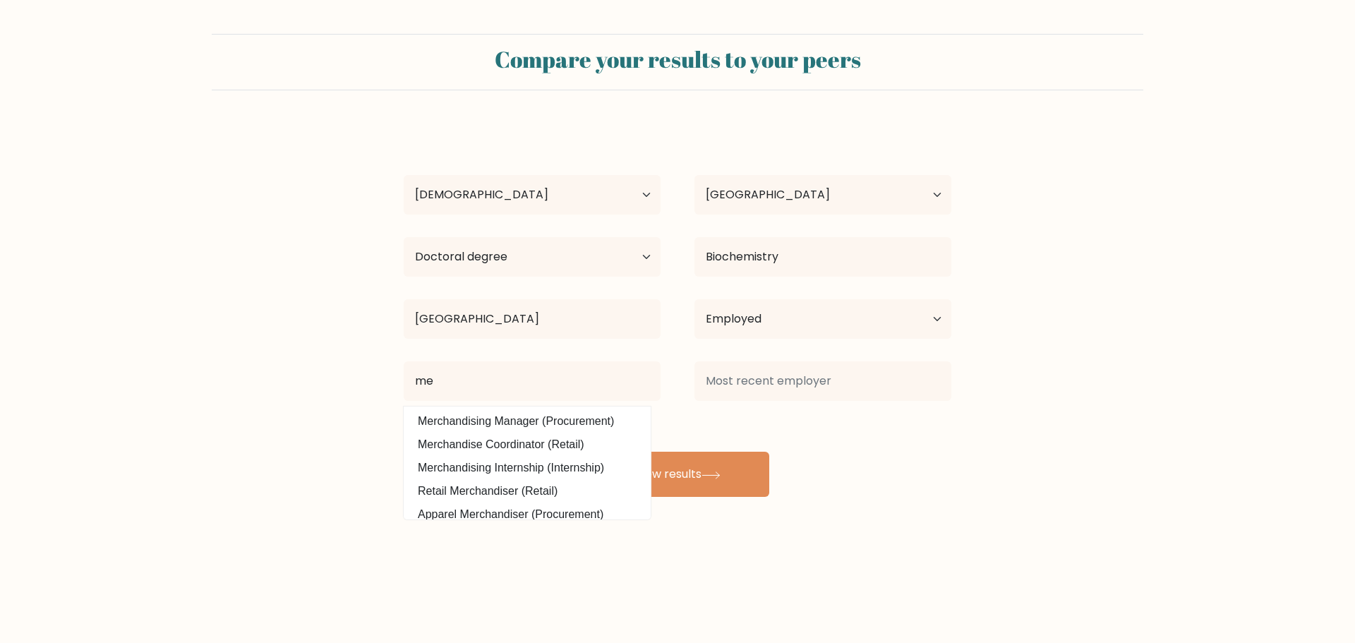
type input "m"
click at [562, 442] on option "Research Scientist (Scientists)" at bounding box center [527, 444] width 240 height 23
type input "Research Scientist"
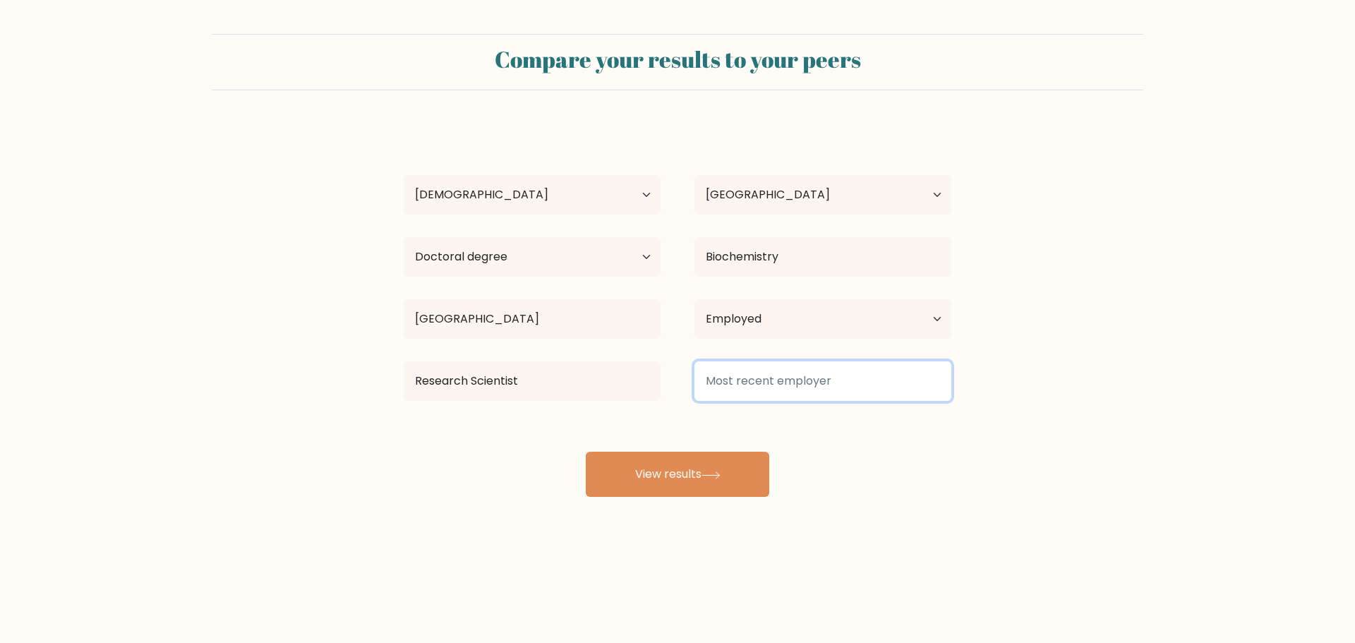
click at [776, 396] on input at bounding box center [822, 381] width 257 height 40
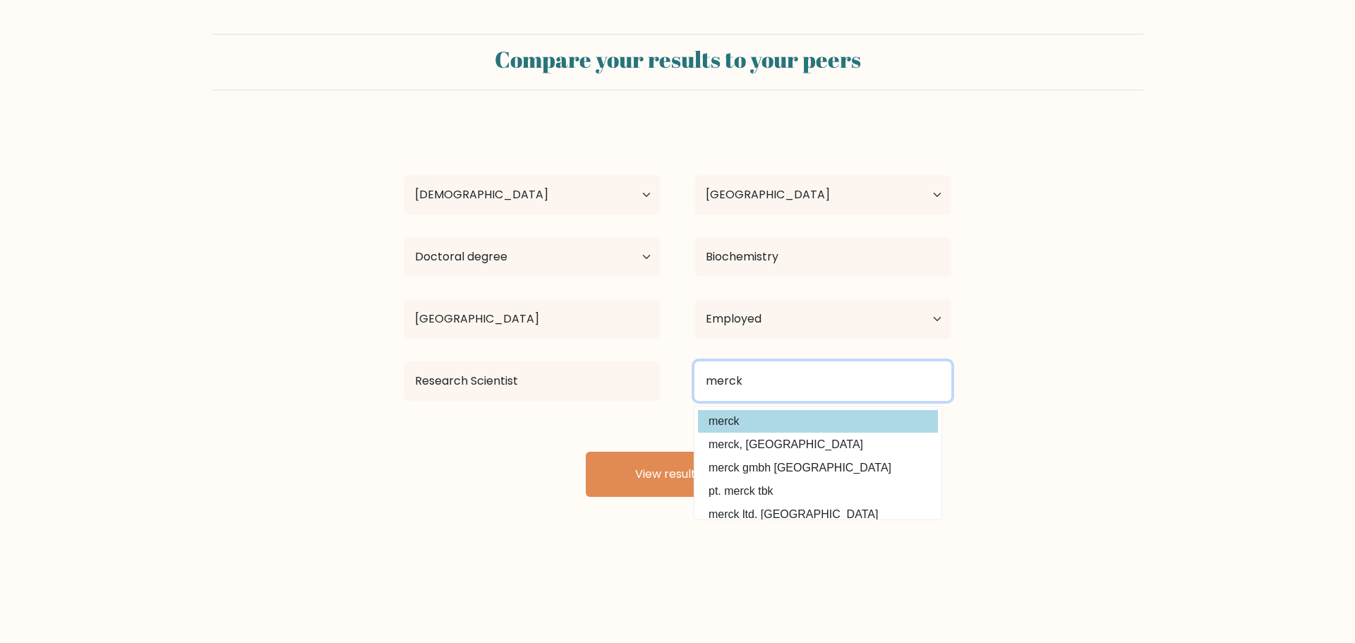
type input "merck"
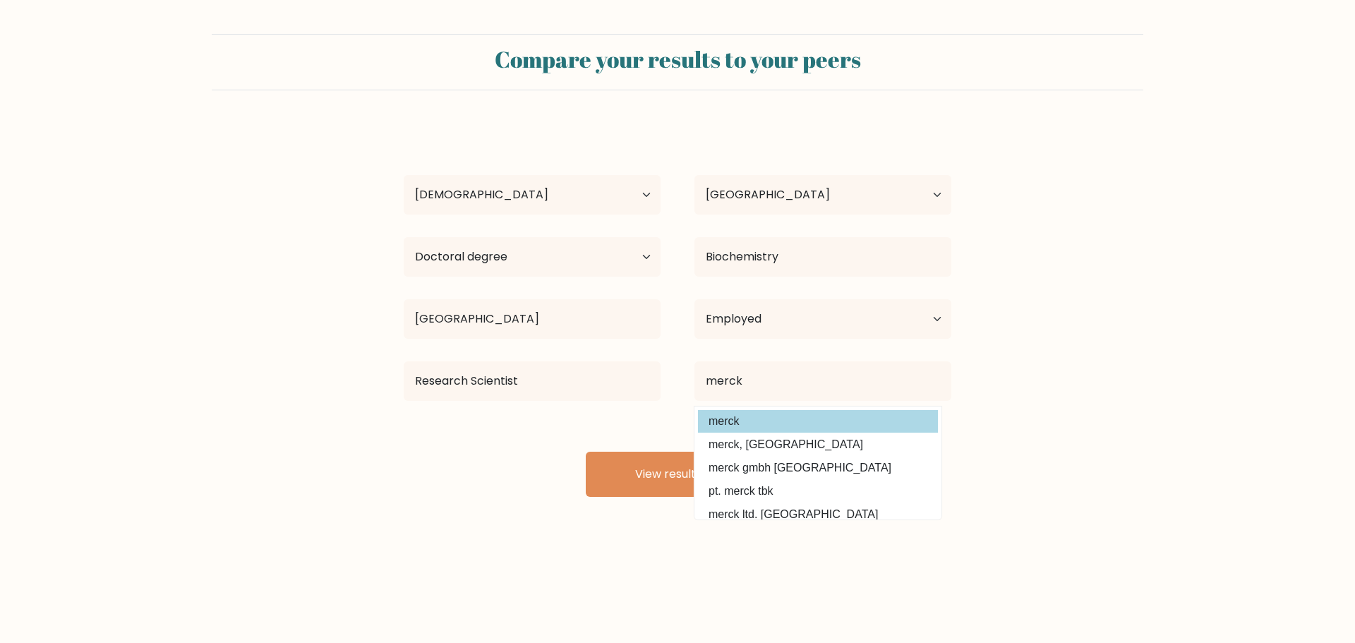
click at [747, 423] on option "merck" at bounding box center [818, 421] width 240 height 23
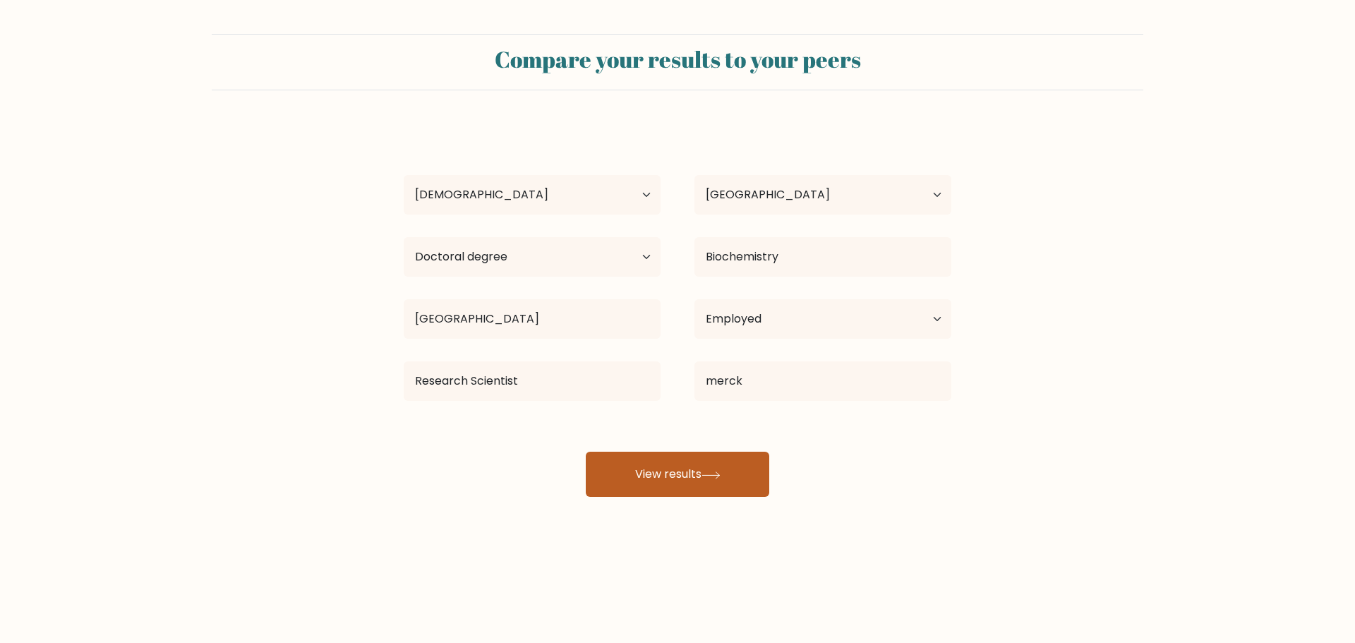
click at [680, 467] on button "View results" at bounding box center [677, 474] width 183 height 45
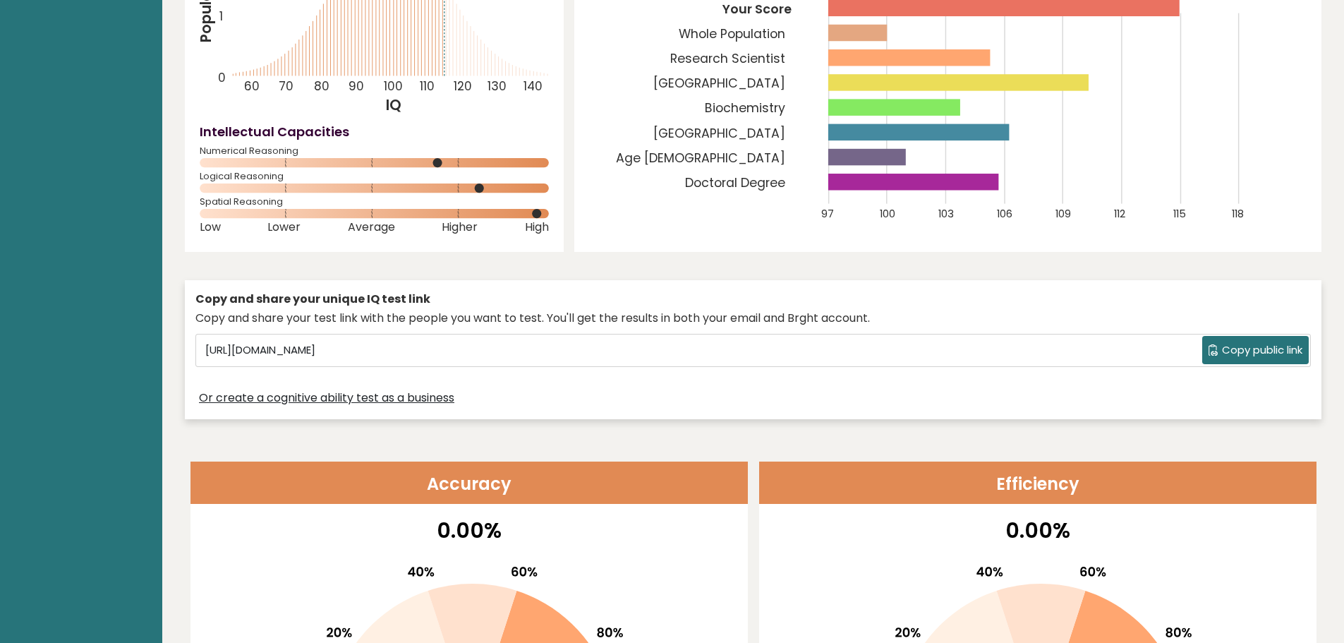
scroll to position [353, 0]
